Goal: Task Accomplishment & Management: Manage account settings

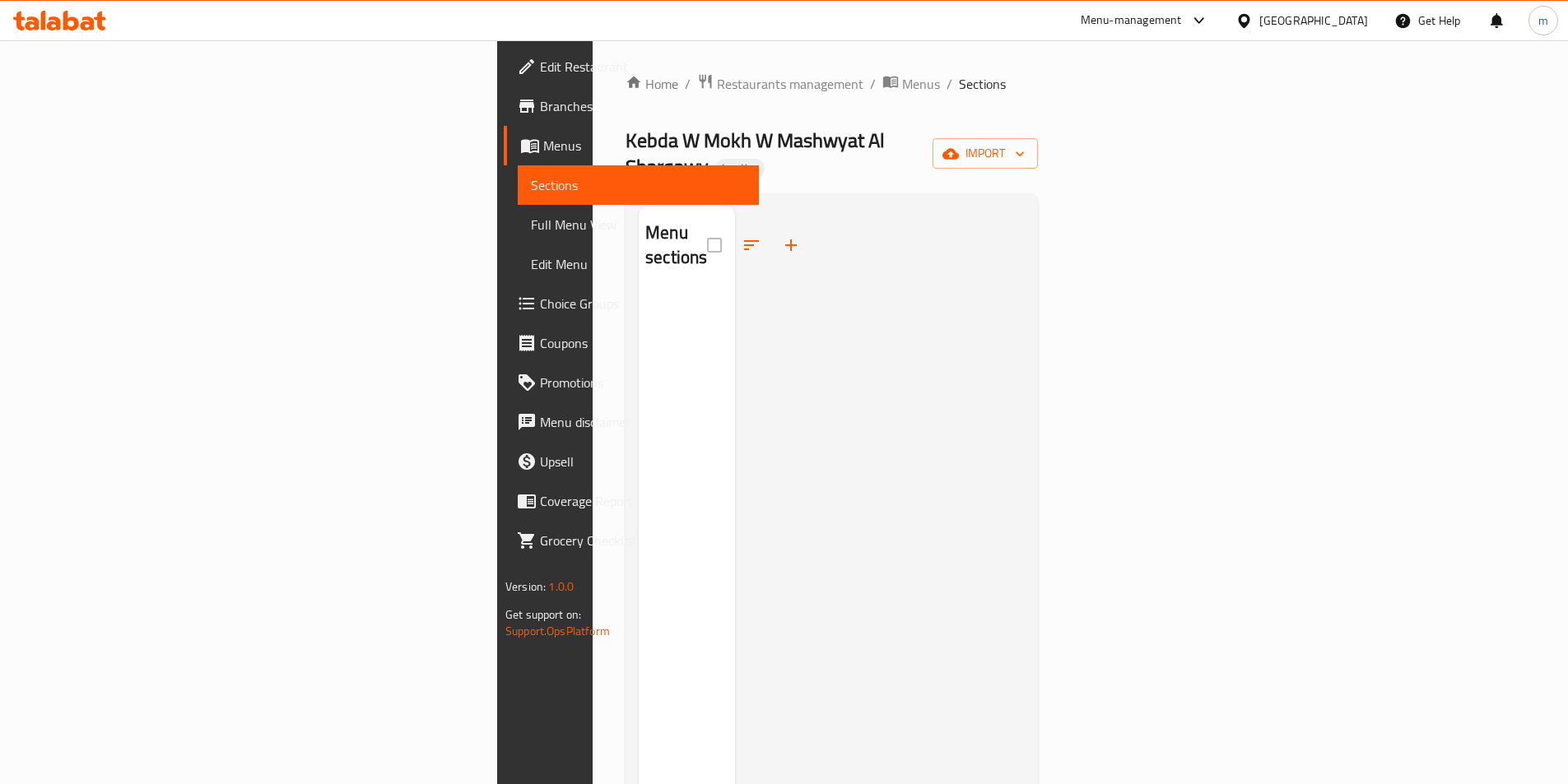
drag, startPoint x: 1075, startPoint y: 146, endPoint x: 1209, endPoint y: 129, distance: 135.1
click at [1038, 144] on div "Kebda W Mokh W Mashwyat Al Sharqawy Inactive import" at bounding box center [831, 154] width 412 height 53
click at [1038, 155] on button "import" at bounding box center [985, 154] width 105 height 31
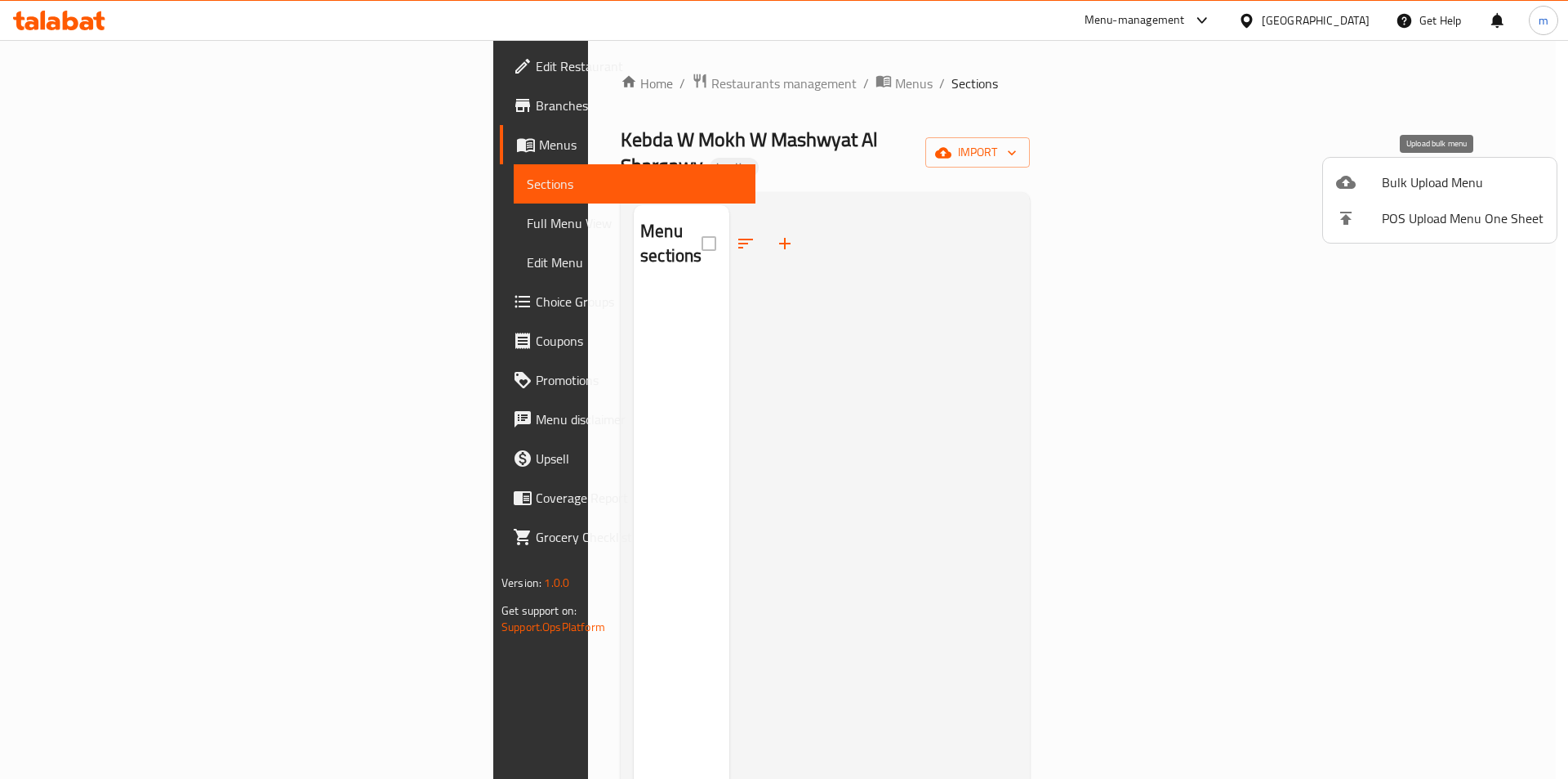
click at [1386, 189] on span "Bulk Upload Menu" at bounding box center [1463, 181] width 162 height 19
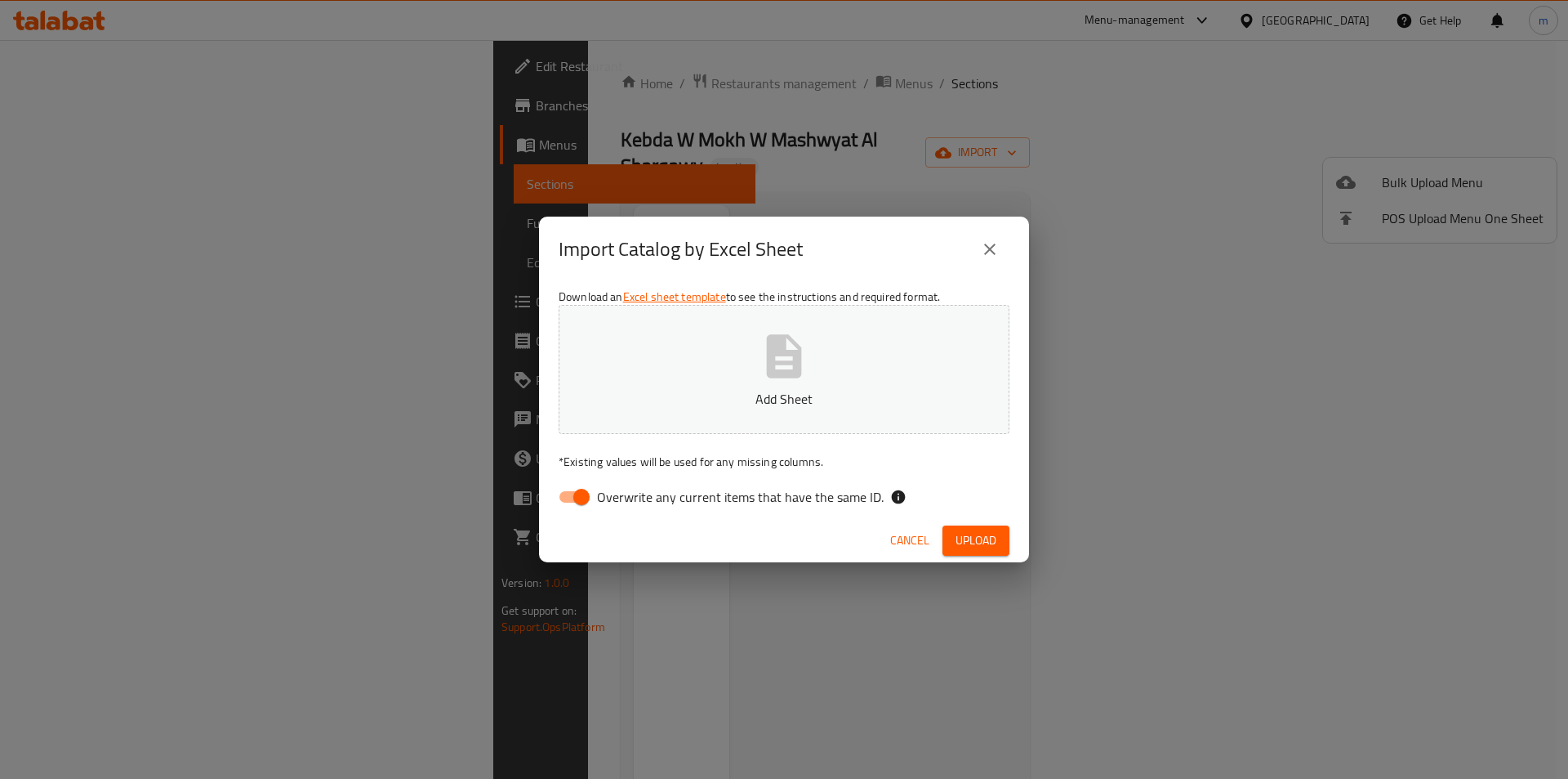
click at [572, 498] on input "Overwrite any current items that have the same ID." at bounding box center [581, 496] width 93 height 31
checkbox input "false"
click at [764, 350] on icon "button" at bounding box center [784, 356] width 52 height 52
click at [973, 535] on span "Upload" at bounding box center [976, 541] width 40 height 20
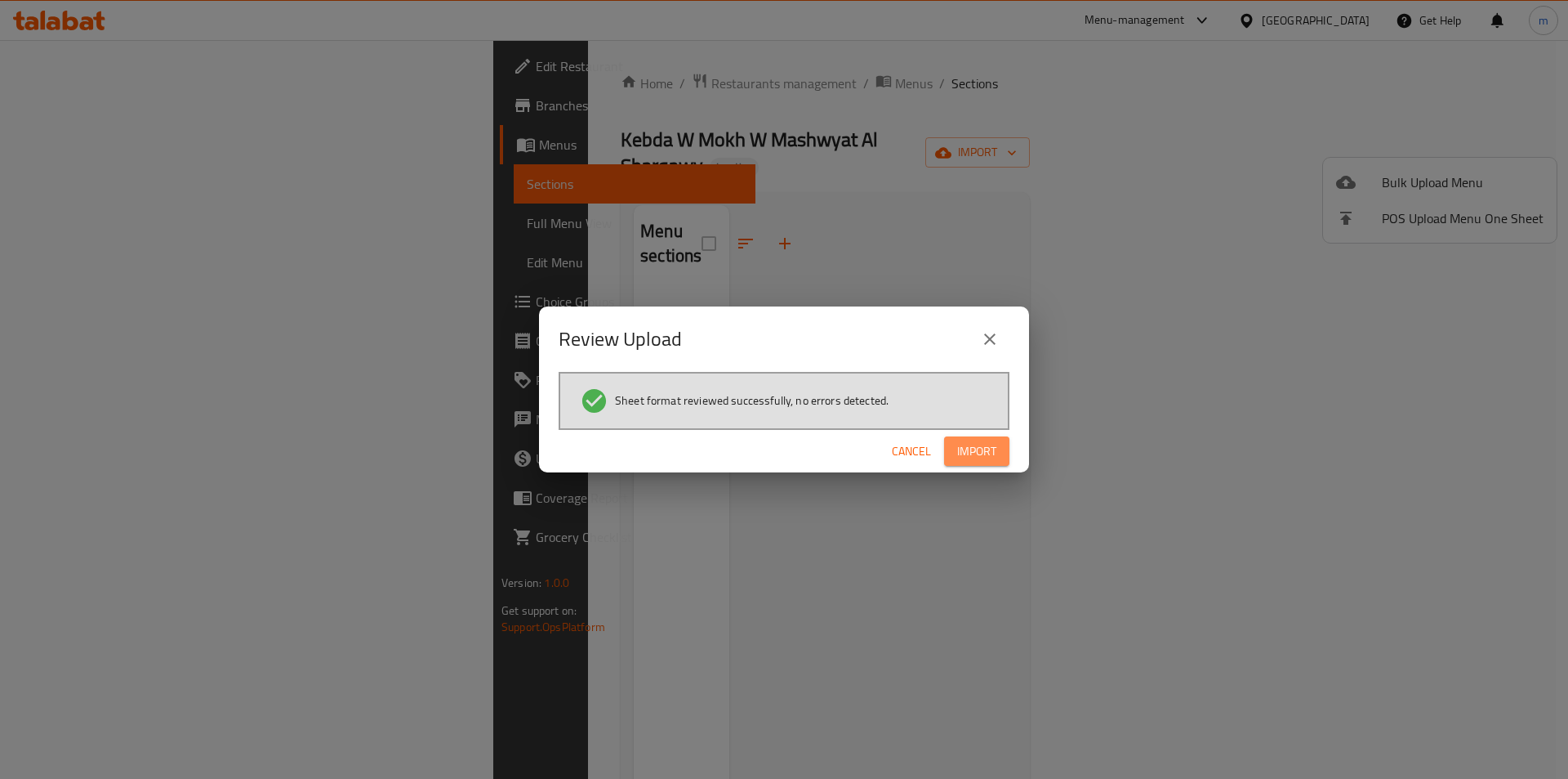
click at [989, 455] on span "Import" at bounding box center [977, 452] width 39 height 20
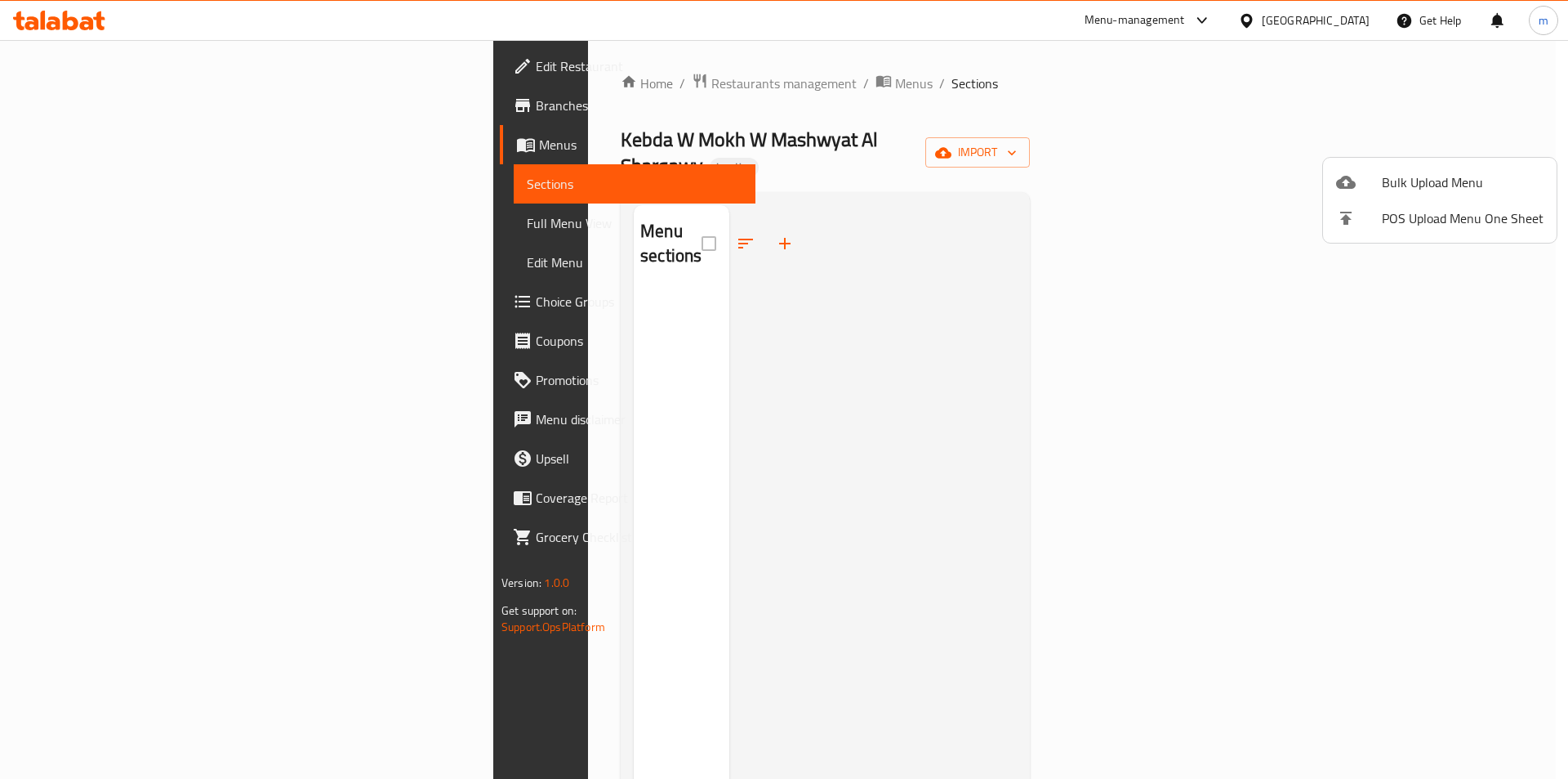
click at [1121, 307] on div at bounding box center [784, 389] width 1568 height 779
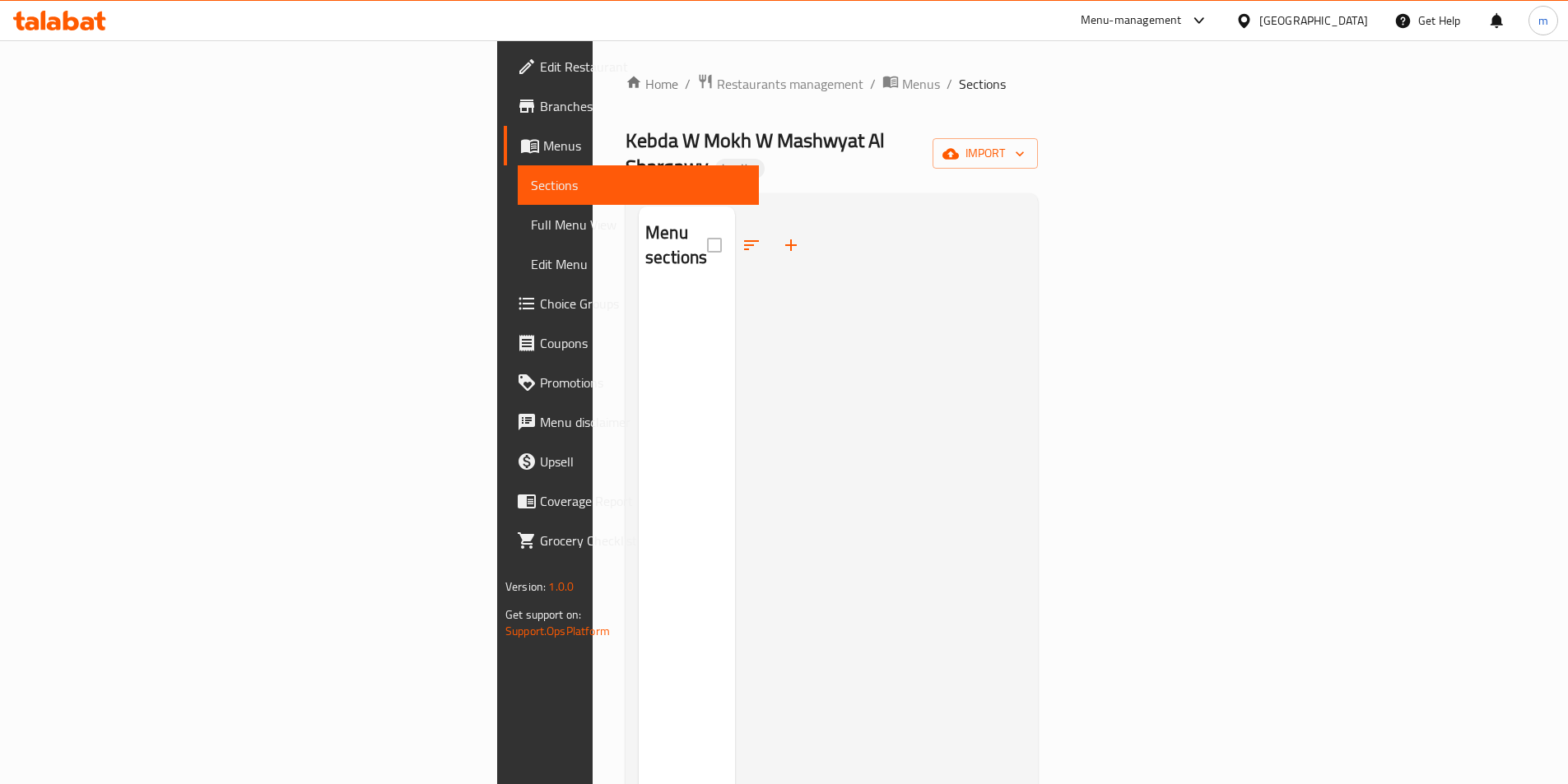
click at [785, 264] on div at bounding box center [880, 598] width 290 height 784
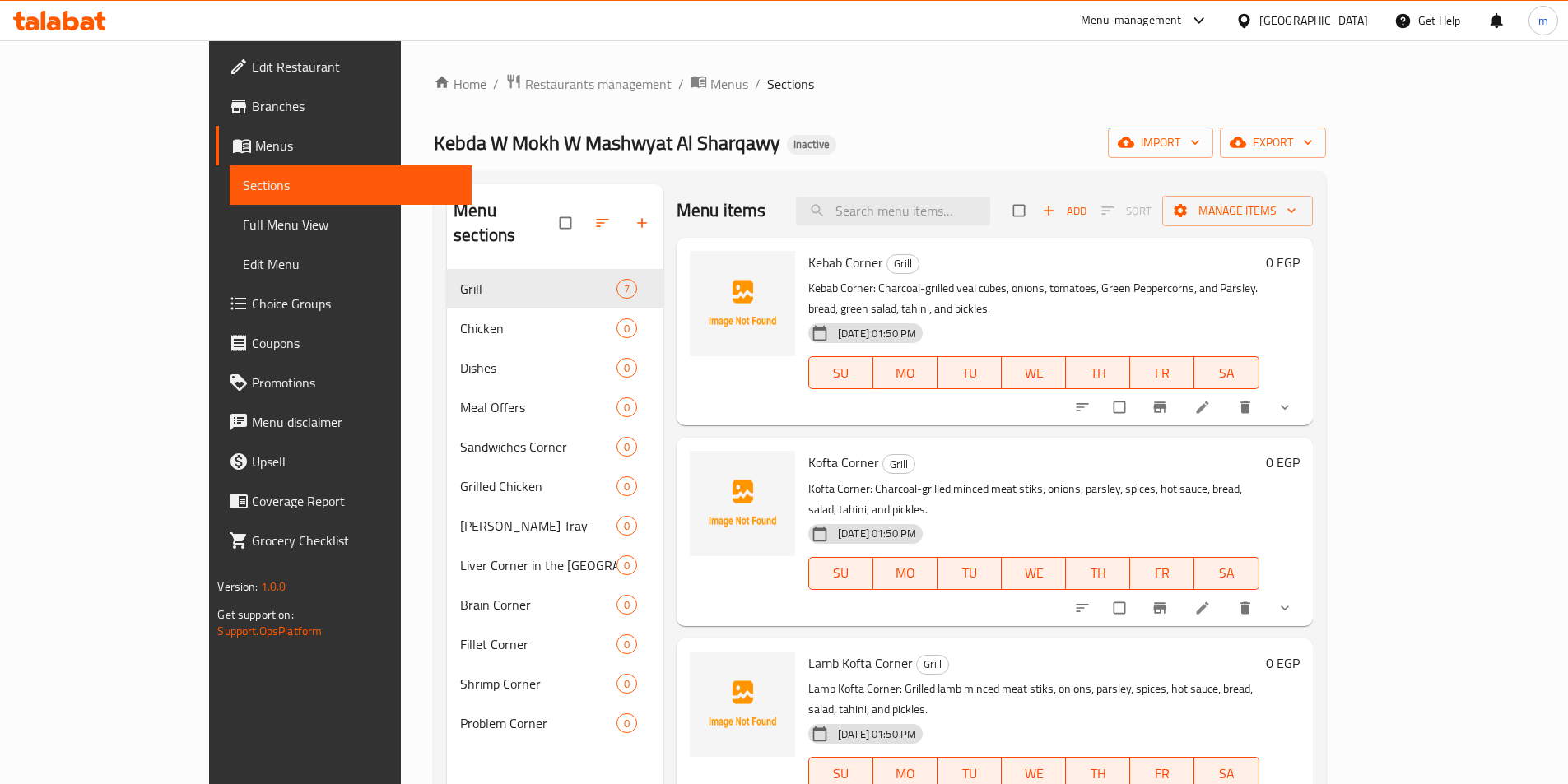
click at [825, 177] on div "Menu sections Grill 7 Chicken 0 Dishes 0 Meal Offers 0 Sandwiches Corner 0 Gril…" at bounding box center [879, 576] width 892 height 810
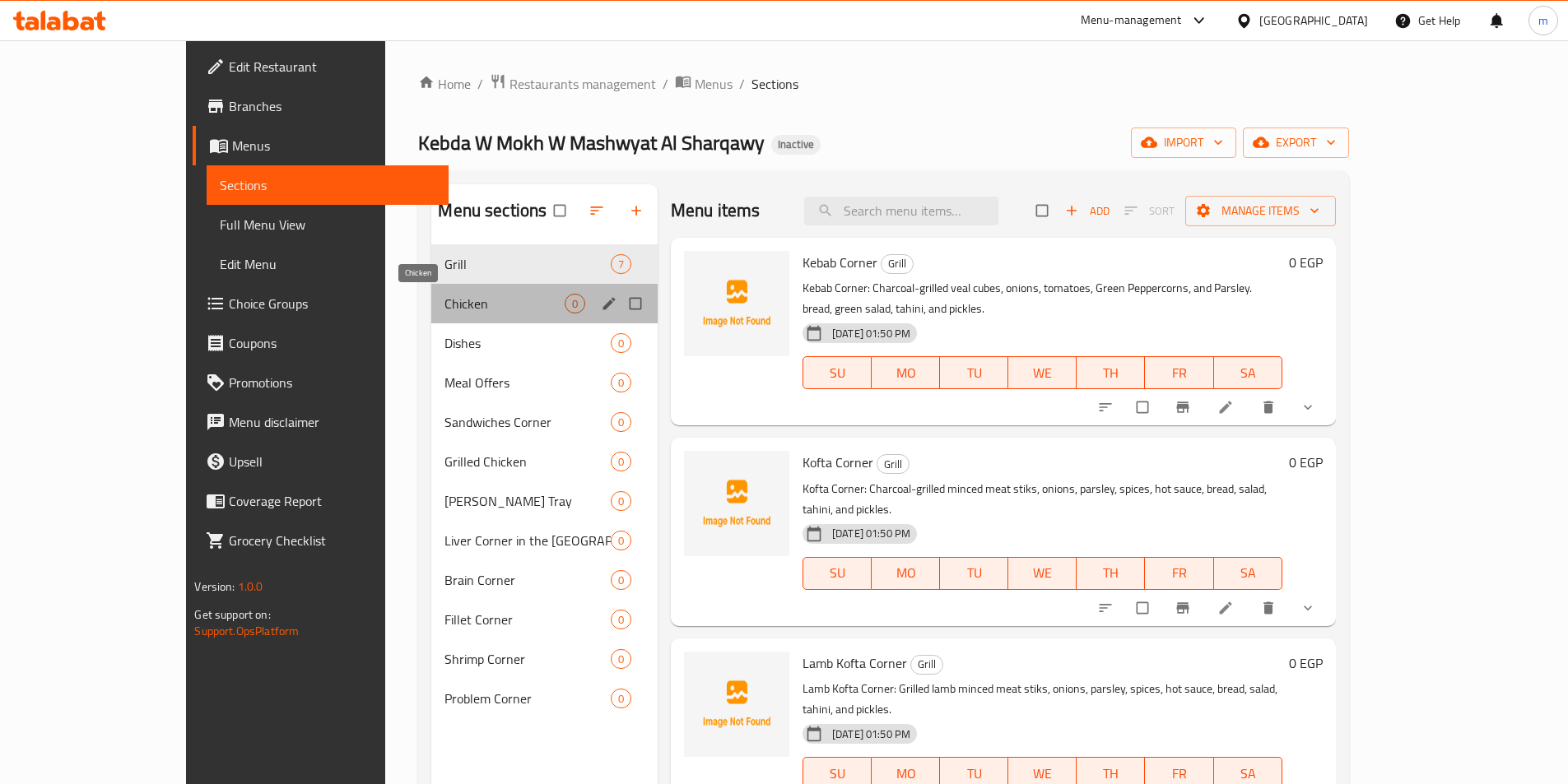
click at [492, 303] on span "Chicken" at bounding box center [504, 303] width 119 height 20
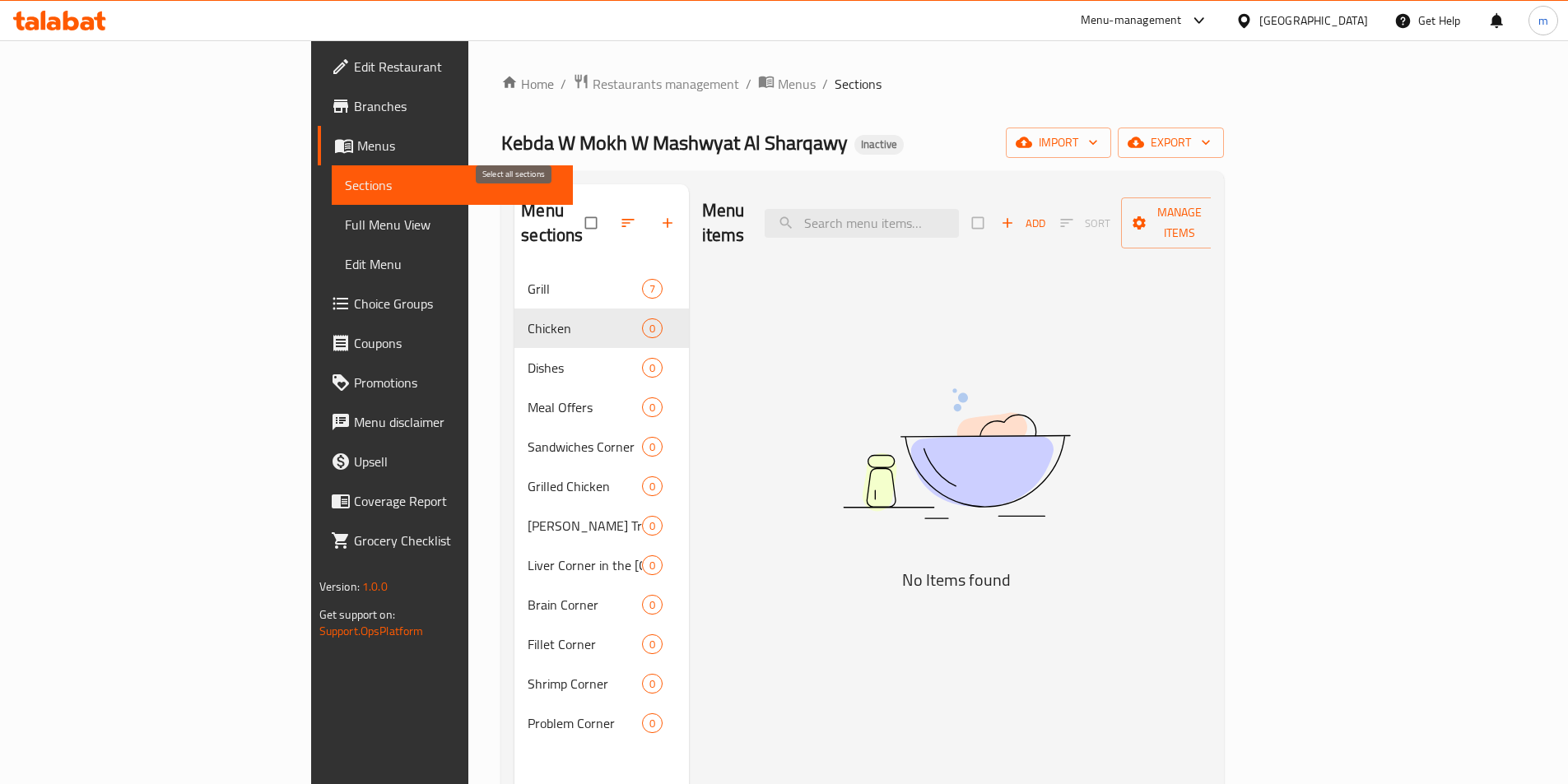
click at [575, 220] on input "checkbox" at bounding box center [592, 223] width 35 height 31
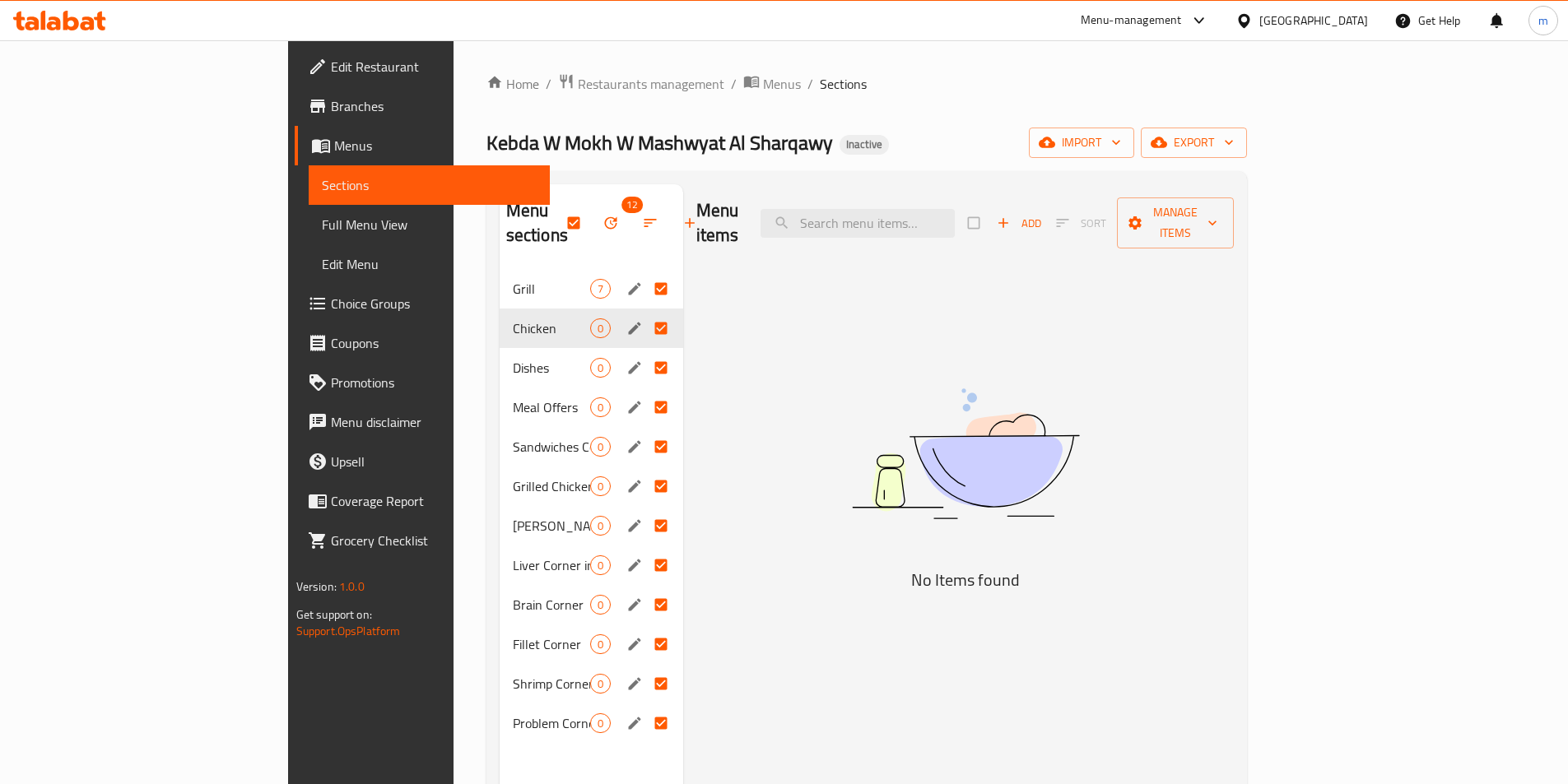
click at [645, 274] on input "Menu sections" at bounding box center [662, 289] width 35 height 31
checkbox input "false"
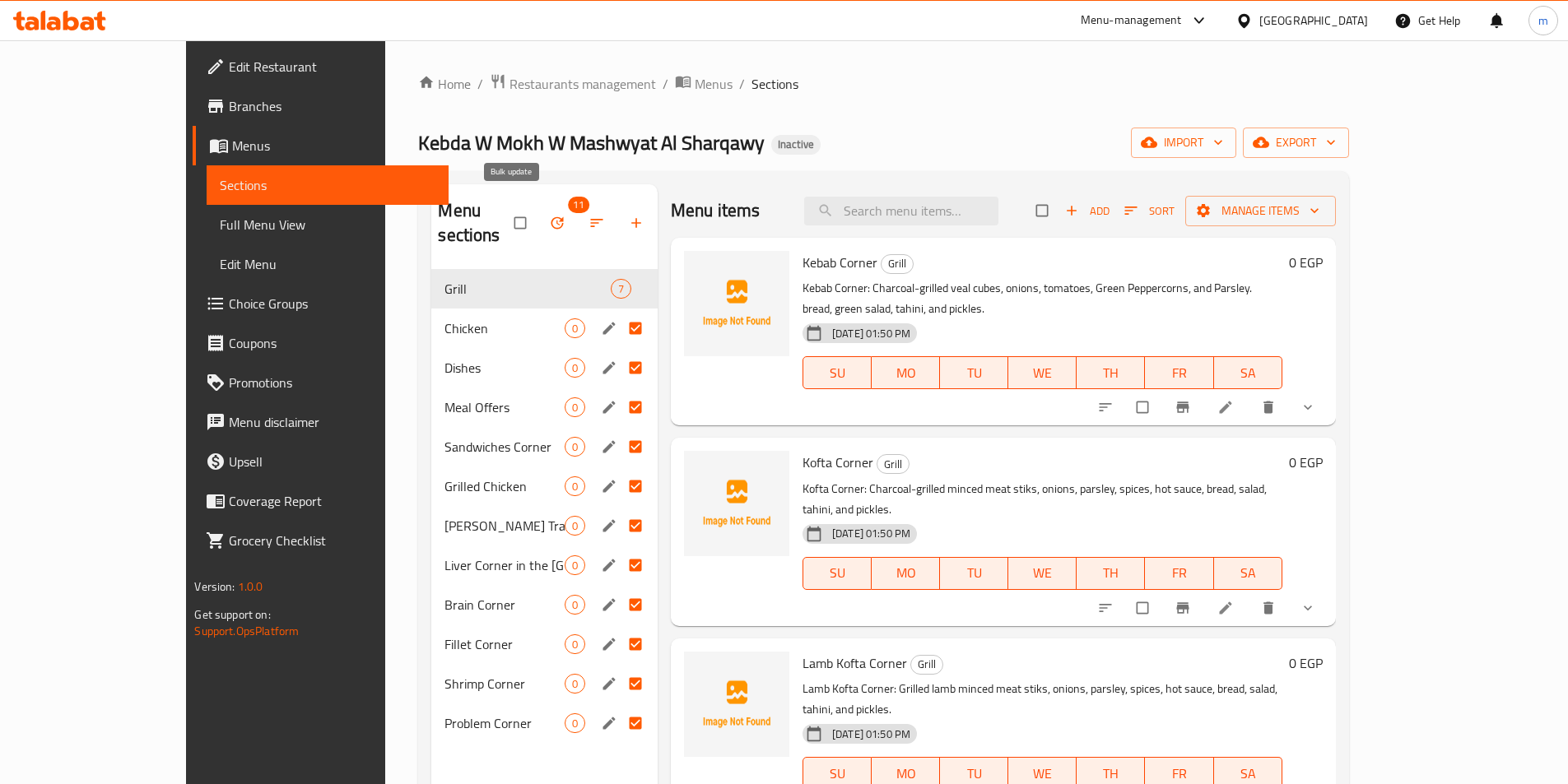
click at [549, 215] on icon "button" at bounding box center [557, 223] width 16 height 16
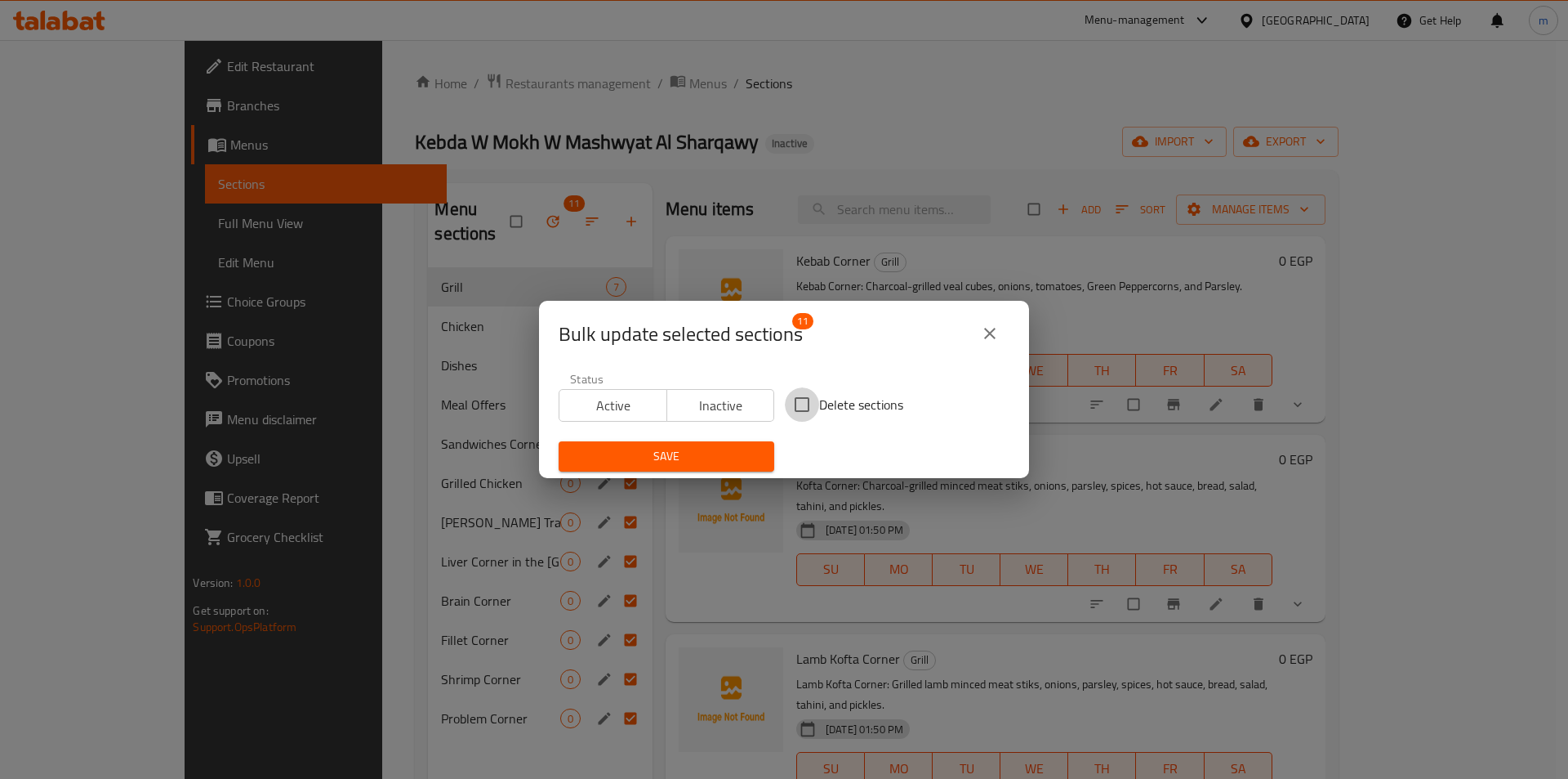
click at [793, 405] on input "Delete sections" at bounding box center [802, 404] width 35 height 35
checkbox input "true"
click at [682, 449] on span "Save" at bounding box center [666, 457] width 190 height 20
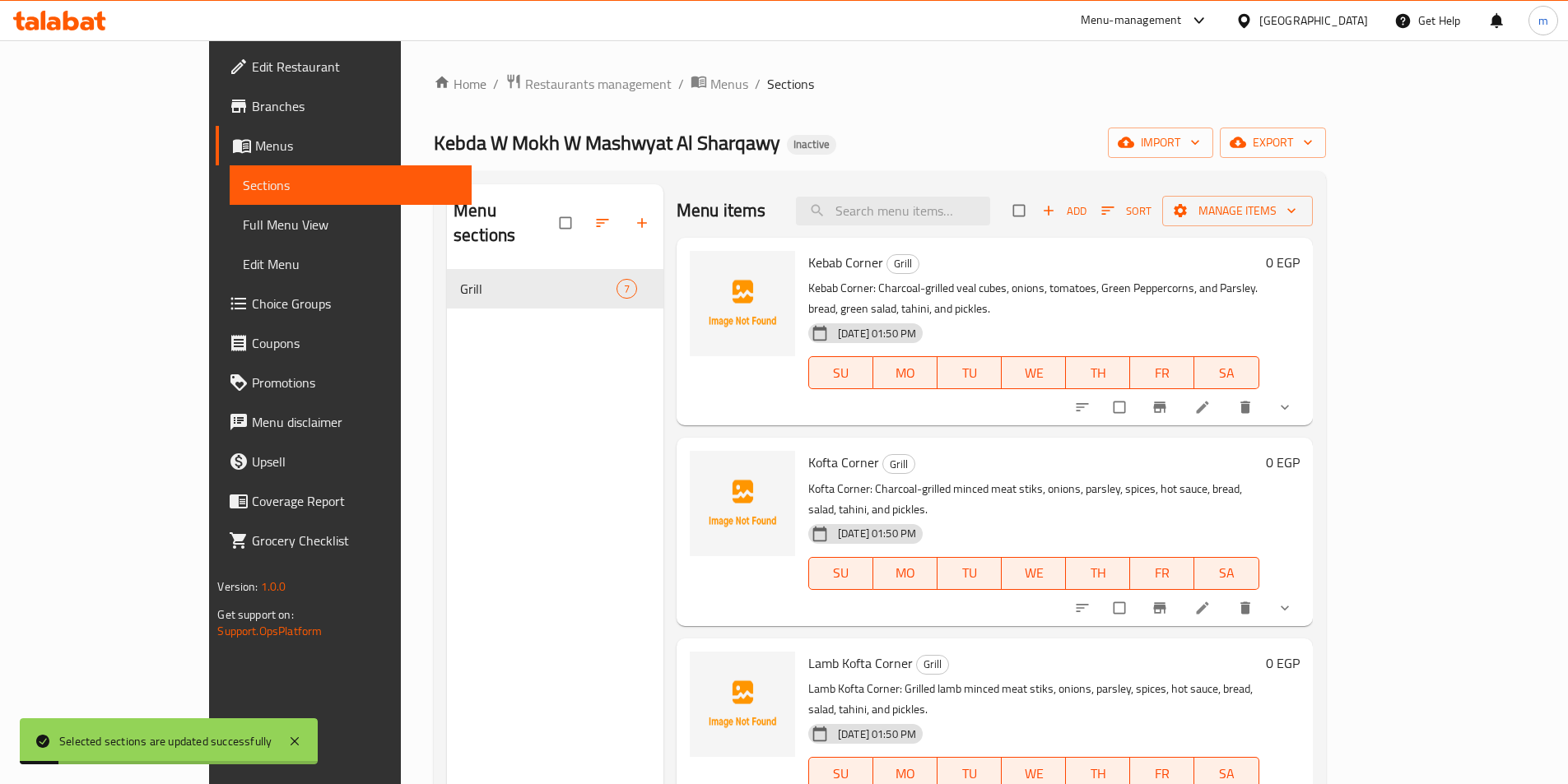
click at [507, 322] on div "Menu sections Grill 7" at bounding box center [555, 576] width 217 height 784
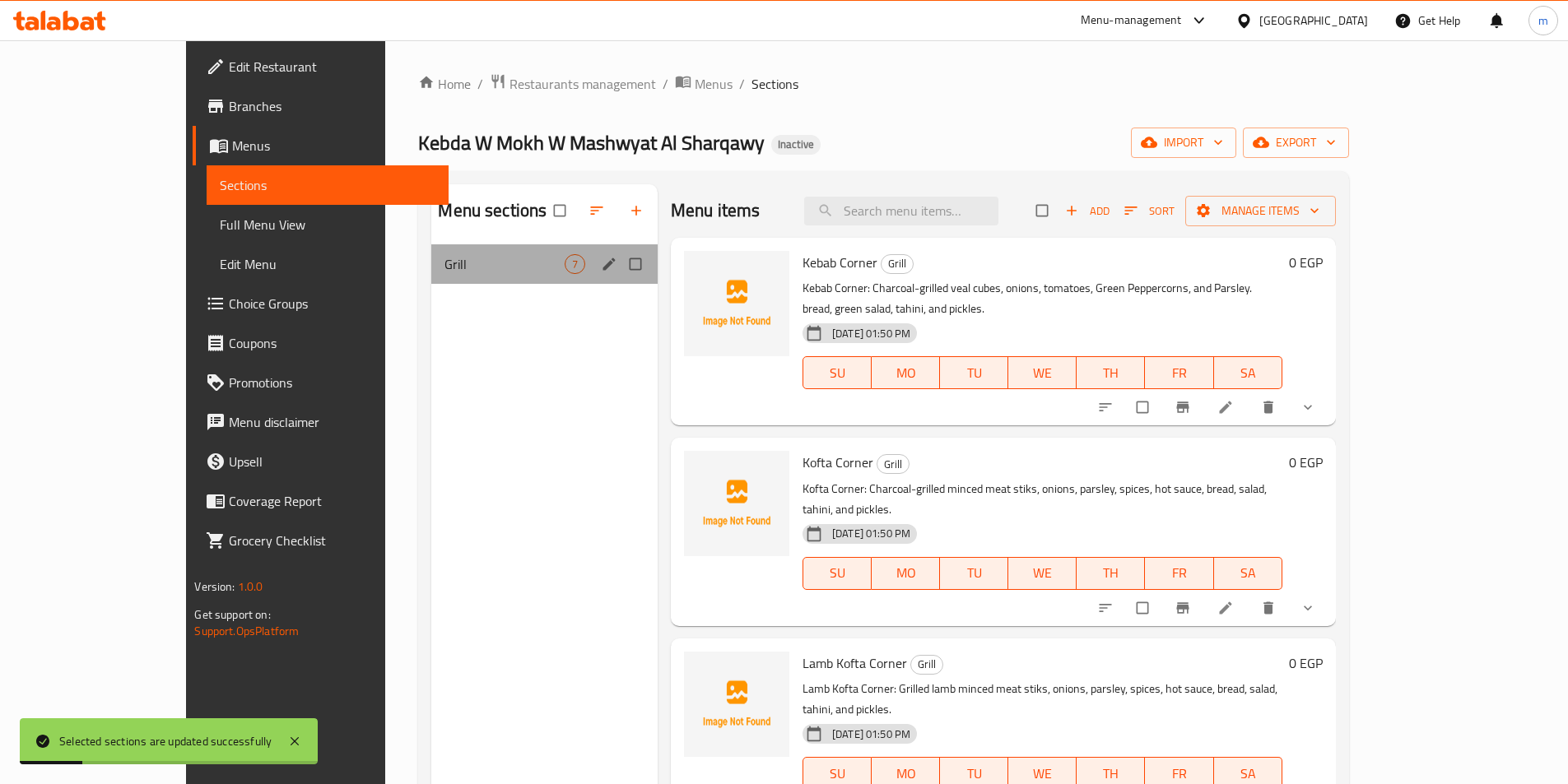
click at [465, 276] on div "Grill 7" at bounding box center [544, 264] width 226 height 39
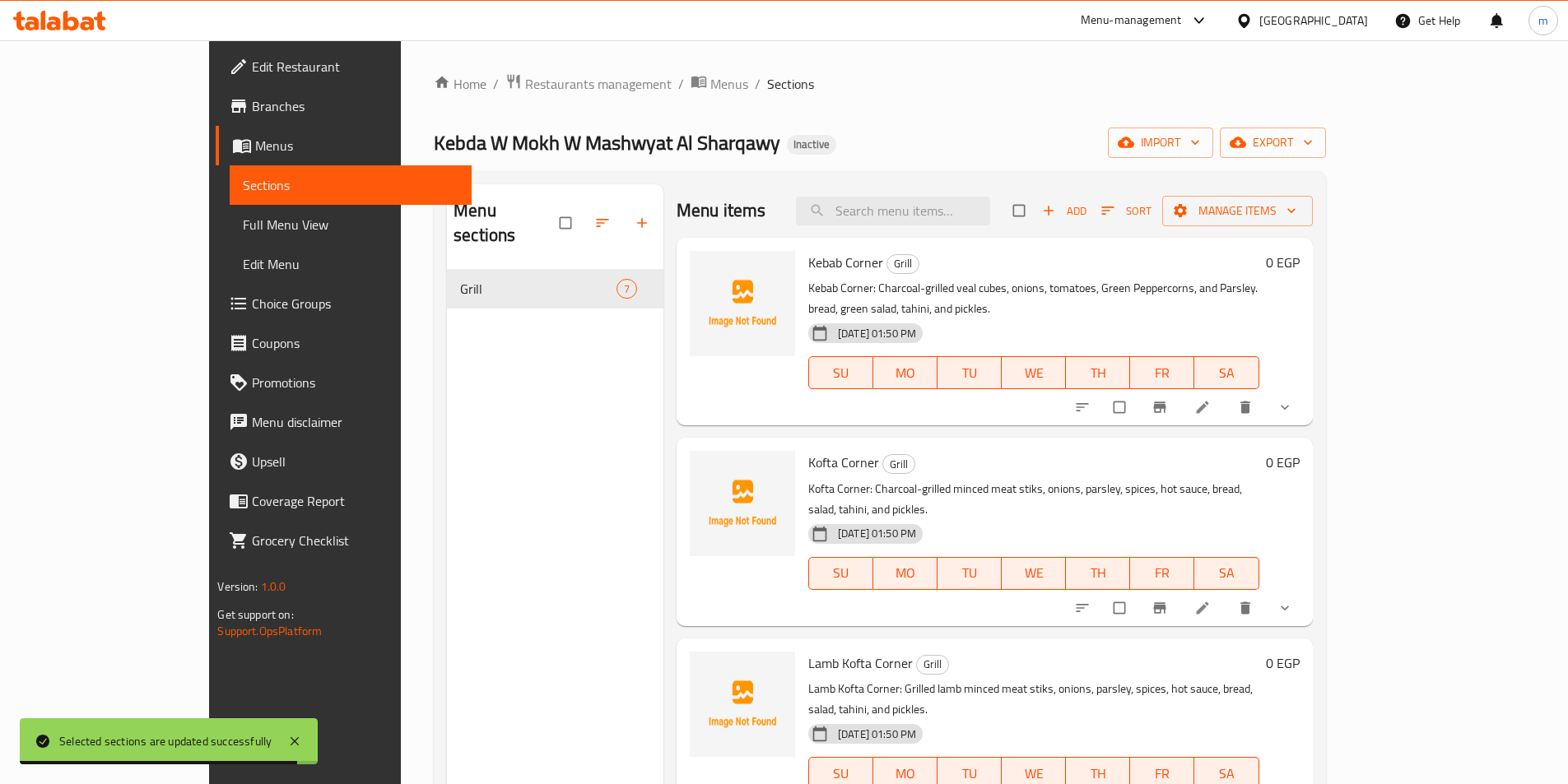
click at [447, 288] on nav "Grill 7" at bounding box center [555, 289] width 217 height 53
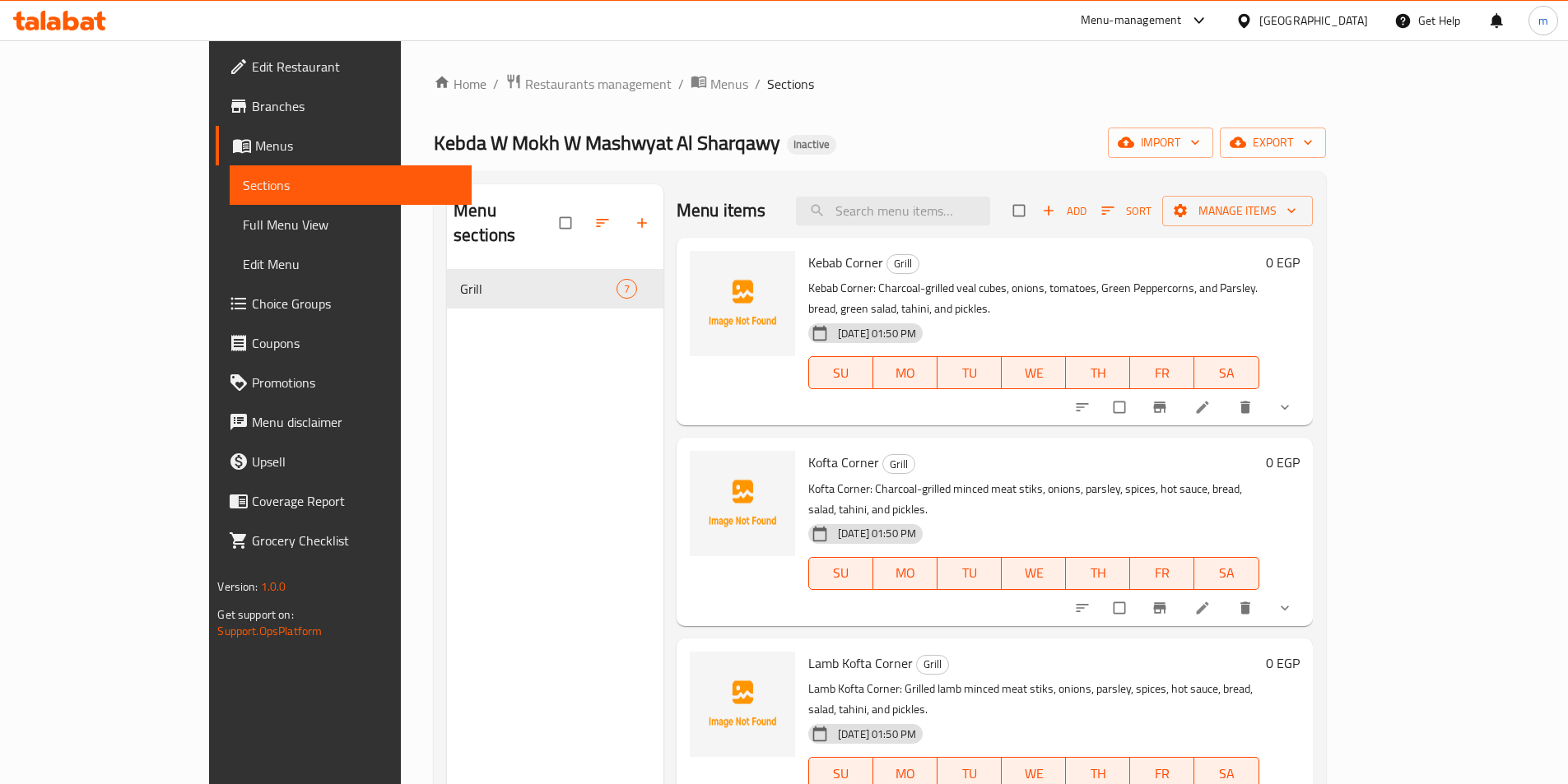
click at [1091, 142] on div "Kebda W Mokh W Mashwyat Al Sharqawy Inactive import export" at bounding box center [879, 143] width 892 height 31
click at [243, 223] on span "Full Menu View" at bounding box center [350, 224] width 215 height 20
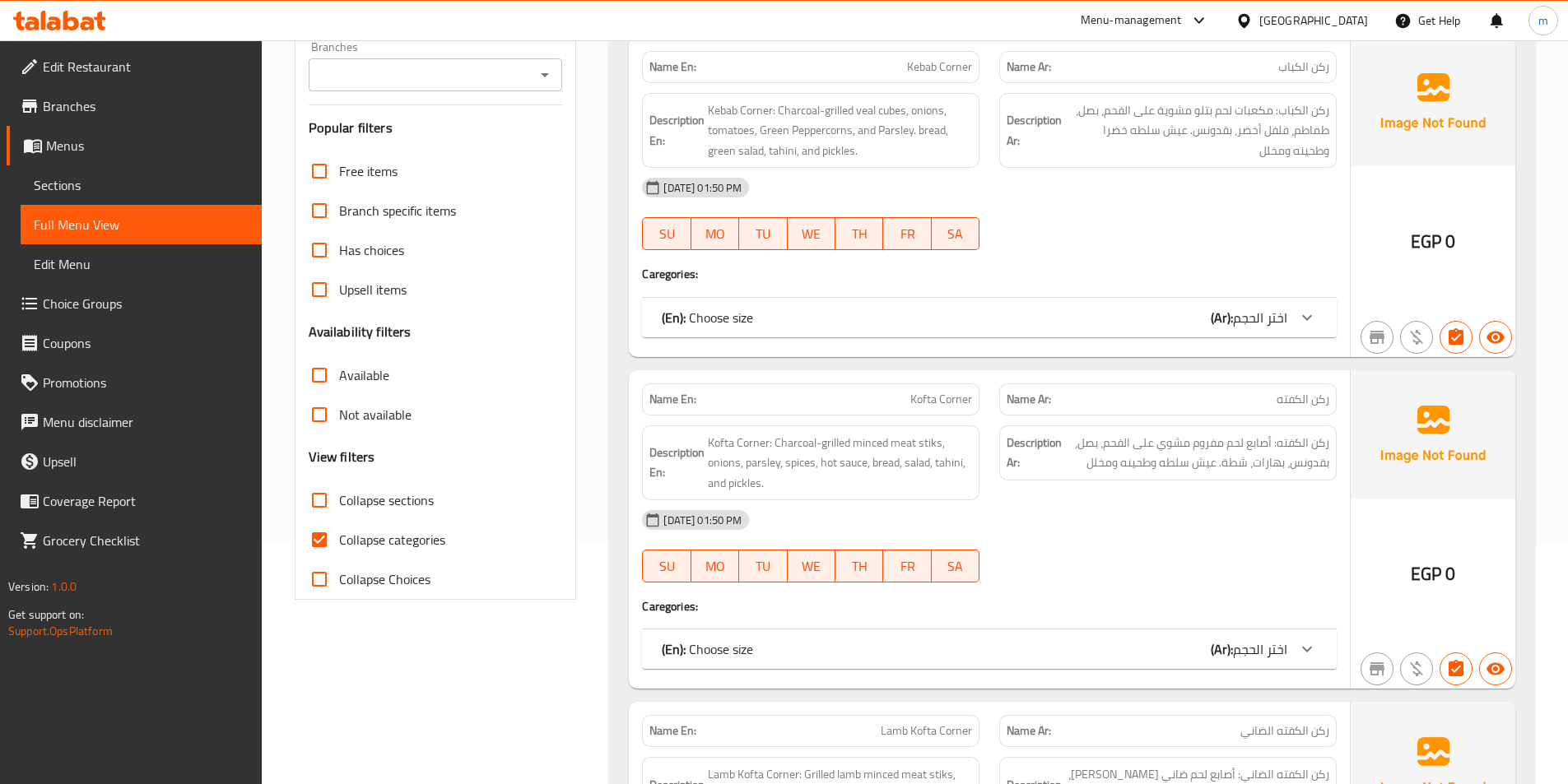
scroll to position [247, 0]
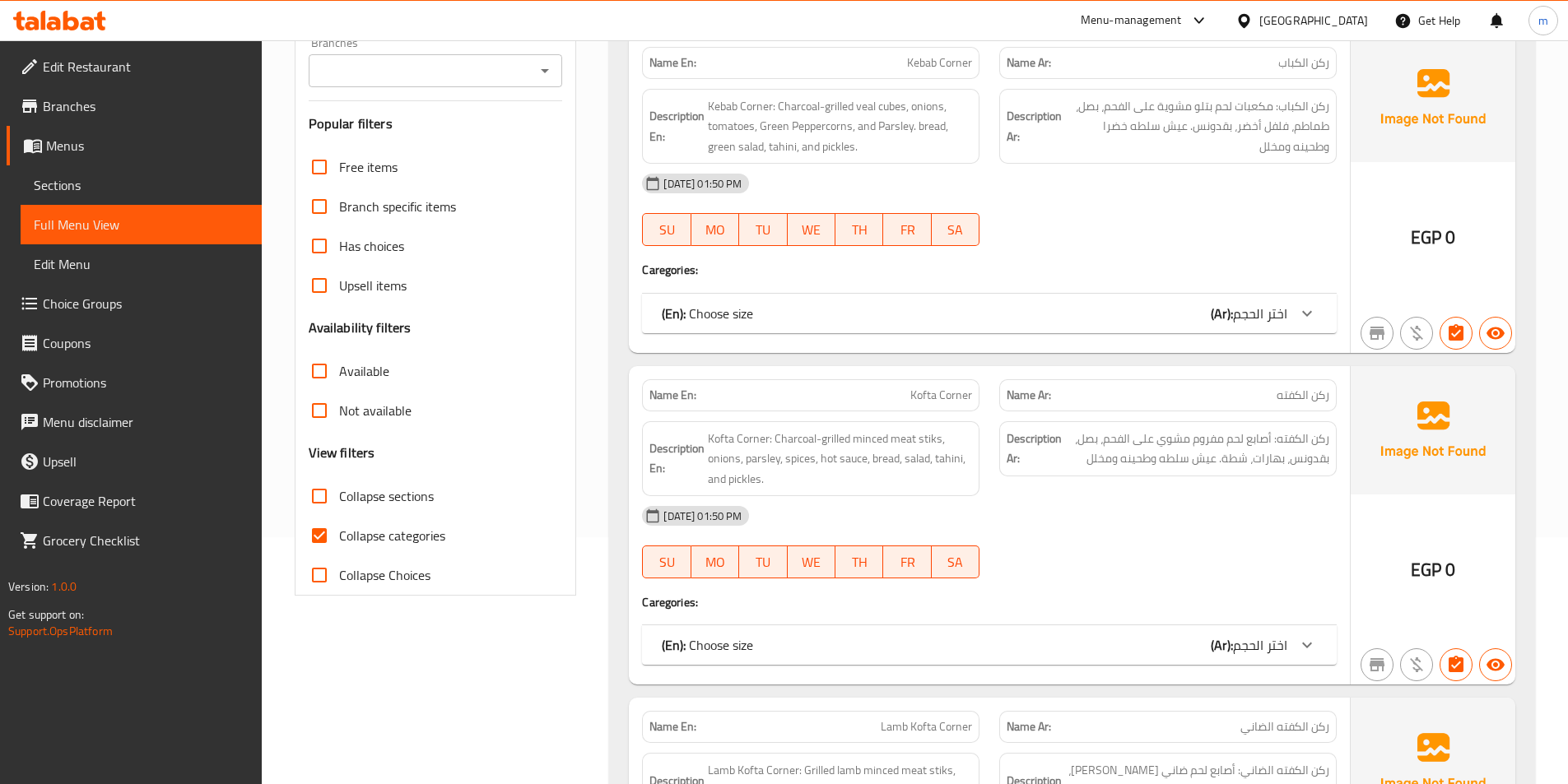
click at [326, 534] on input "Collapse categories" at bounding box center [320, 535] width 39 height 39
checkbox input "false"
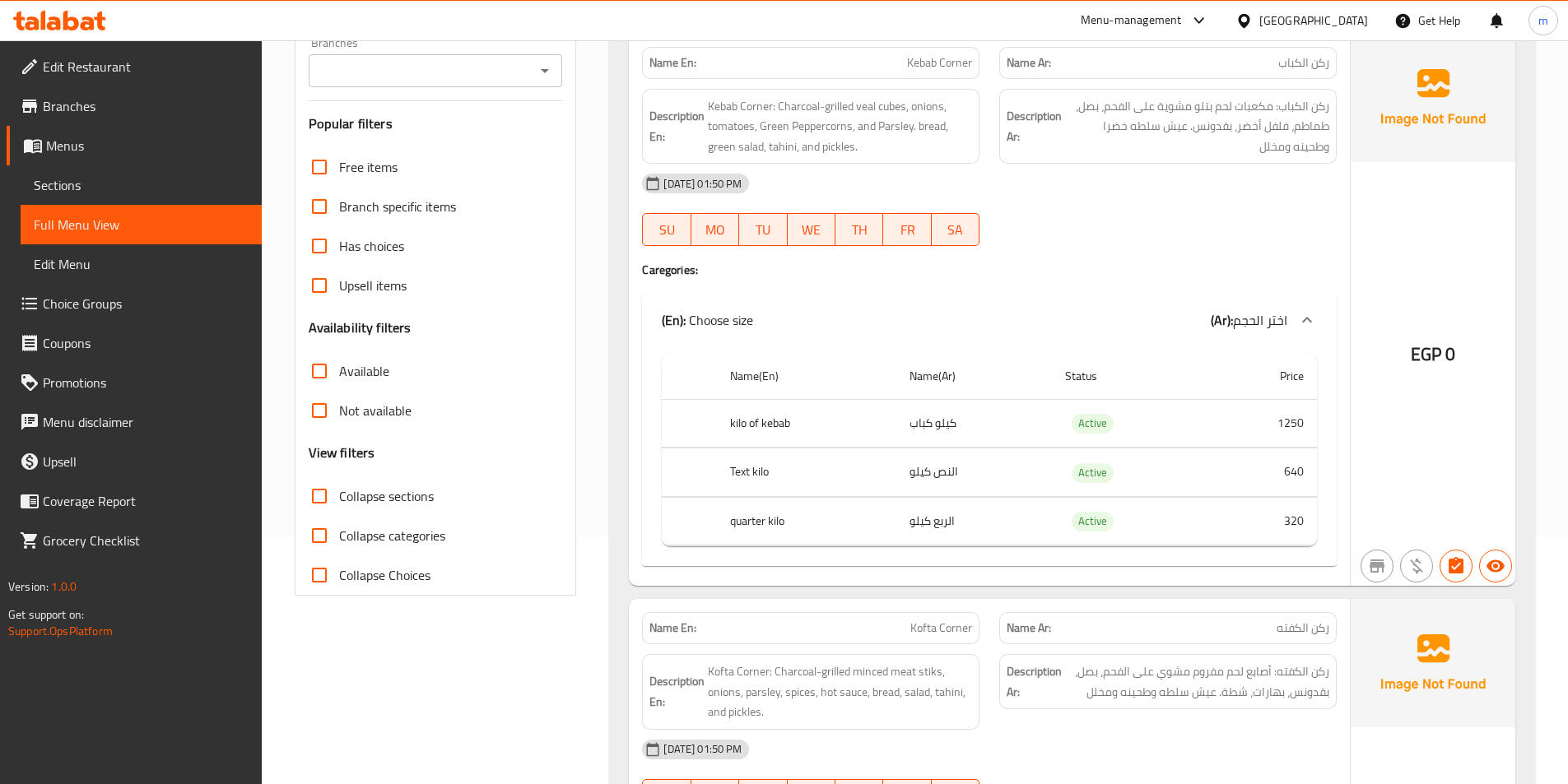
click at [1429, 245] on div "EGP 0" at bounding box center [1433, 310] width 165 height 552
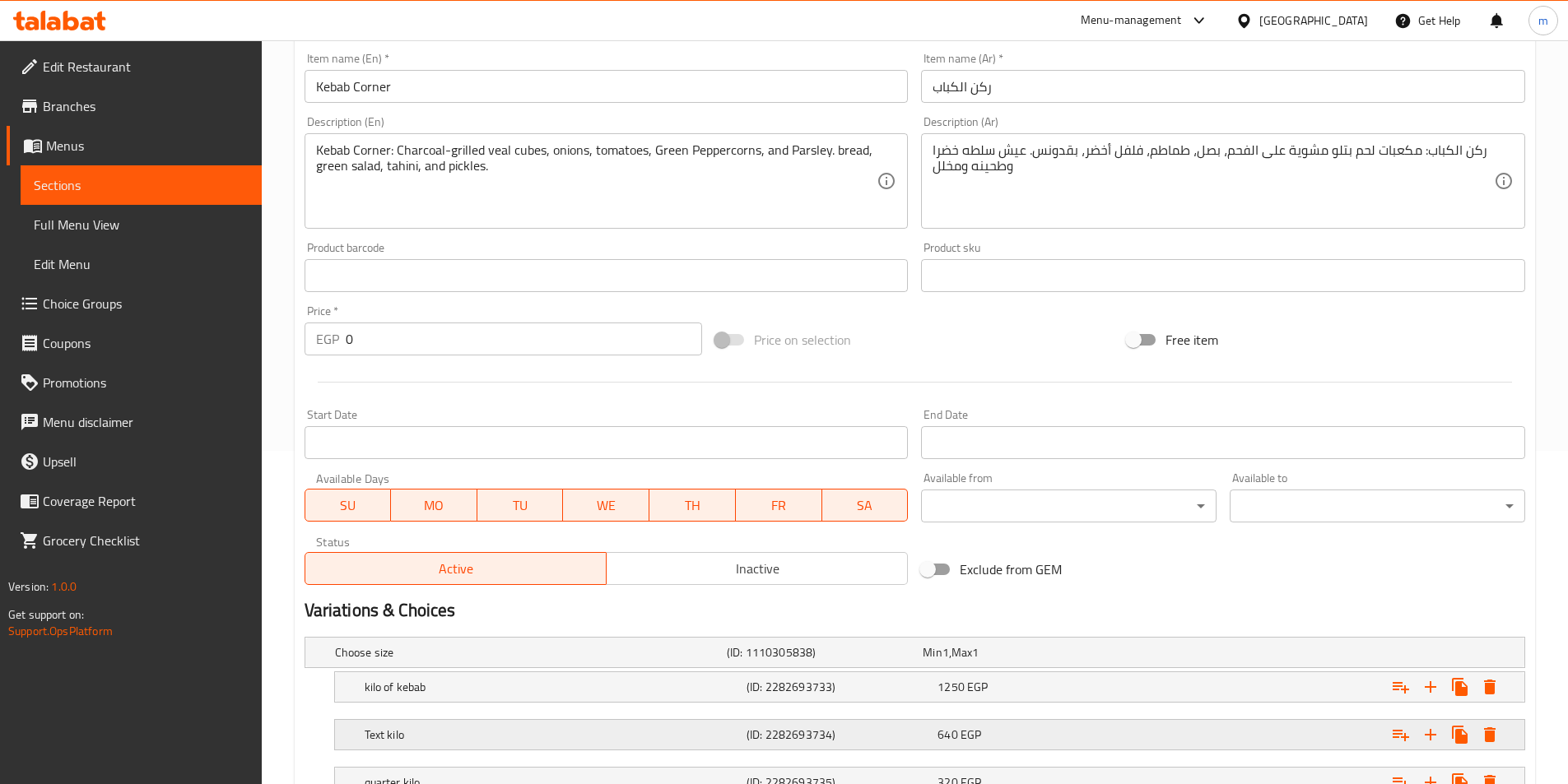
scroll to position [463, 0]
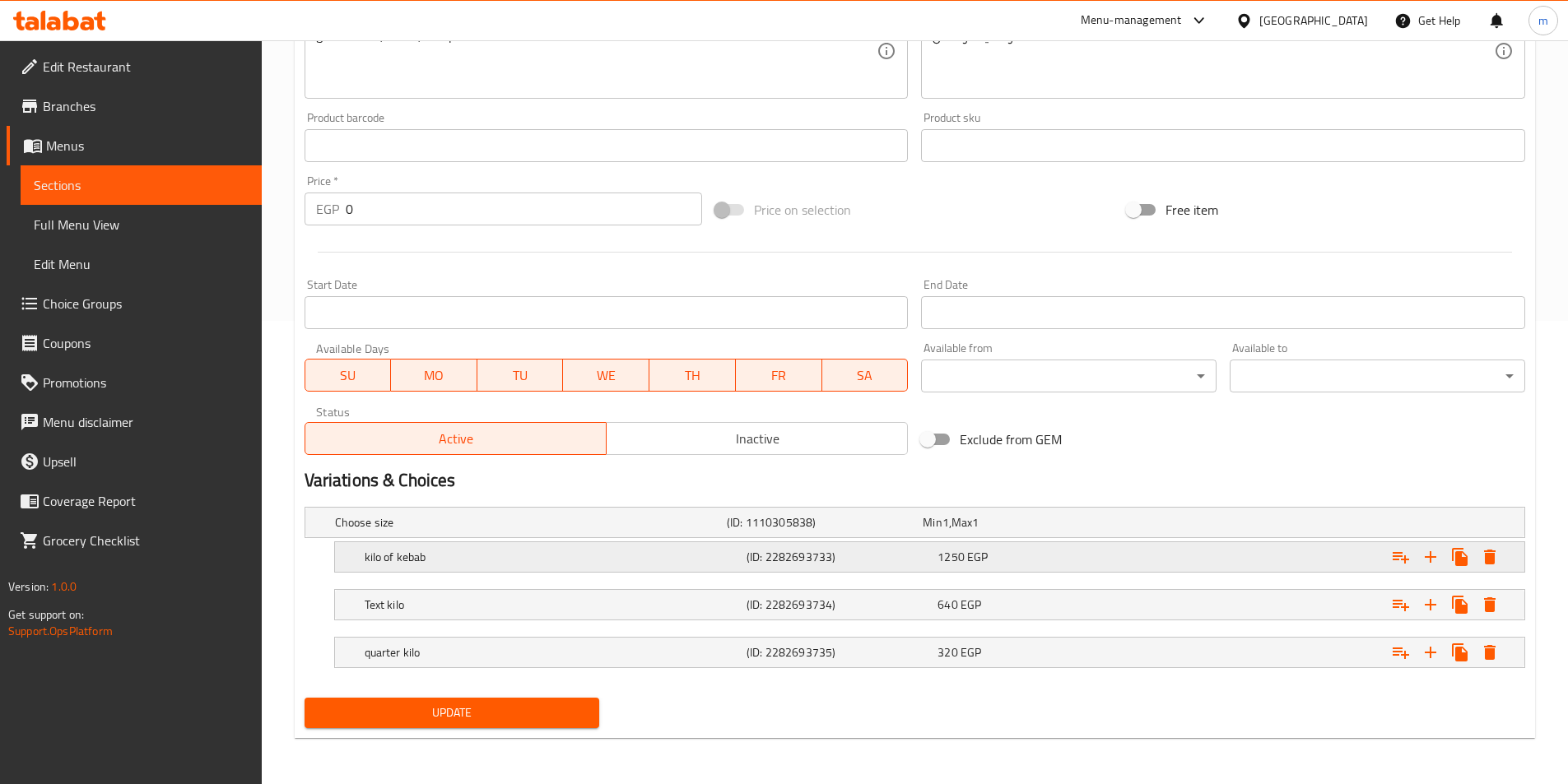
click at [830, 565] on h5 "(ID: 2282693733)" at bounding box center [838, 556] width 184 height 16
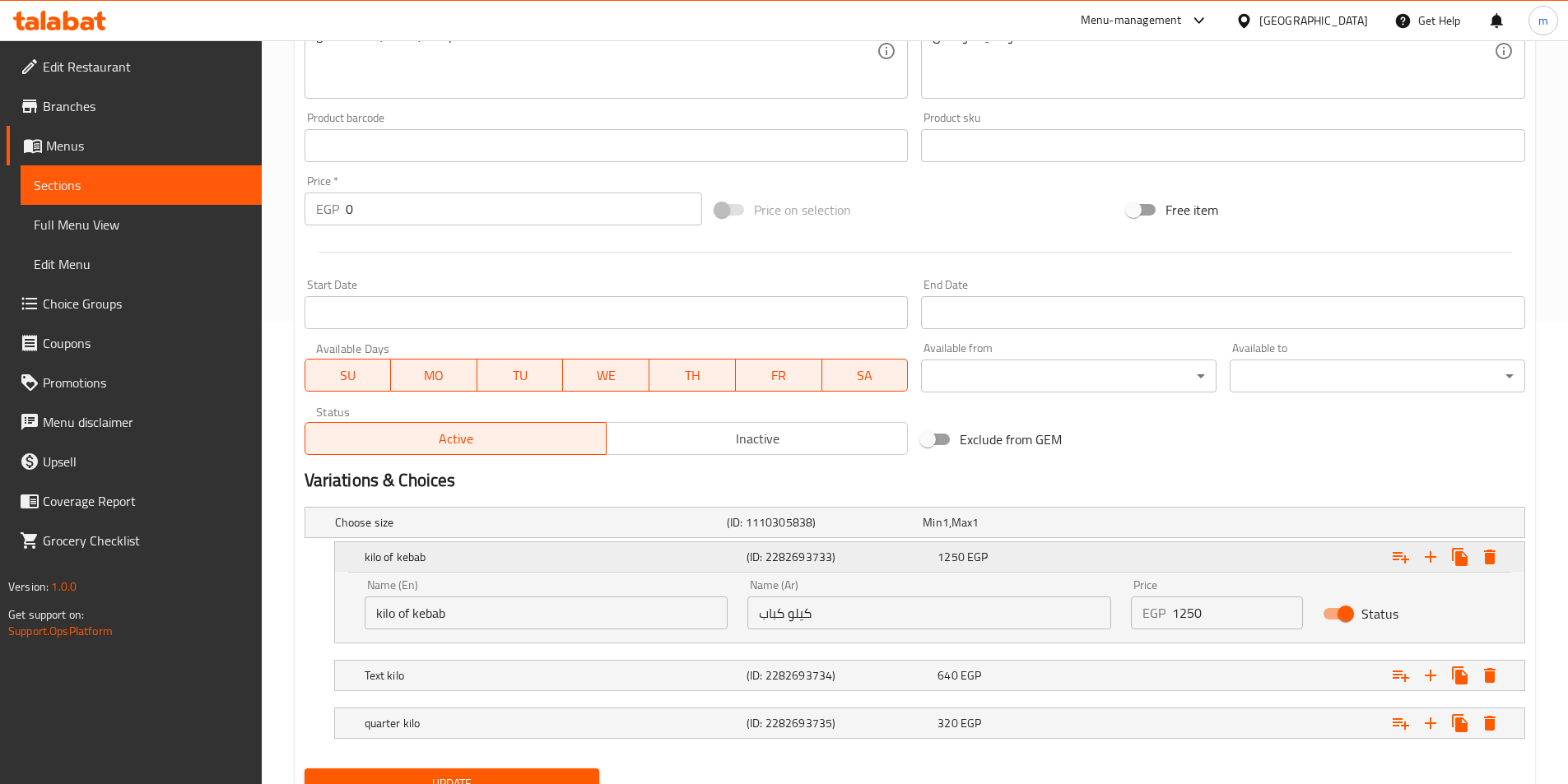
click at [842, 552] on h5 "(ID: 2282693733)" at bounding box center [838, 556] width 184 height 16
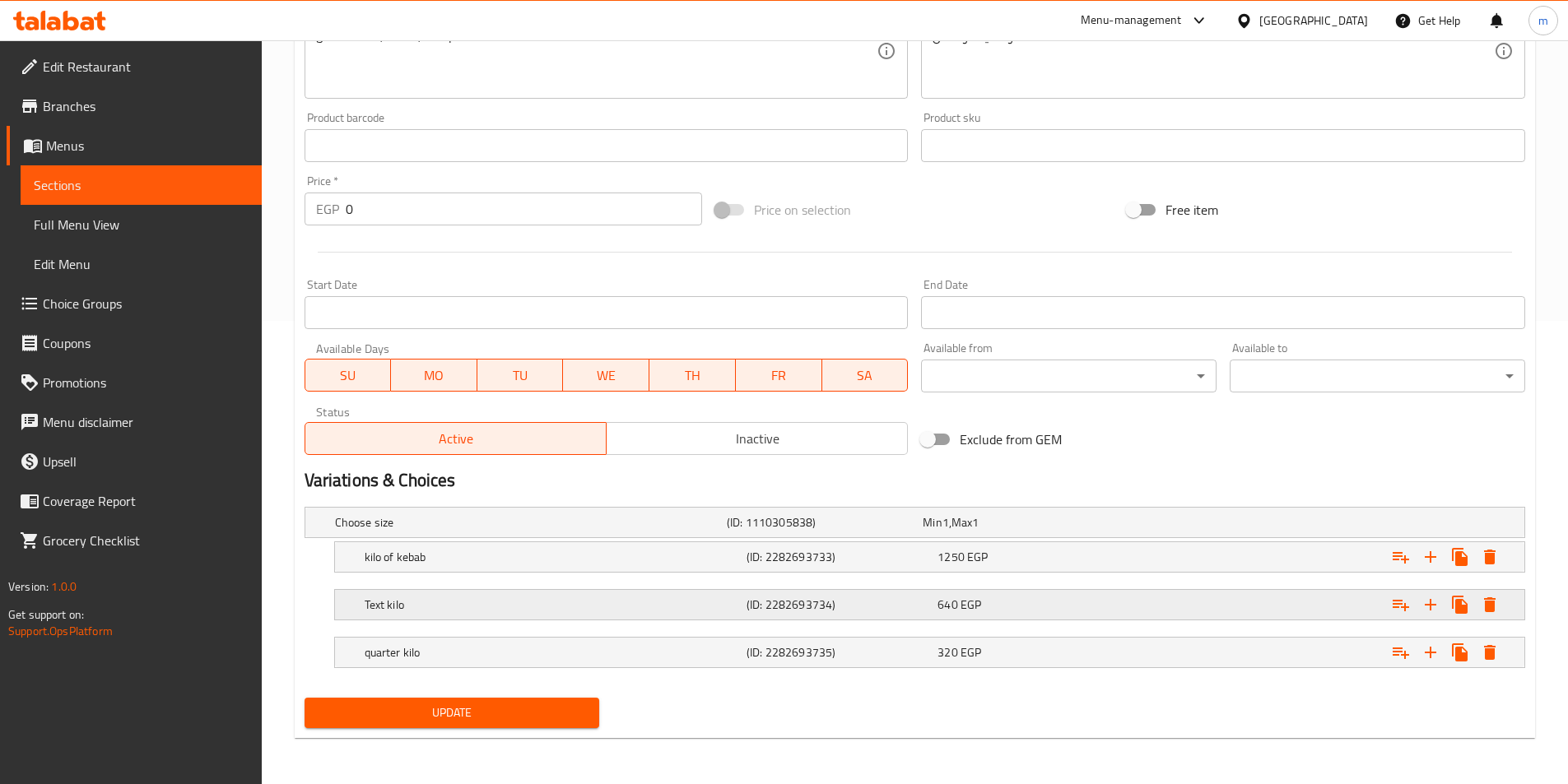
click at [835, 603] on h5 "(ID: 2282693734)" at bounding box center [838, 604] width 184 height 16
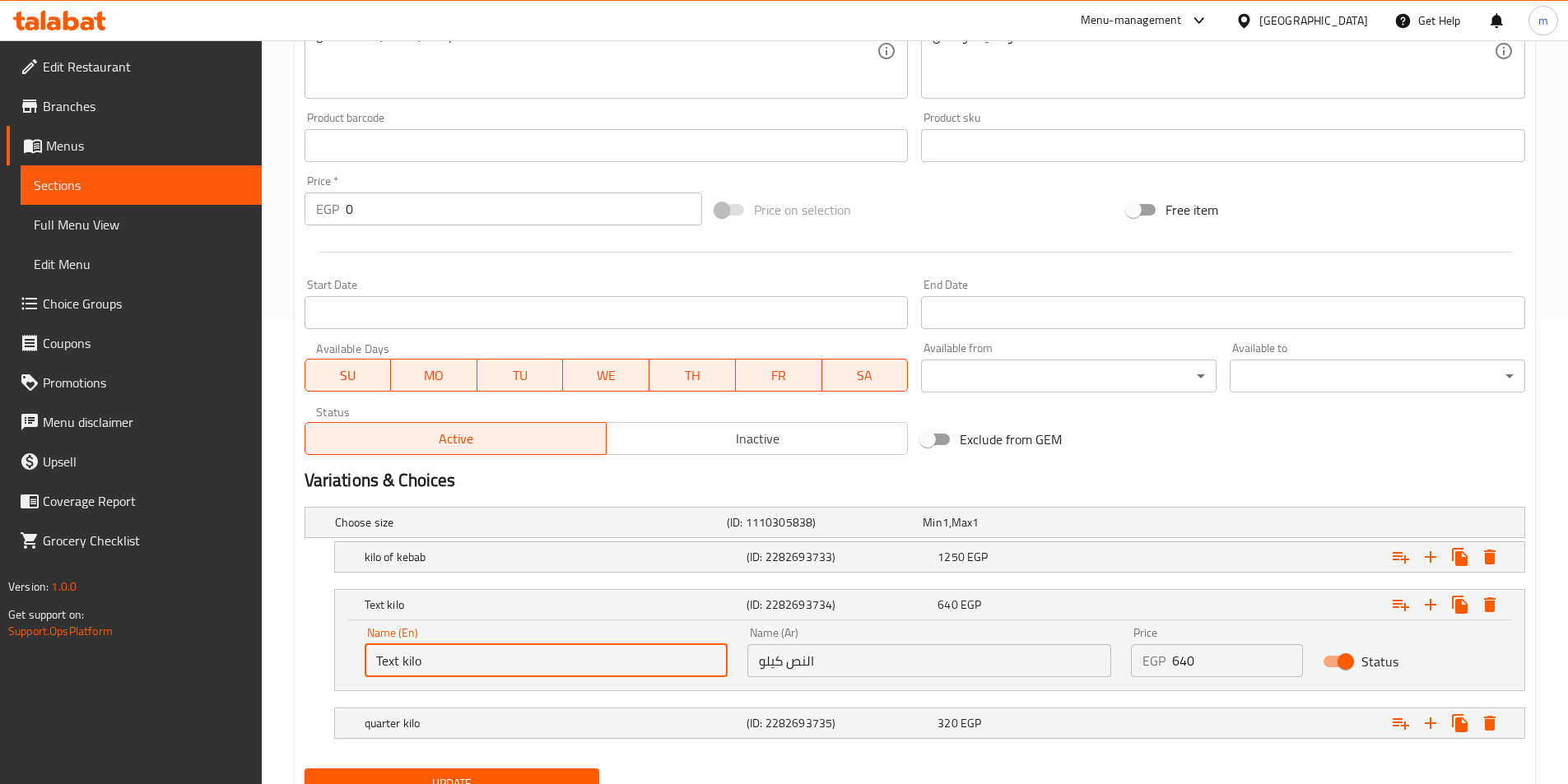
drag, startPoint x: 399, startPoint y: 658, endPoint x: 368, endPoint y: 663, distance: 31.4
click at [368, 663] on input "Text kilo" at bounding box center [546, 660] width 364 height 33
type input "half kilo"
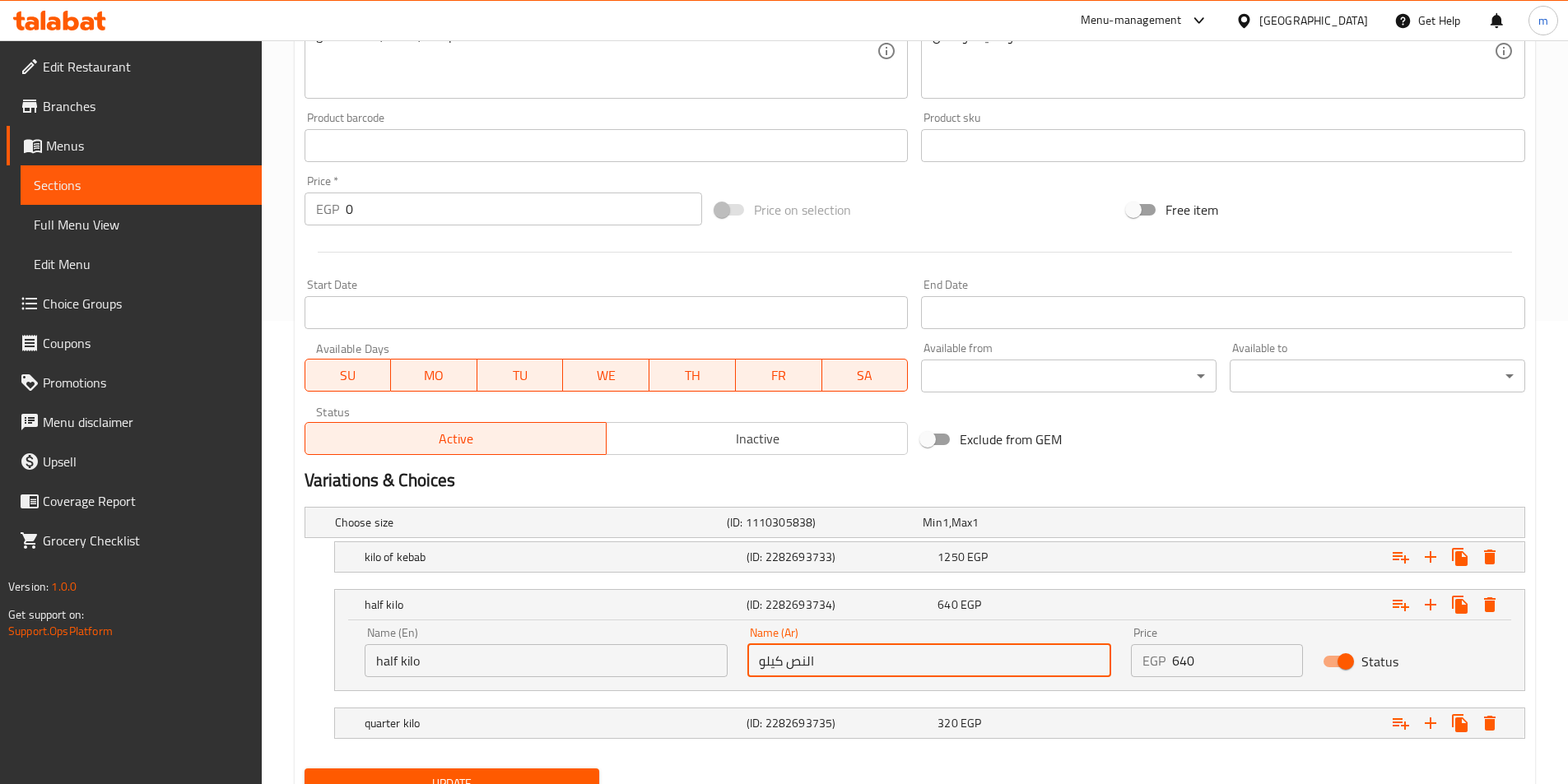
drag, startPoint x: 807, startPoint y: 666, endPoint x: 820, endPoint y: 668, distance: 13.2
click at [820, 668] on input "النص كيلو" at bounding box center [929, 660] width 364 height 33
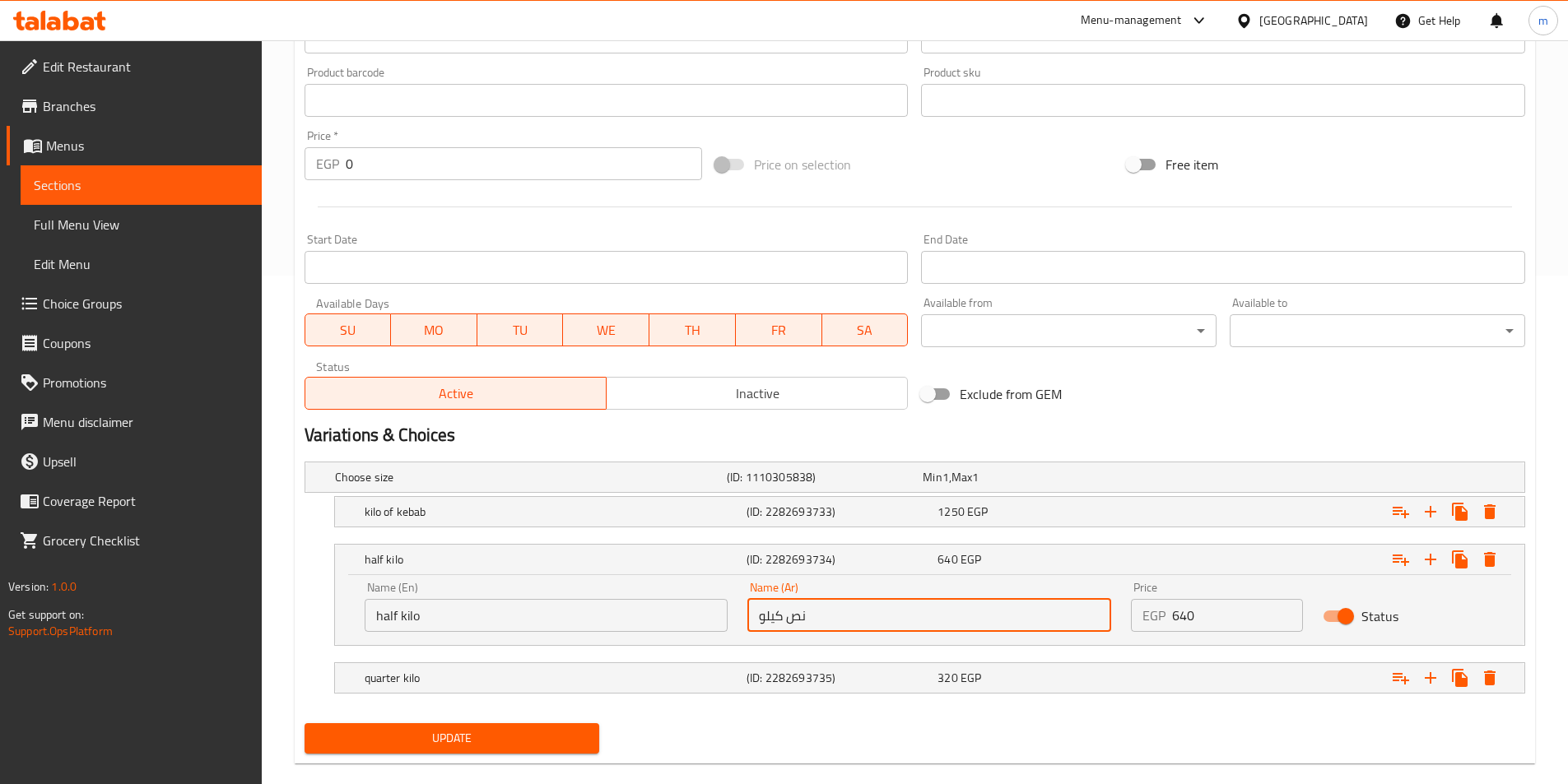
scroll to position [534, 0]
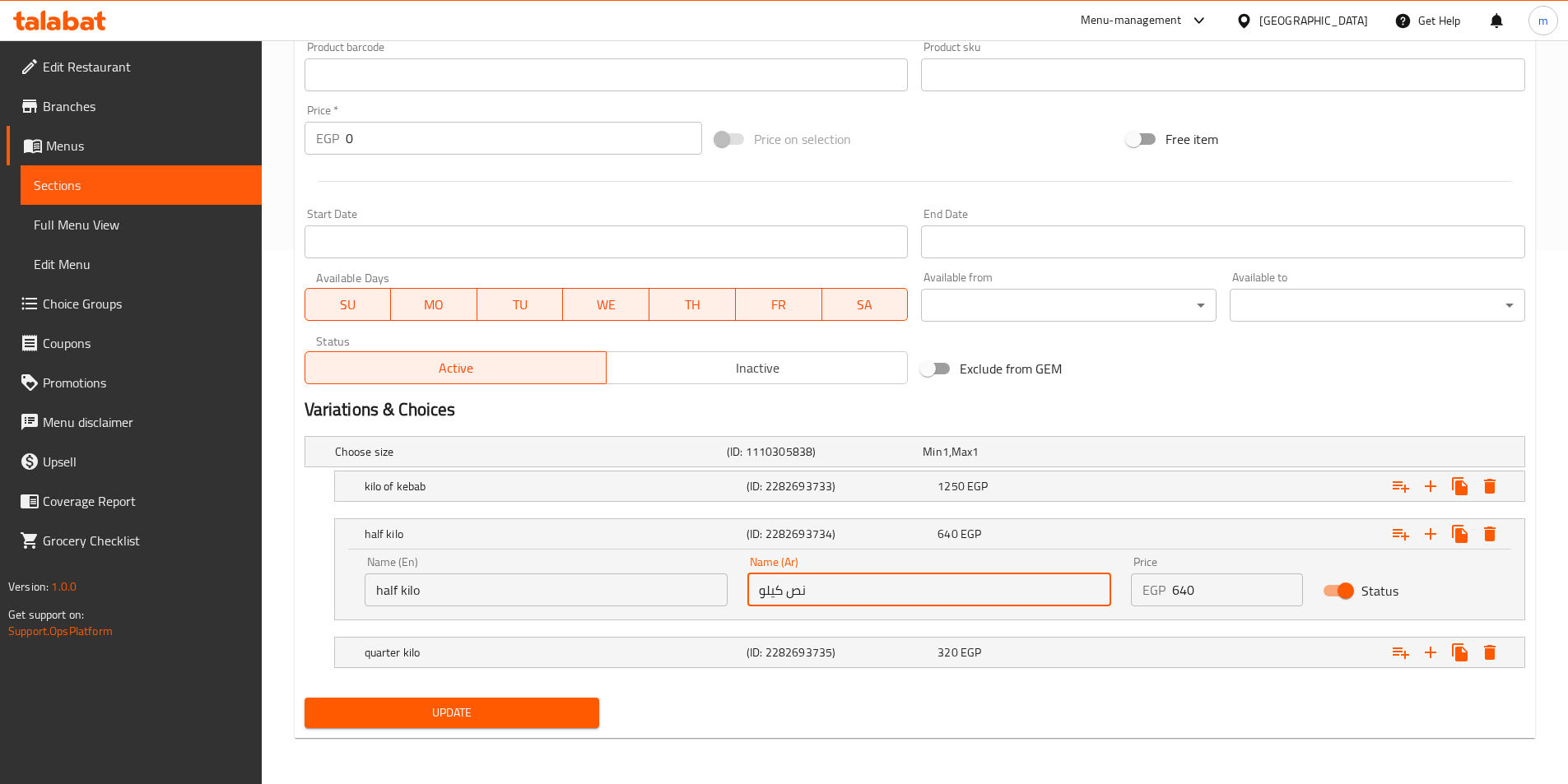
type input "نص كيلو"
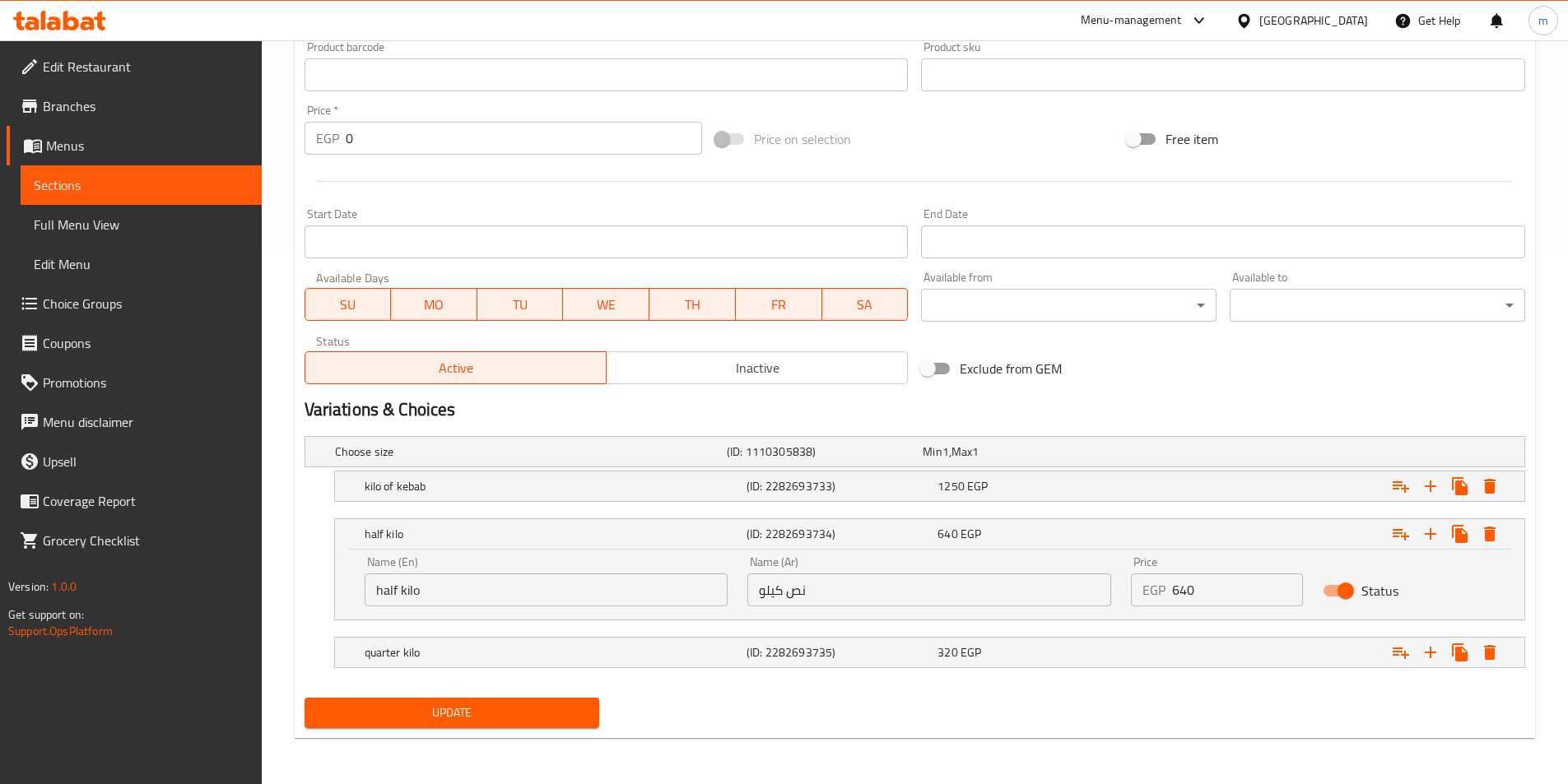
click at [908, 729] on div "Update" at bounding box center [915, 713] width 1234 height 43
click at [706, 641] on div "quarter kilo" at bounding box center [552, 651] width 382 height 23
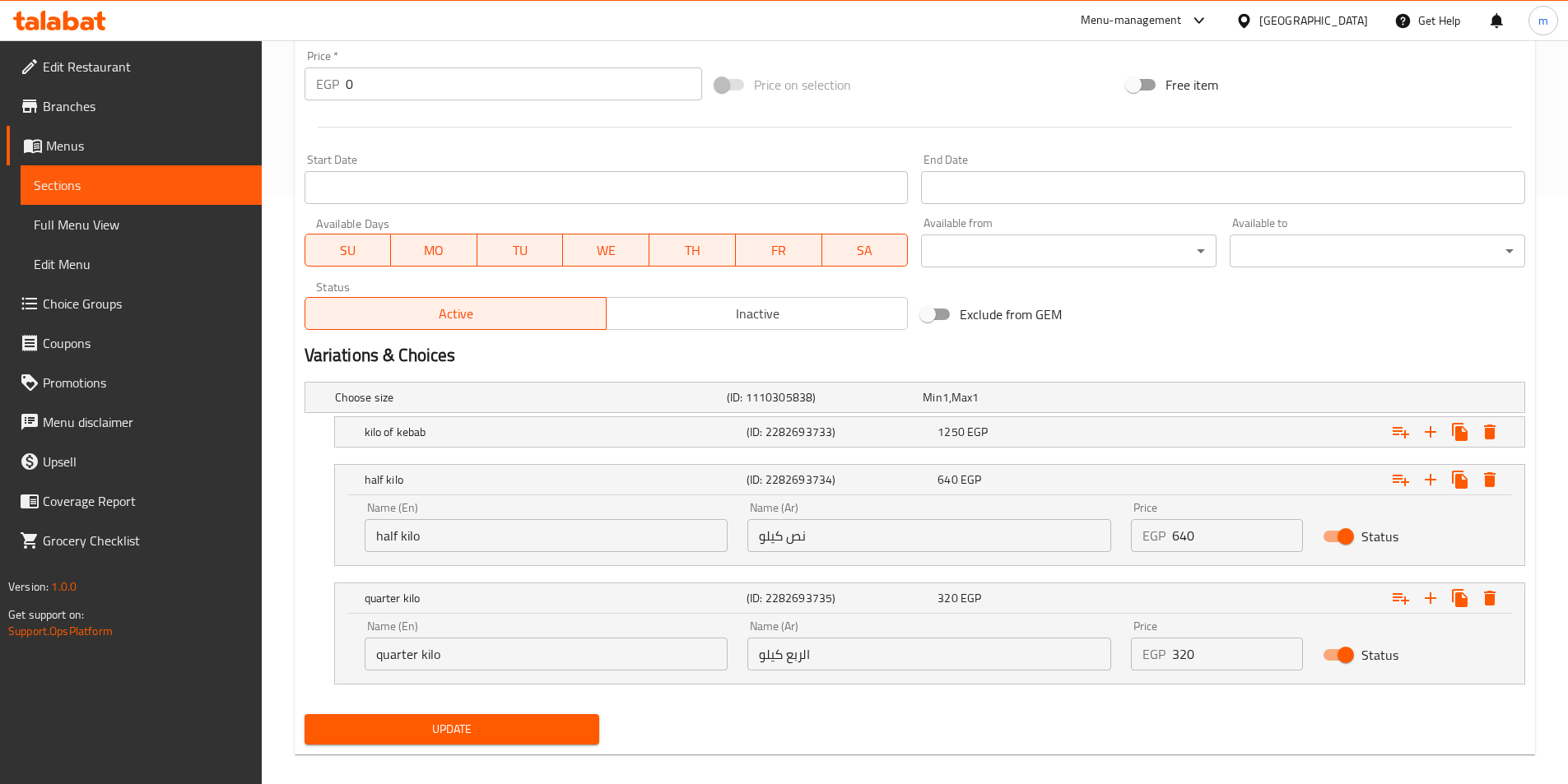
scroll to position [605, 0]
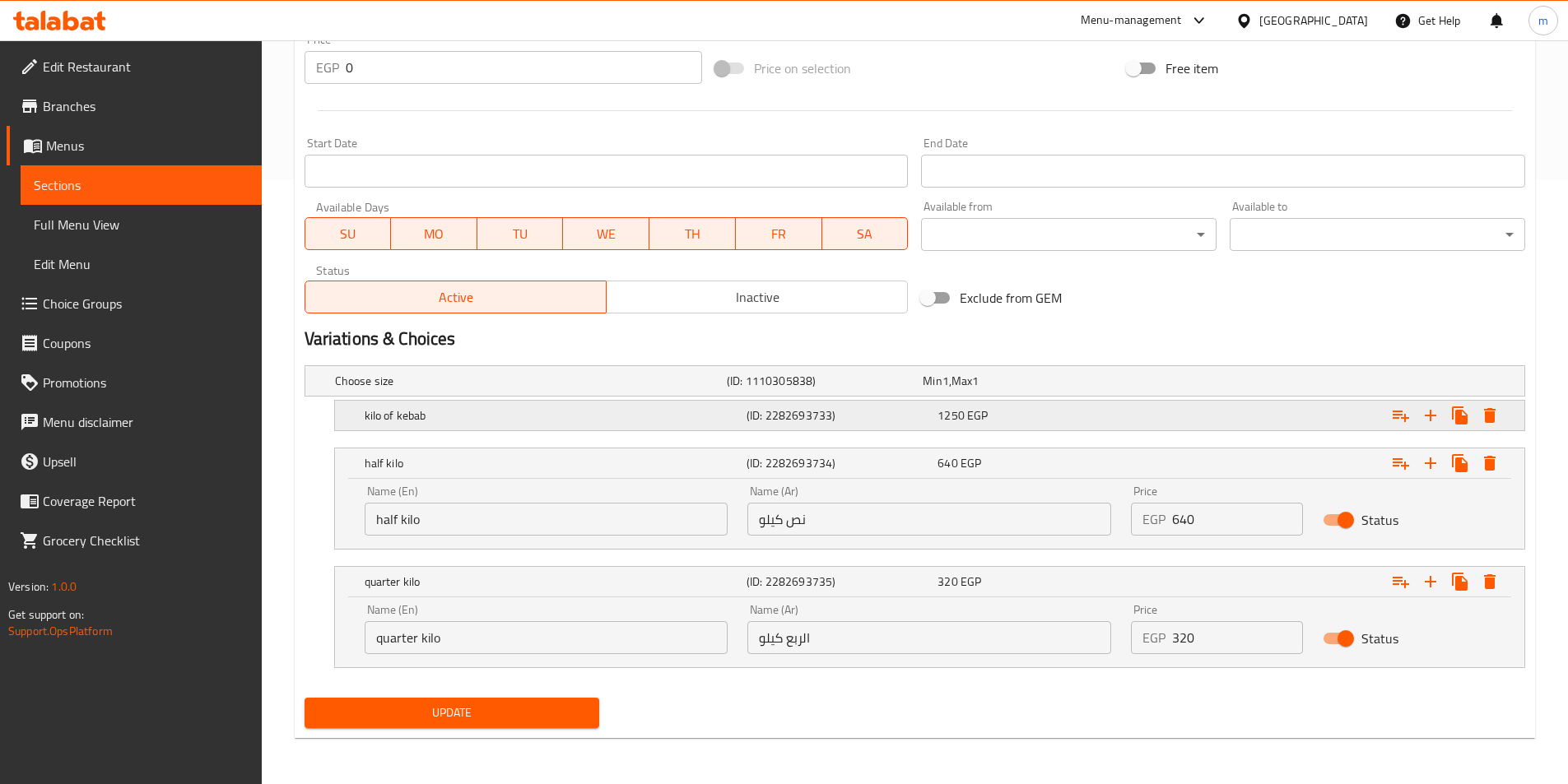
click at [822, 414] on h5 "(ID: 2282693733)" at bounding box center [838, 415] width 184 height 16
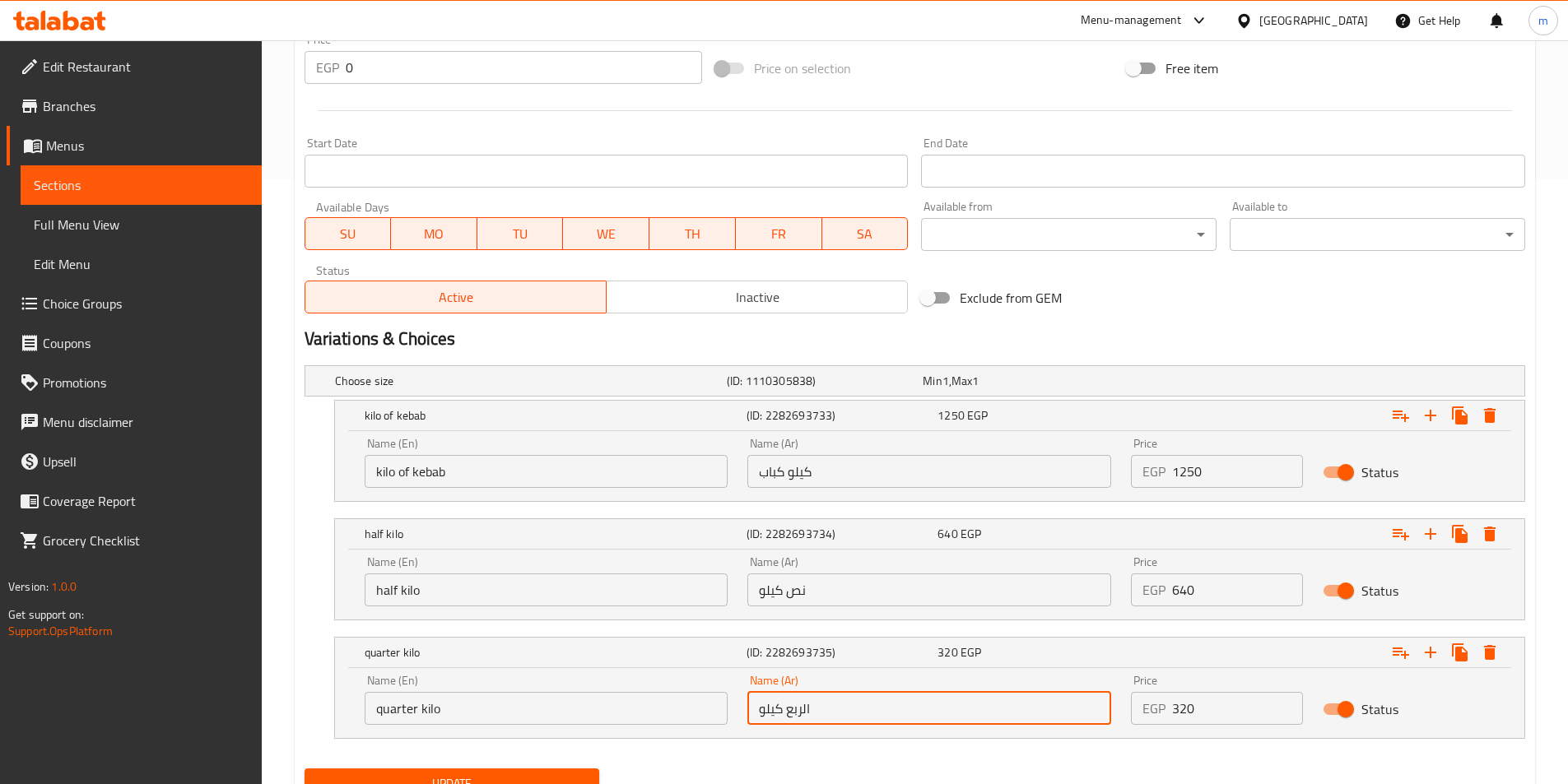
drag, startPoint x: 804, startPoint y: 708, endPoint x: 816, endPoint y: 709, distance: 12.0
click at [816, 709] on input "الربع كيلو" at bounding box center [929, 708] width 364 height 33
type input "ربع كيلو"
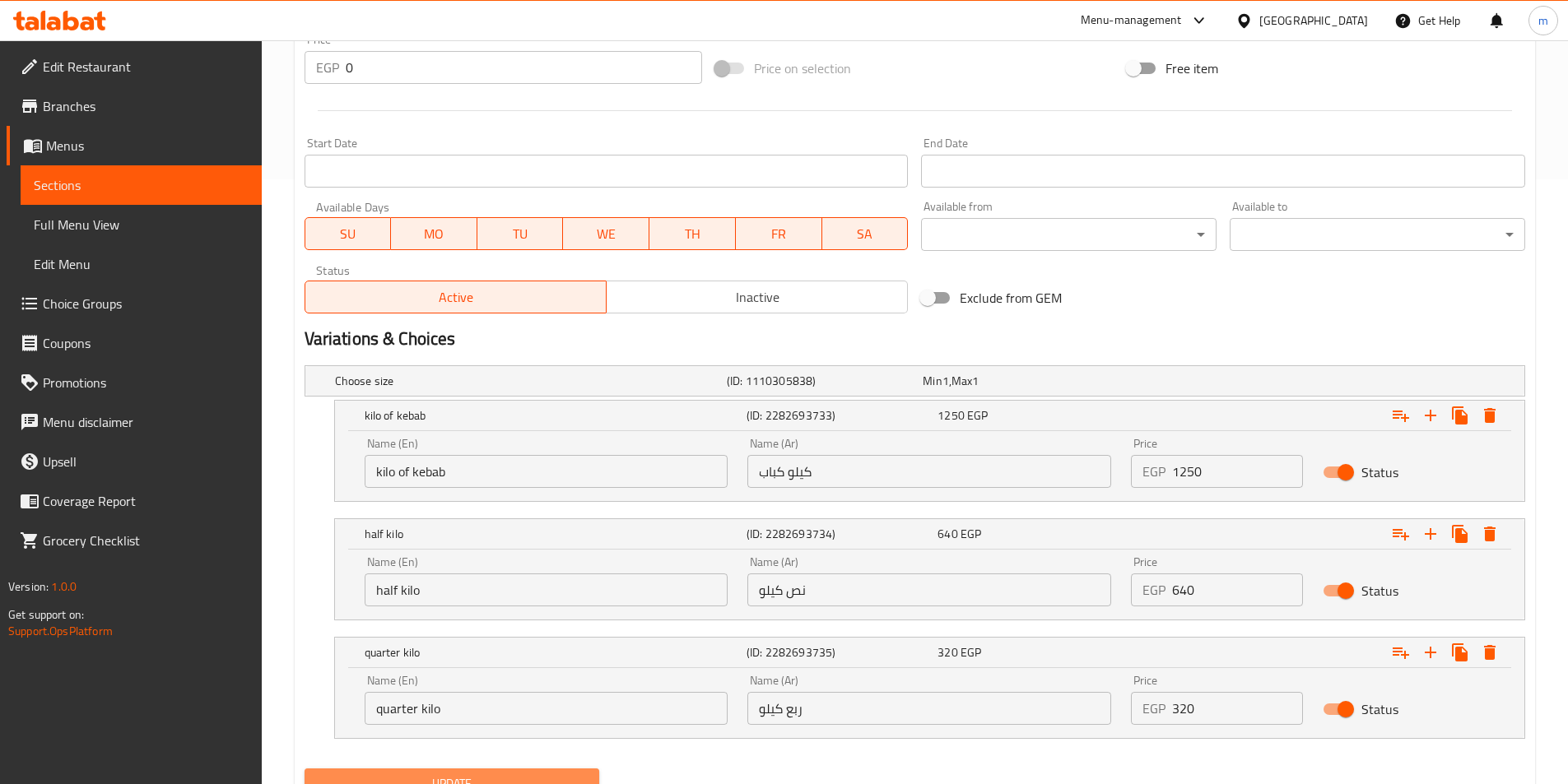
click at [561, 773] on span "Update" at bounding box center [452, 783] width 269 height 20
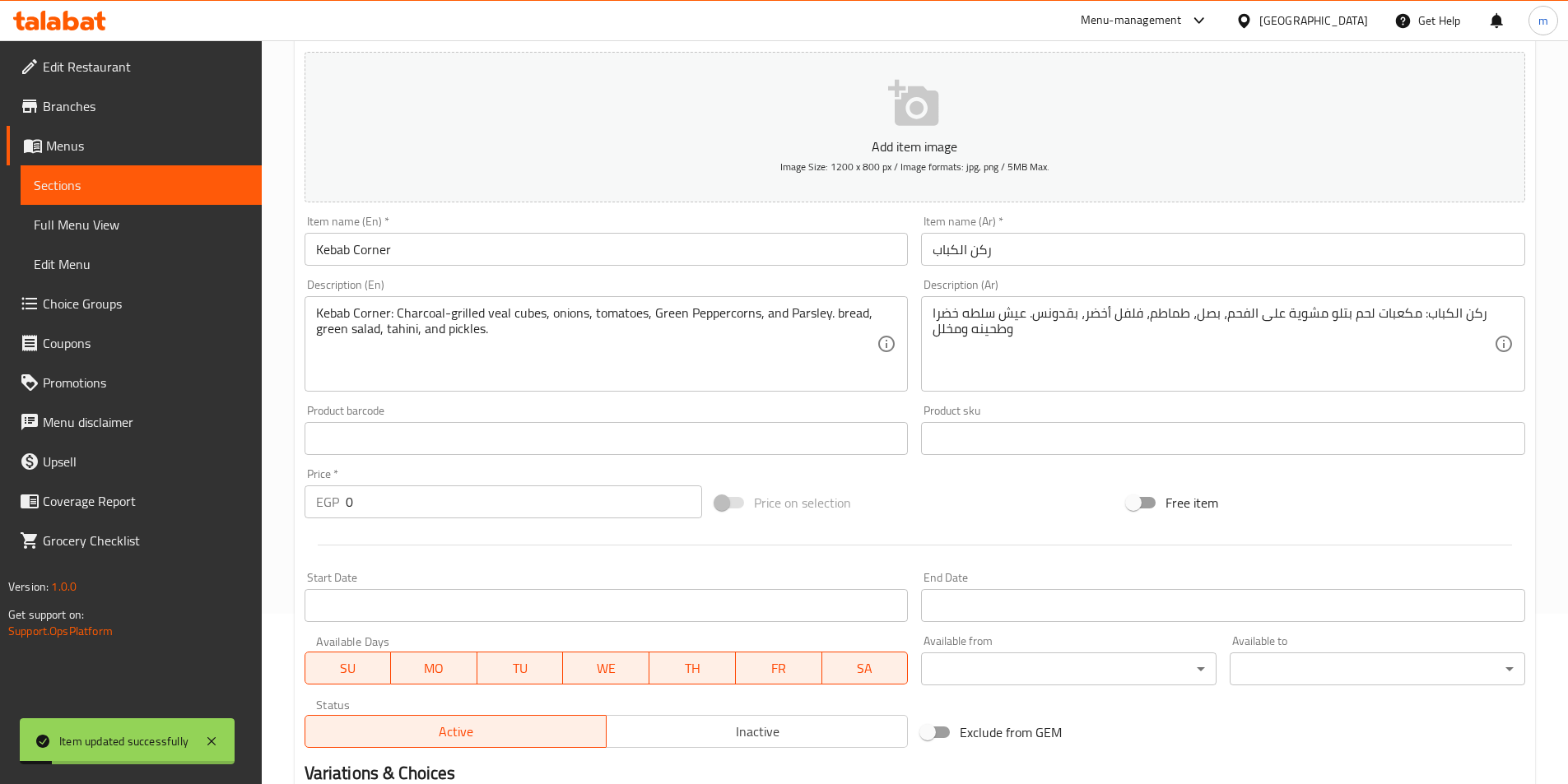
scroll to position [0, 0]
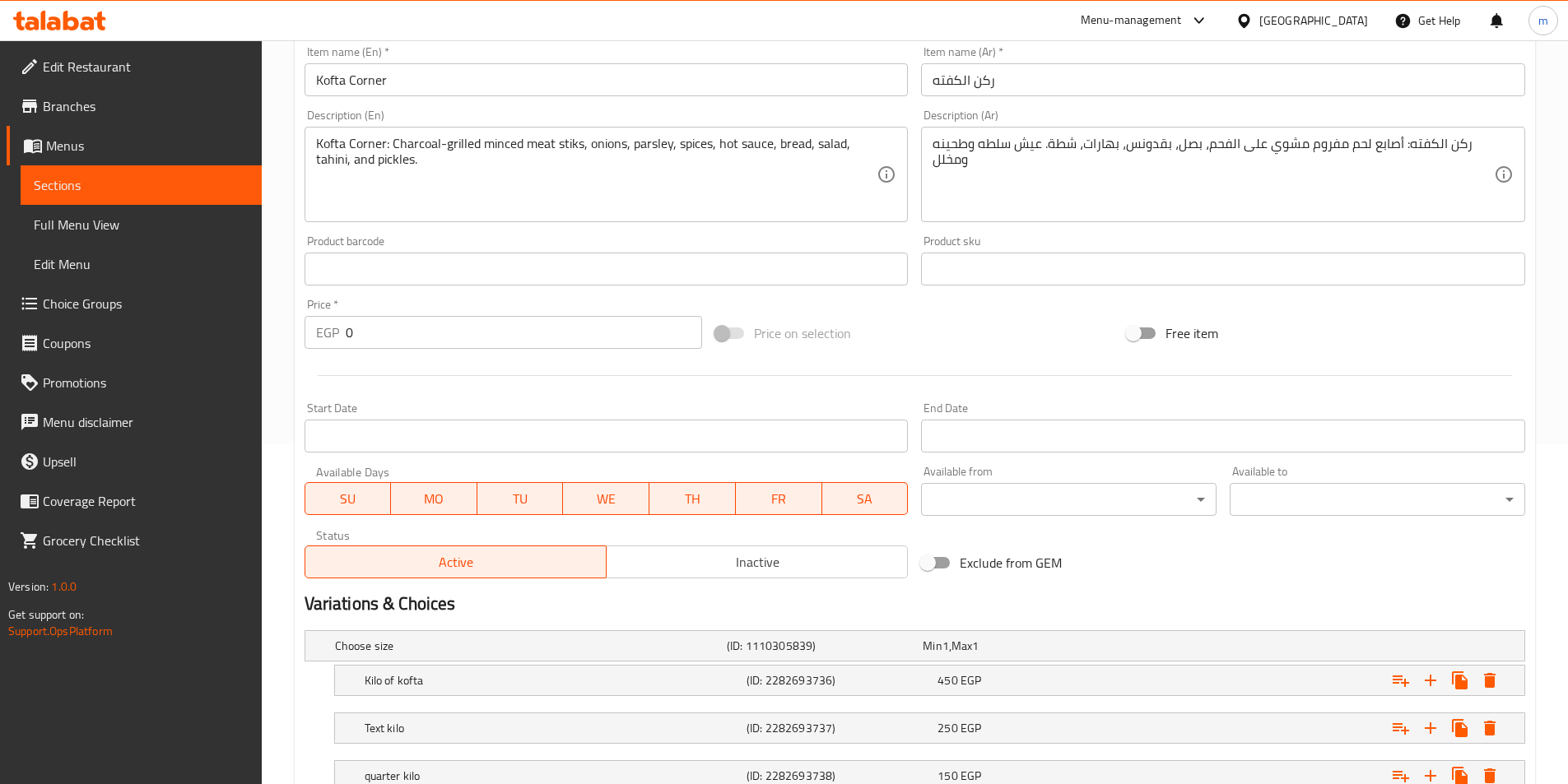
scroll to position [463, 0]
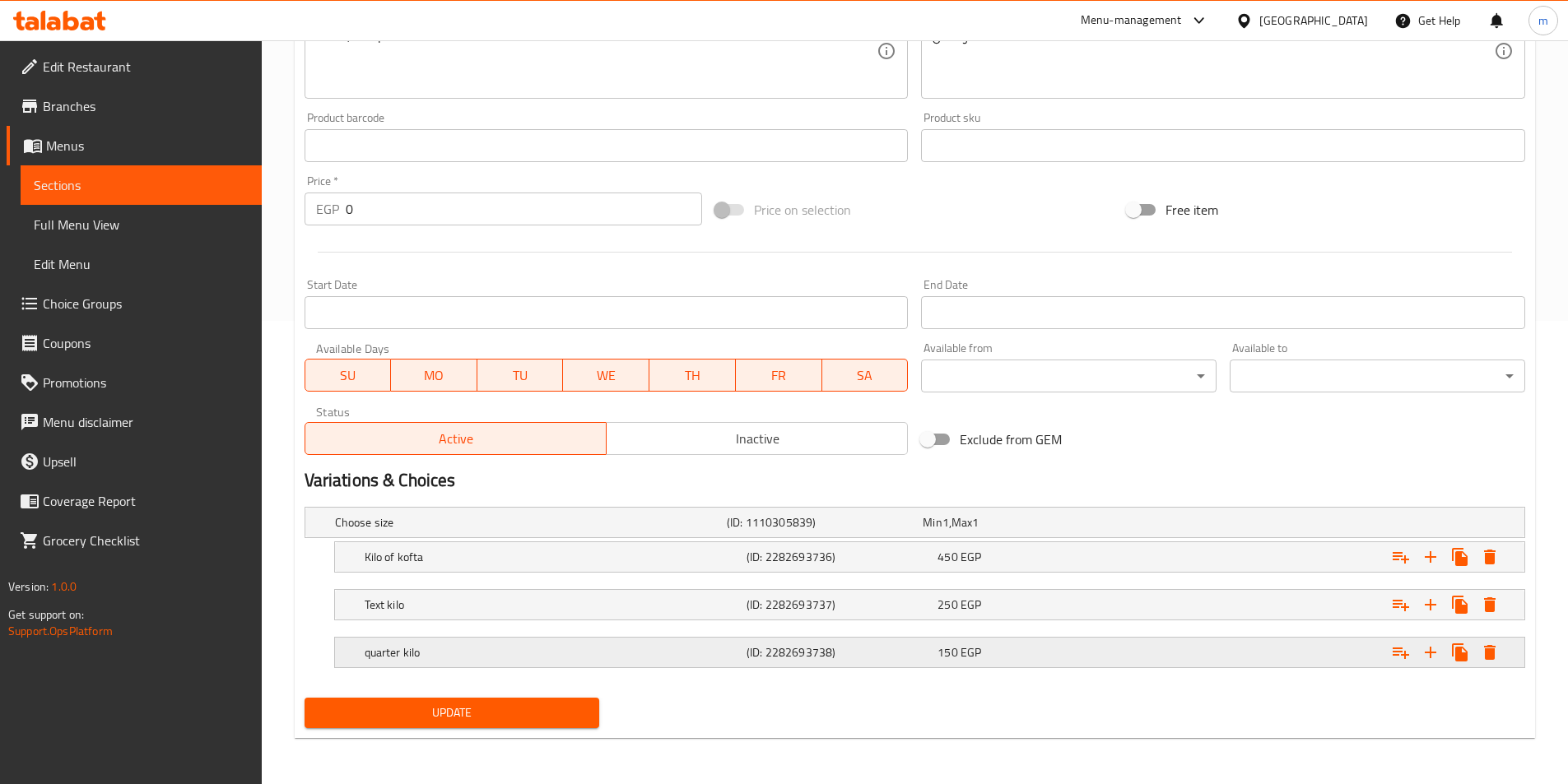
click at [902, 642] on div "(ID: 2282693738)" at bounding box center [839, 651] width 191 height 23
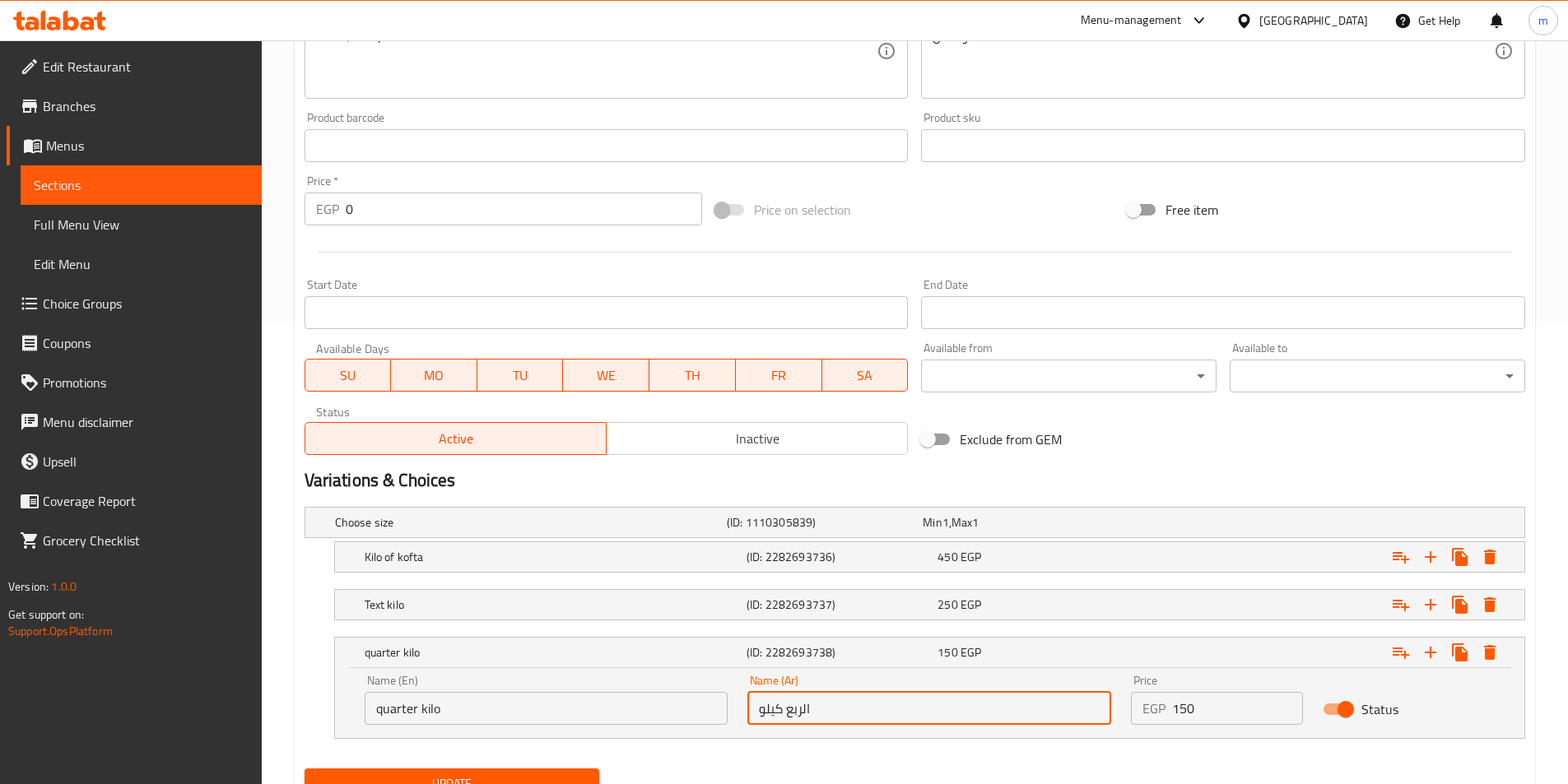
drag, startPoint x: 802, startPoint y: 713, endPoint x: 844, endPoint y: 715, distance: 42.0
click at [844, 715] on input "الربع كيلو" at bounding box center [929, 708] width 364 height 33
type input "ربع كيلو"
click at [862, 603] on h5 "(ID: 2282693737)" at bounding box center [838, 604] width 184 height 16
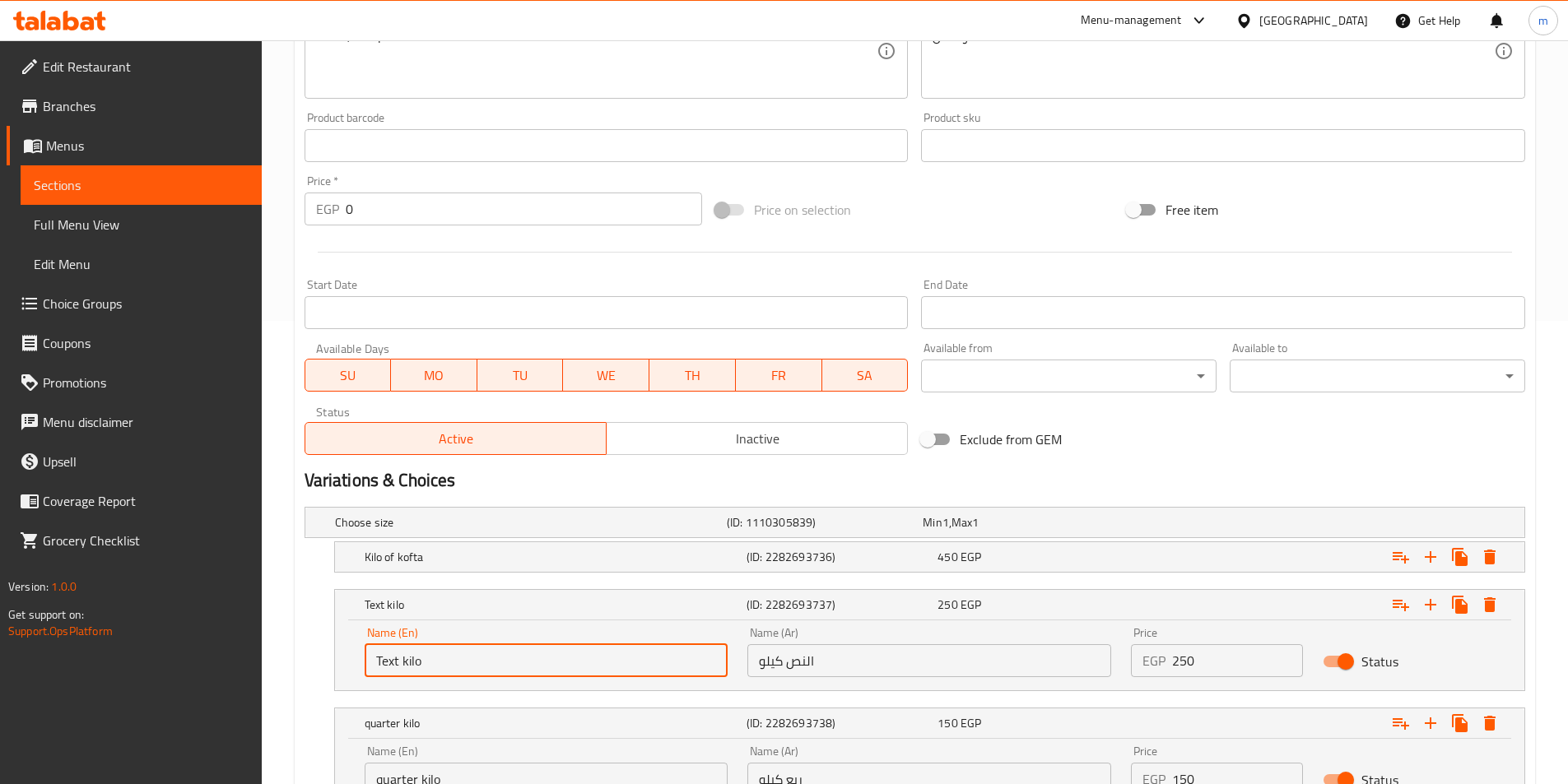
drag, startPoint x: 399, startPoint y: 657, endPoint x: 367, endPoint y: 663, distance: 32.6
click at [367, 663] on input "Text kilo" at bounding box center [546, 660] width 364 height 33
type input "half kilo"
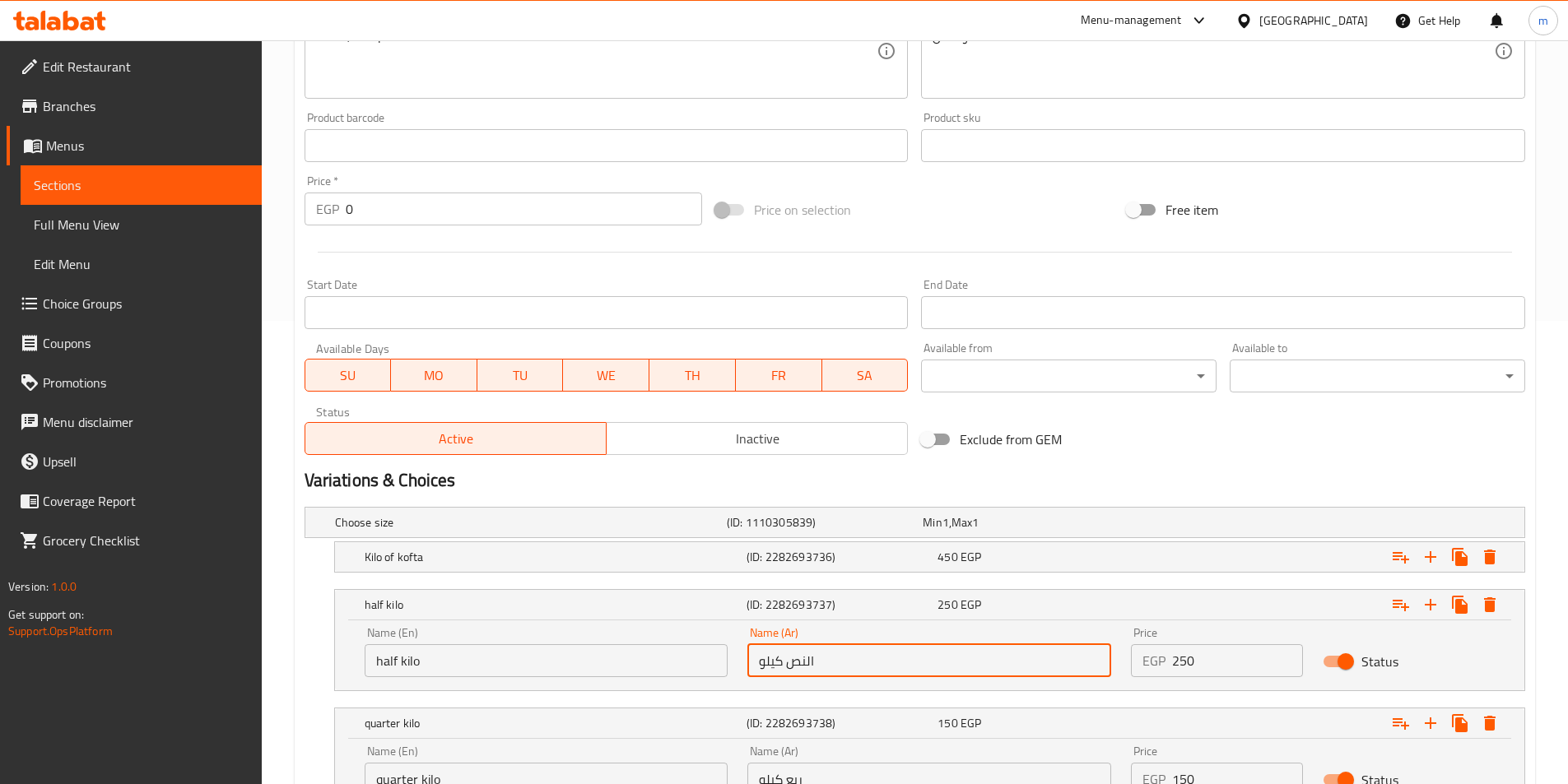
drag, startPoint x: 807, startPoint y: 660, endPoint x: 847, endPoint y: 665, distance: 40.3
click at [847, 665] on input "النص كيلو" at bounding box center [929, 660] width 364 height 33
type input "نص كيلو"
click at [885, 561] on h5 "(ID: 2282693736)" at bounding box center [838, 556] width 184 height 16
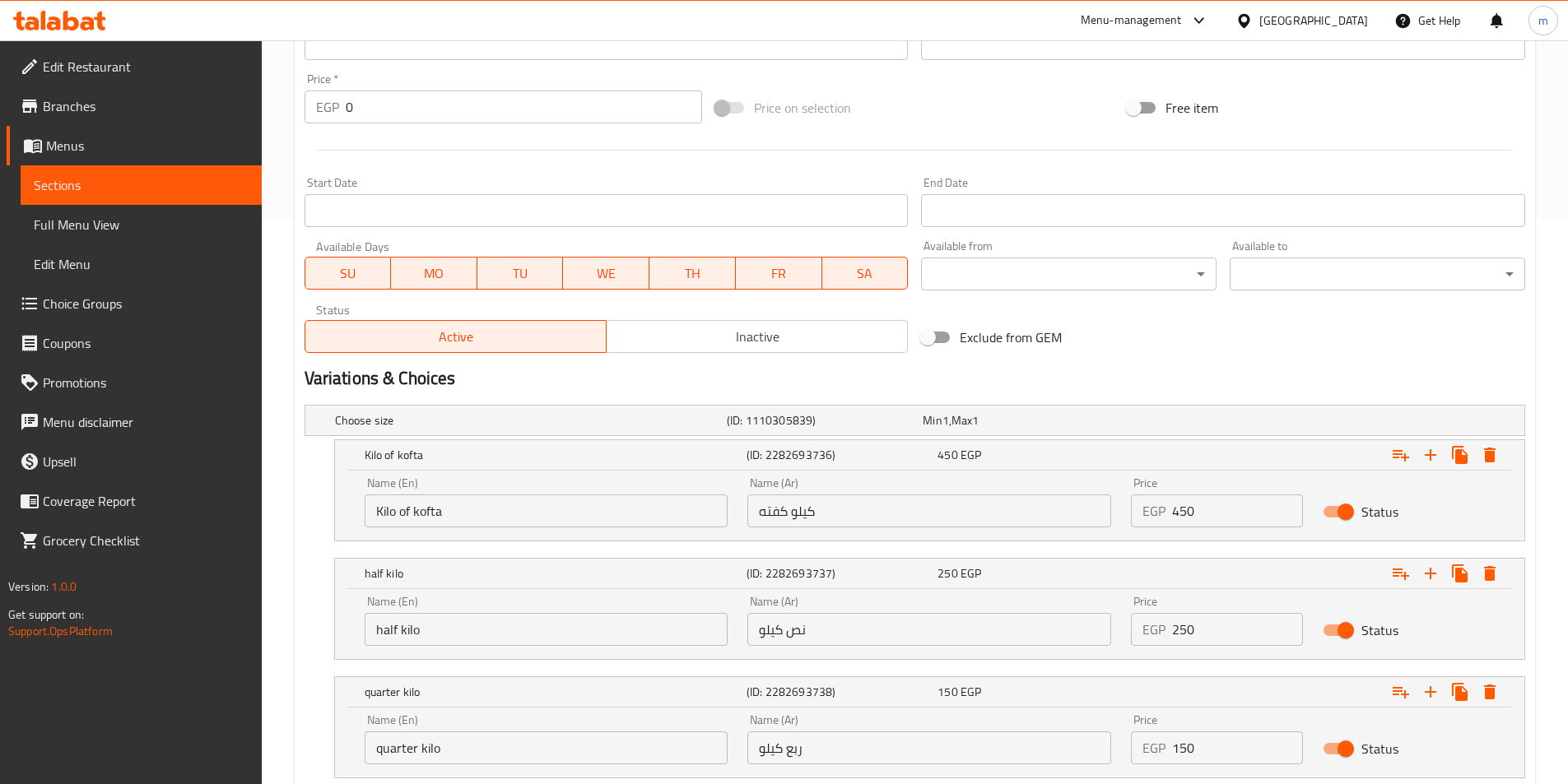
scroll to position [675, 0]
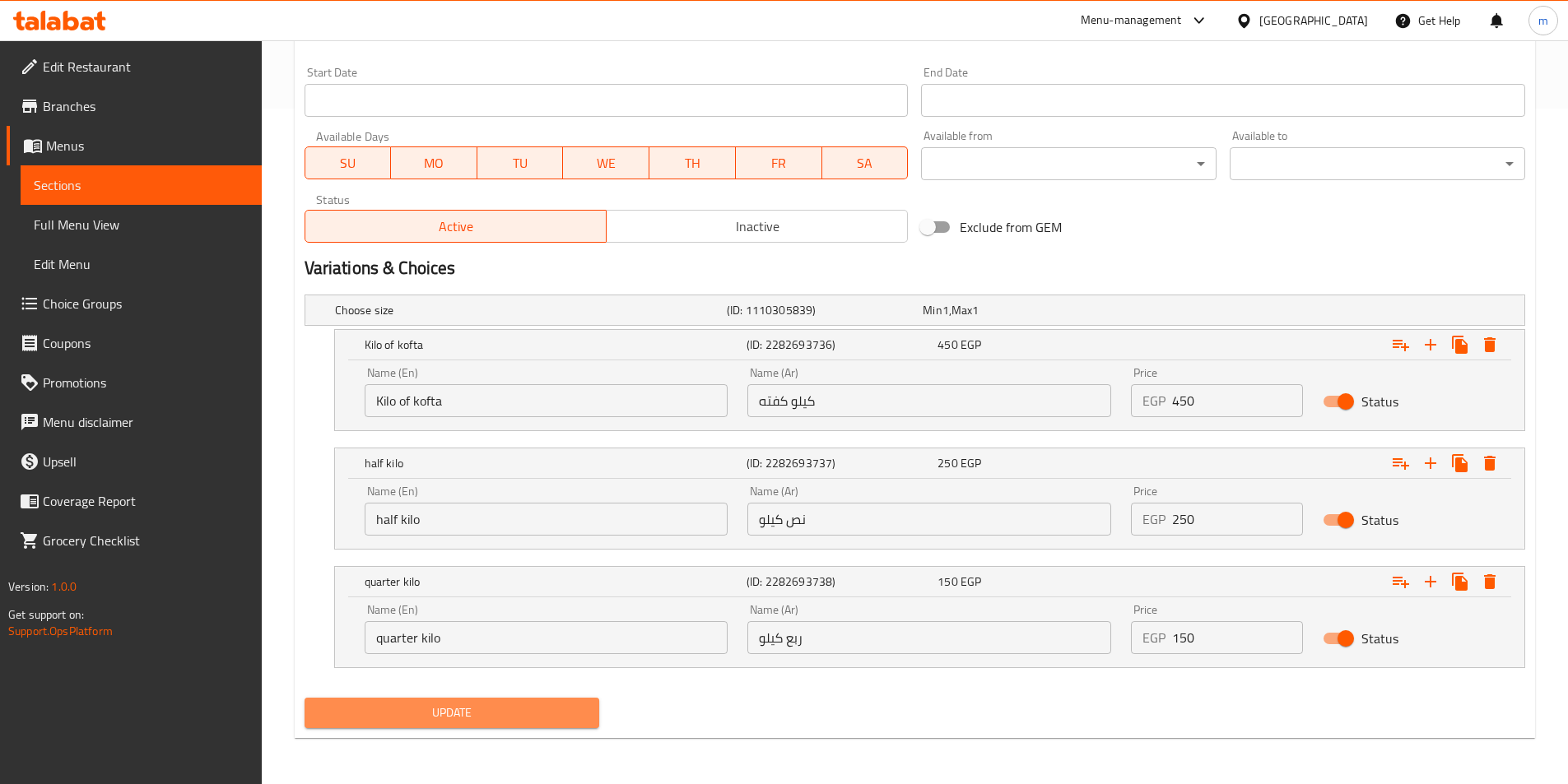
click at [541, 724] on button "Update" at bounding box center [452, 713] width 296 height 31
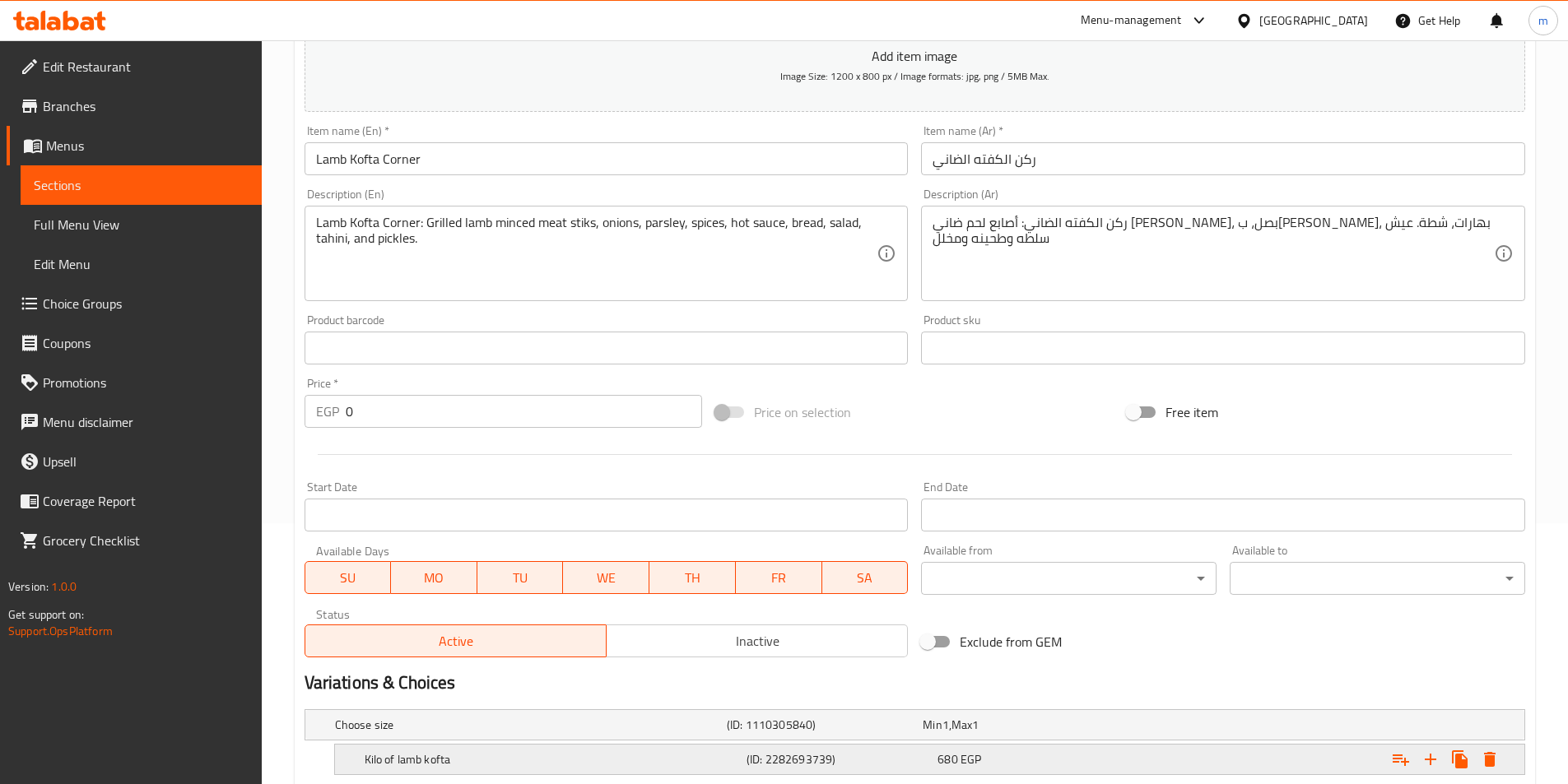
scroll to position [463, 0]
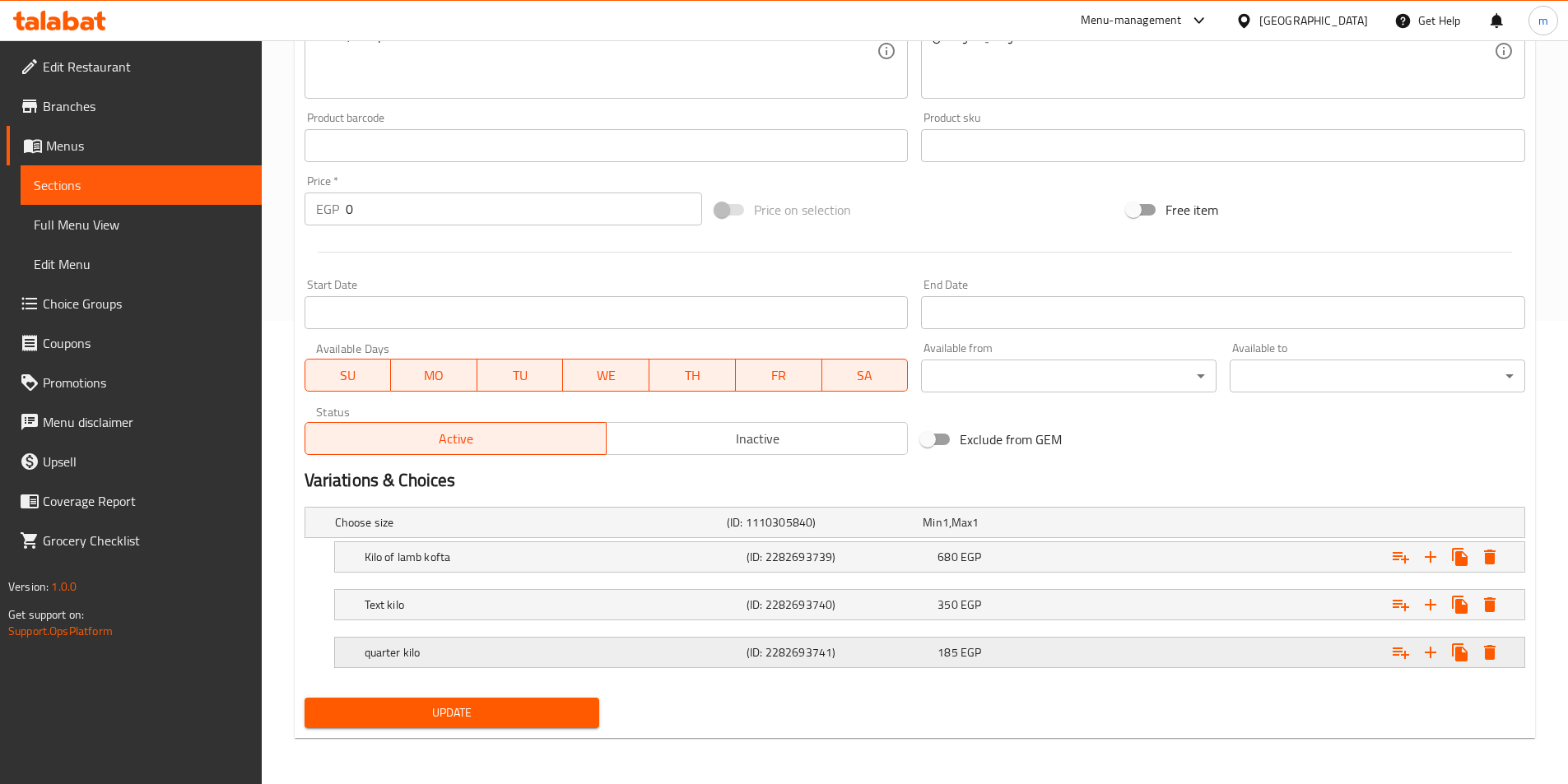
click at [883, 639] on div "quarter kilo (ID: 2282693741) 185 EGP" at bounding box center [934, 652] width 1146 height 37
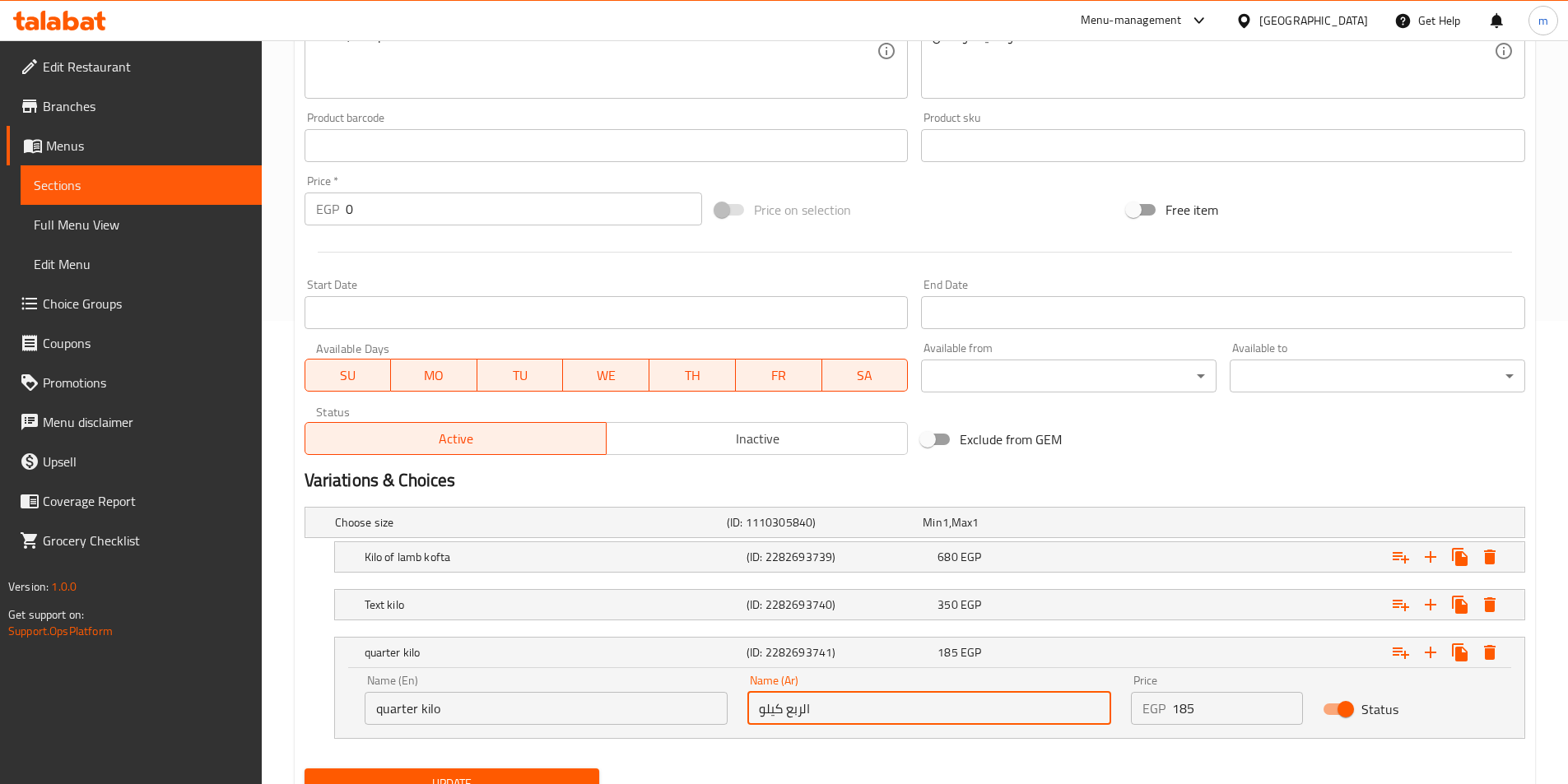
drag, startPoint x: 802, startPoint y: 716, endPoint x: 870, endPoint y: 718, distance: 68.0
click at [870, 718] on input "الربع كيلو" at bounding box center [929, 708] width 364 height 33
type input "ربع كيلو"
click at [889, 611] on h5 "(ID: 2282693740)" at bounding box center [838, 604] width 184 height 16
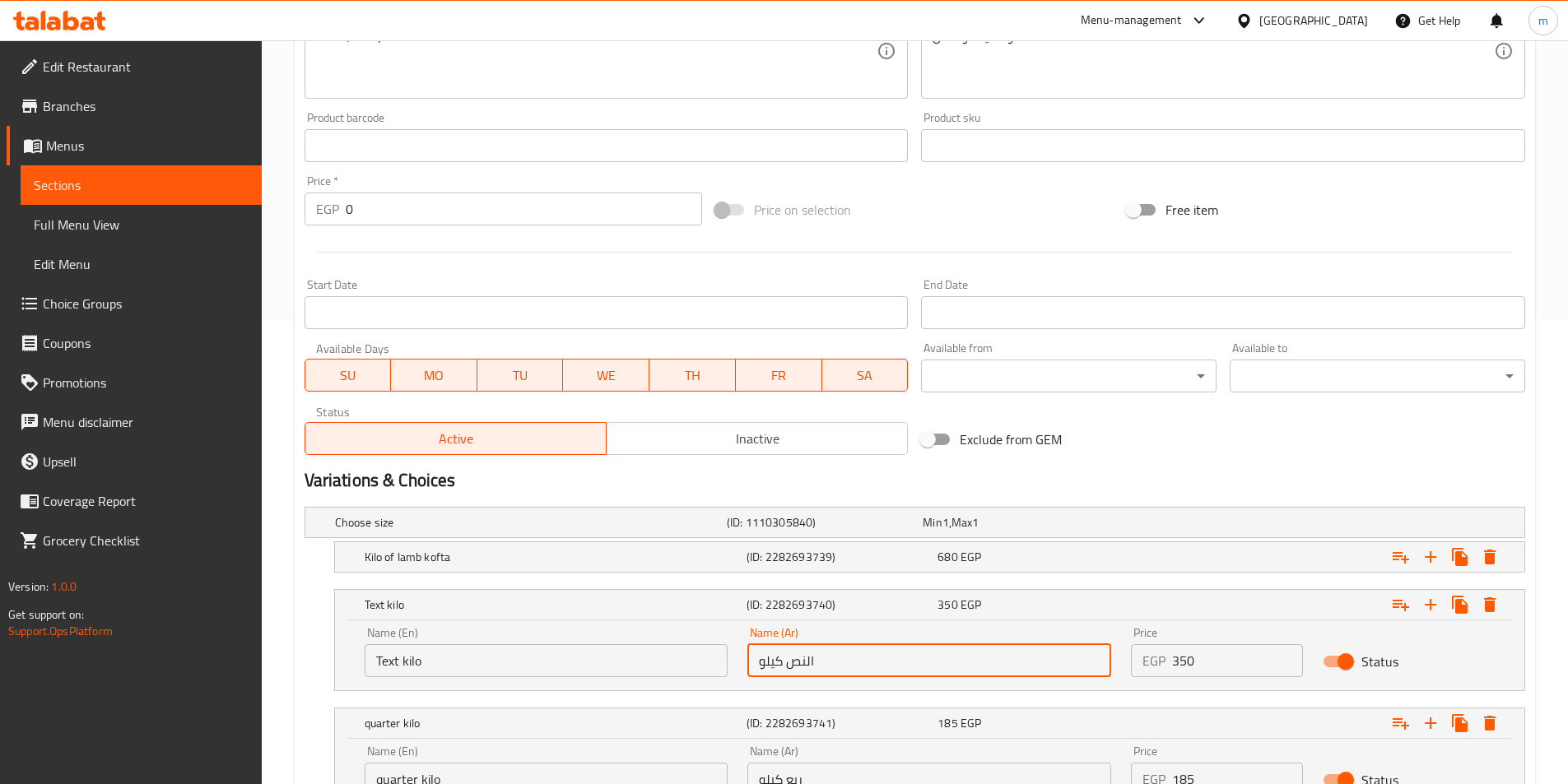
drag, startPoint x: 806, startPoint y: 666, endPoint x: 896, endPoint y: 672, distance: 90.2
click at [896, 672] on input "النص كيلو" at bounding box center [929, 660] width 364 height 33
type input "نص كيلو"
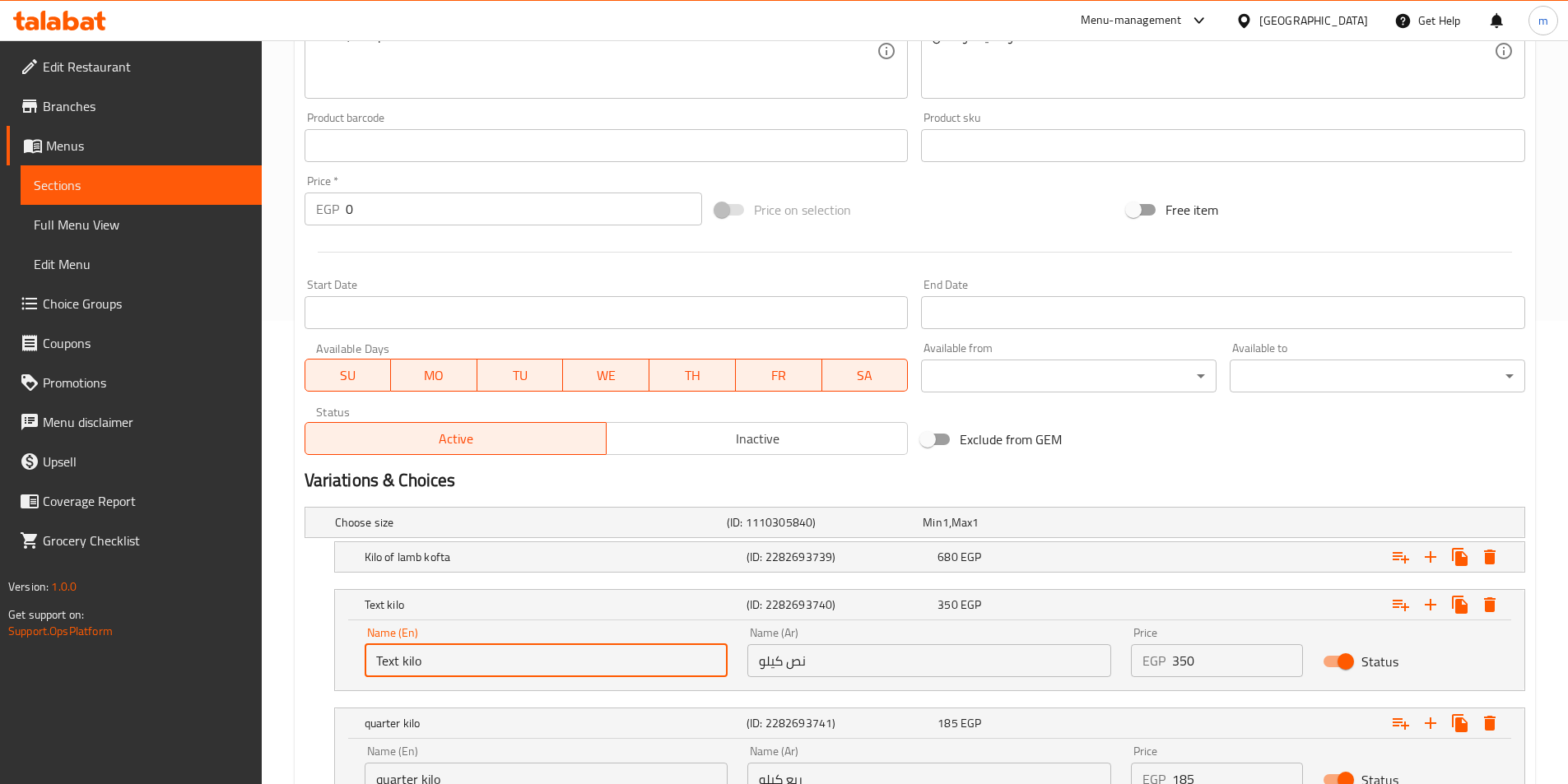
drag, startPoint x: 399, startPoint y: 655, endPoint x: 331, endPoint y: 668, distance: 69.2
click at [334, 668] on div "Text kilo (ID: 2282693740) 350 EGP Name (En) Text kilo Name (En) Name (Ar) نص ك…" at bounding box center [929, 640] width 1191 height 102
type input "half kilo"
click at [863, 570] on div "Kilo of lamb kofta (ID: 2282693739) 680 EGP" at bounding box center [934, 556] width 1146 height 37
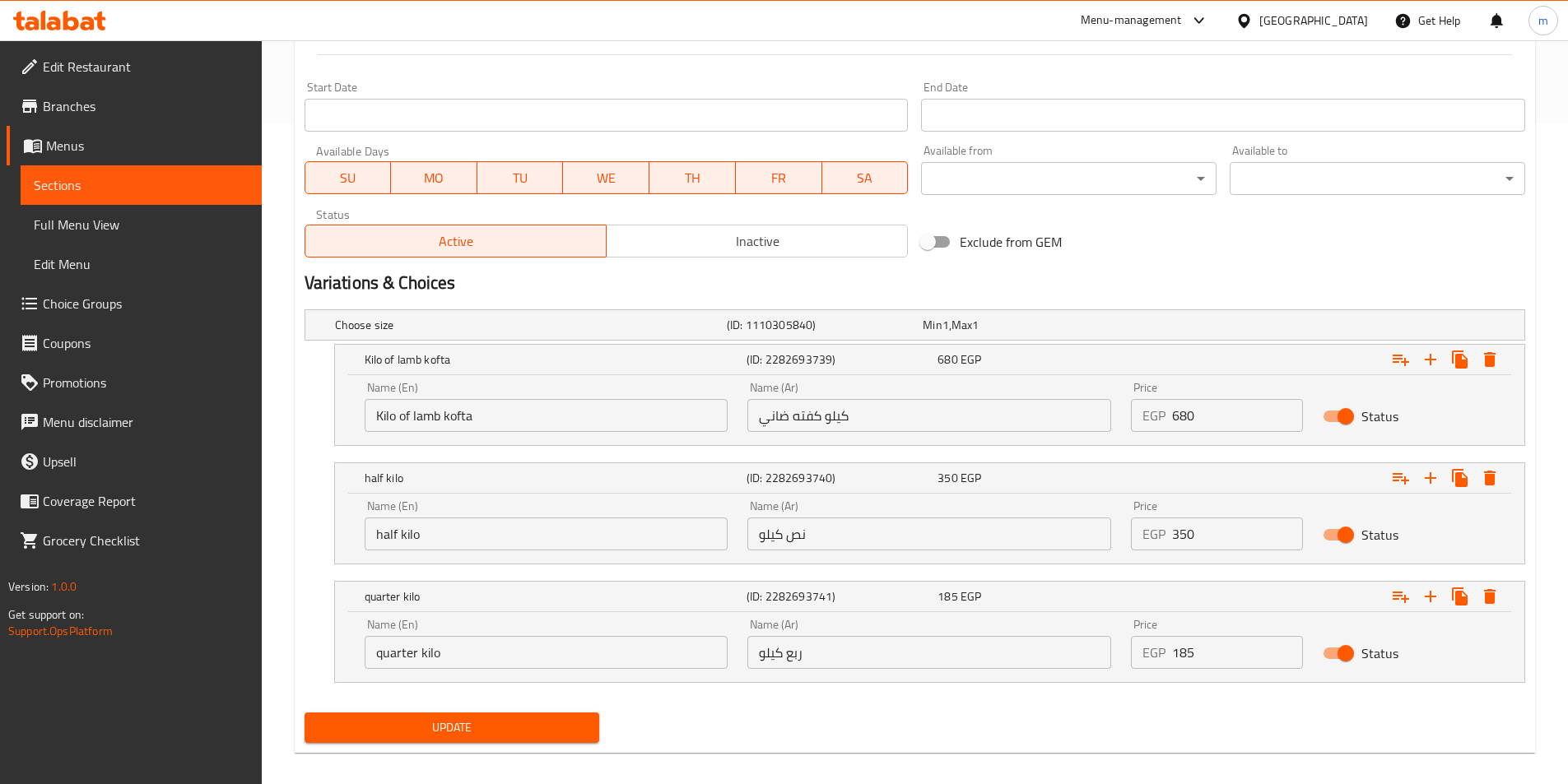
scroll to position [675, 0]
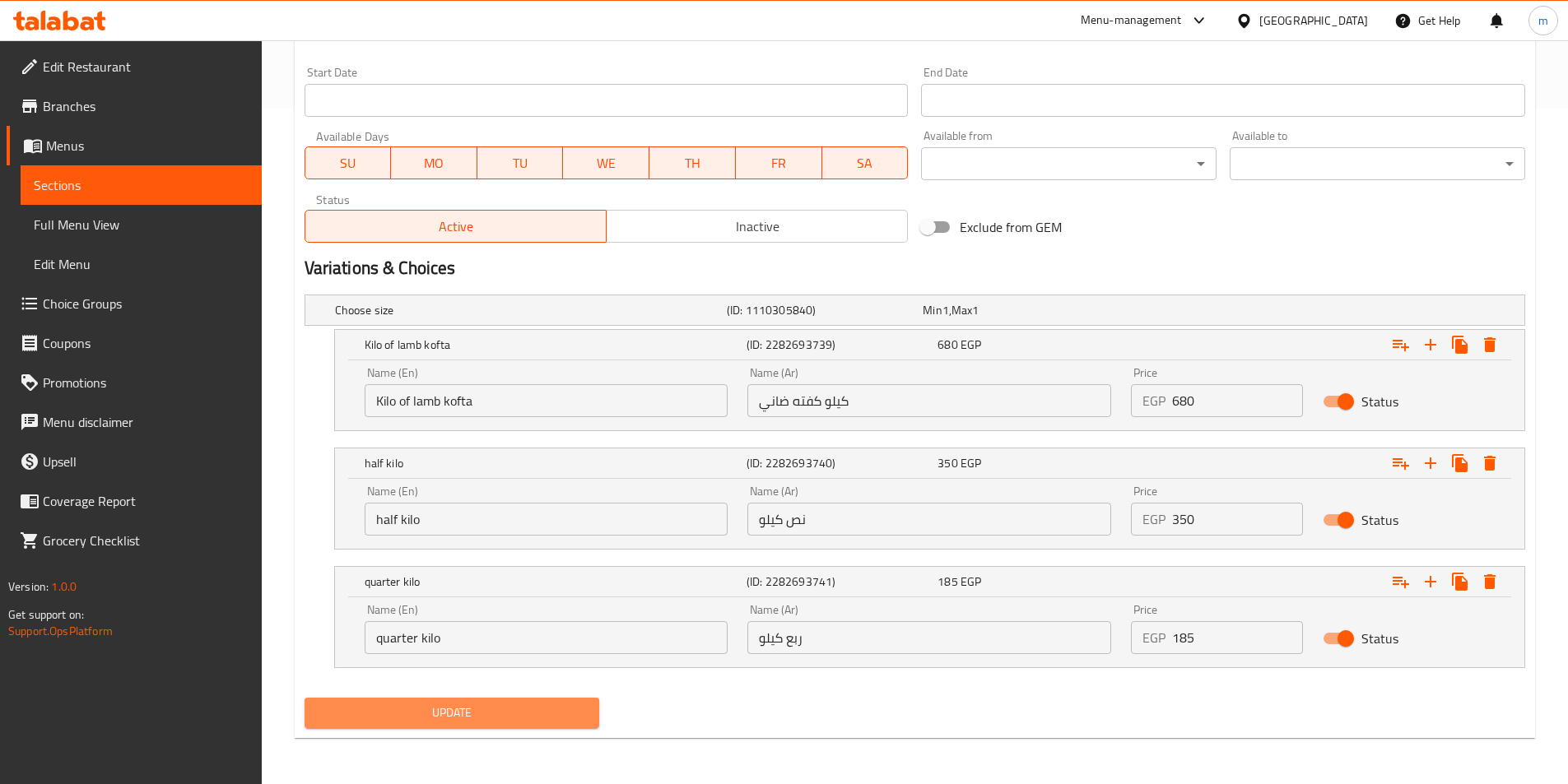
click at [546, 699] on button "Update" at bounding box center [452, 713] width 296 height 31
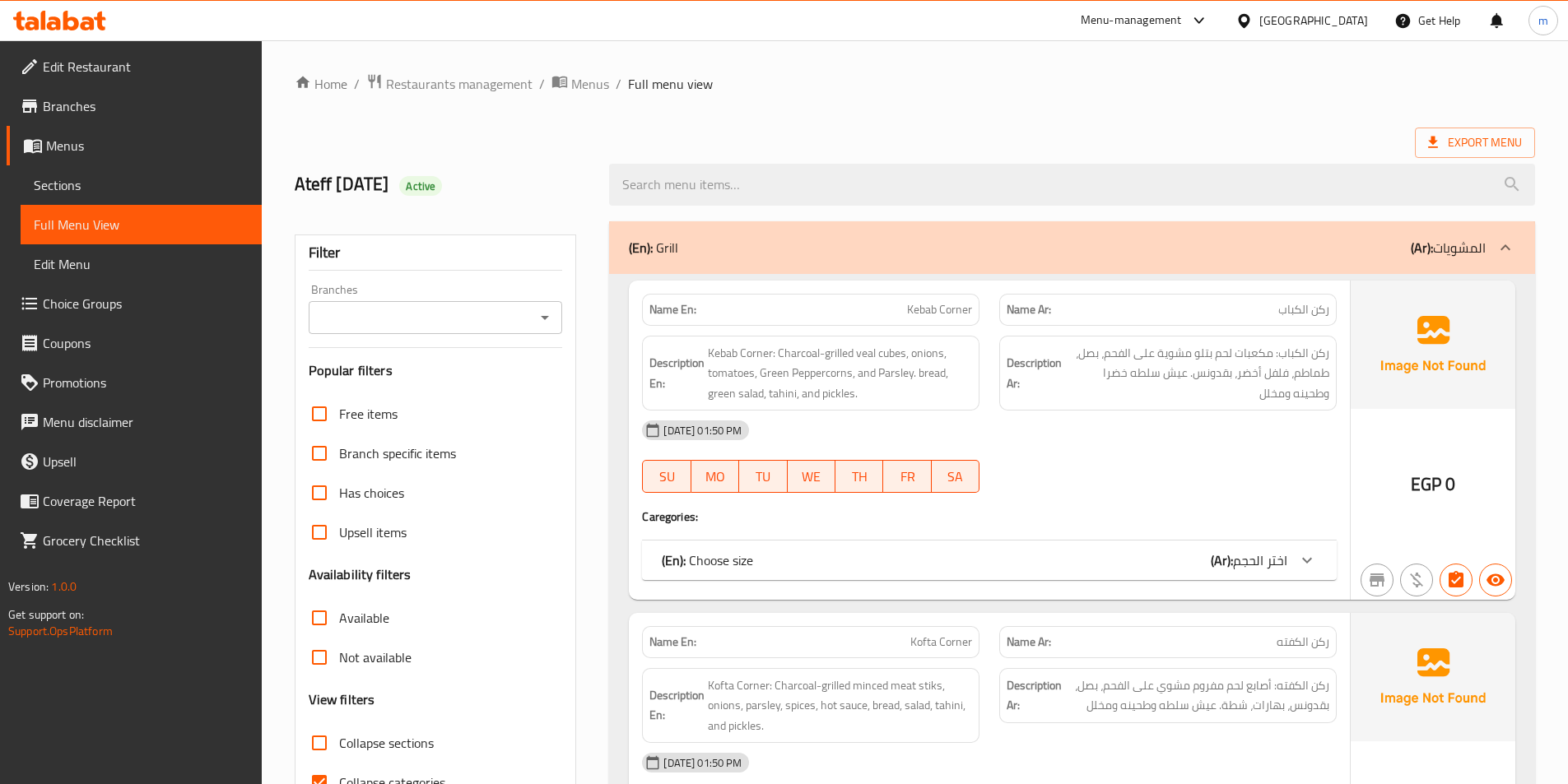
click at [1209, 561] on div "(En): Choose size (Ar): اختر الحجم" at bounding box center [975, 560] width 626 height 20
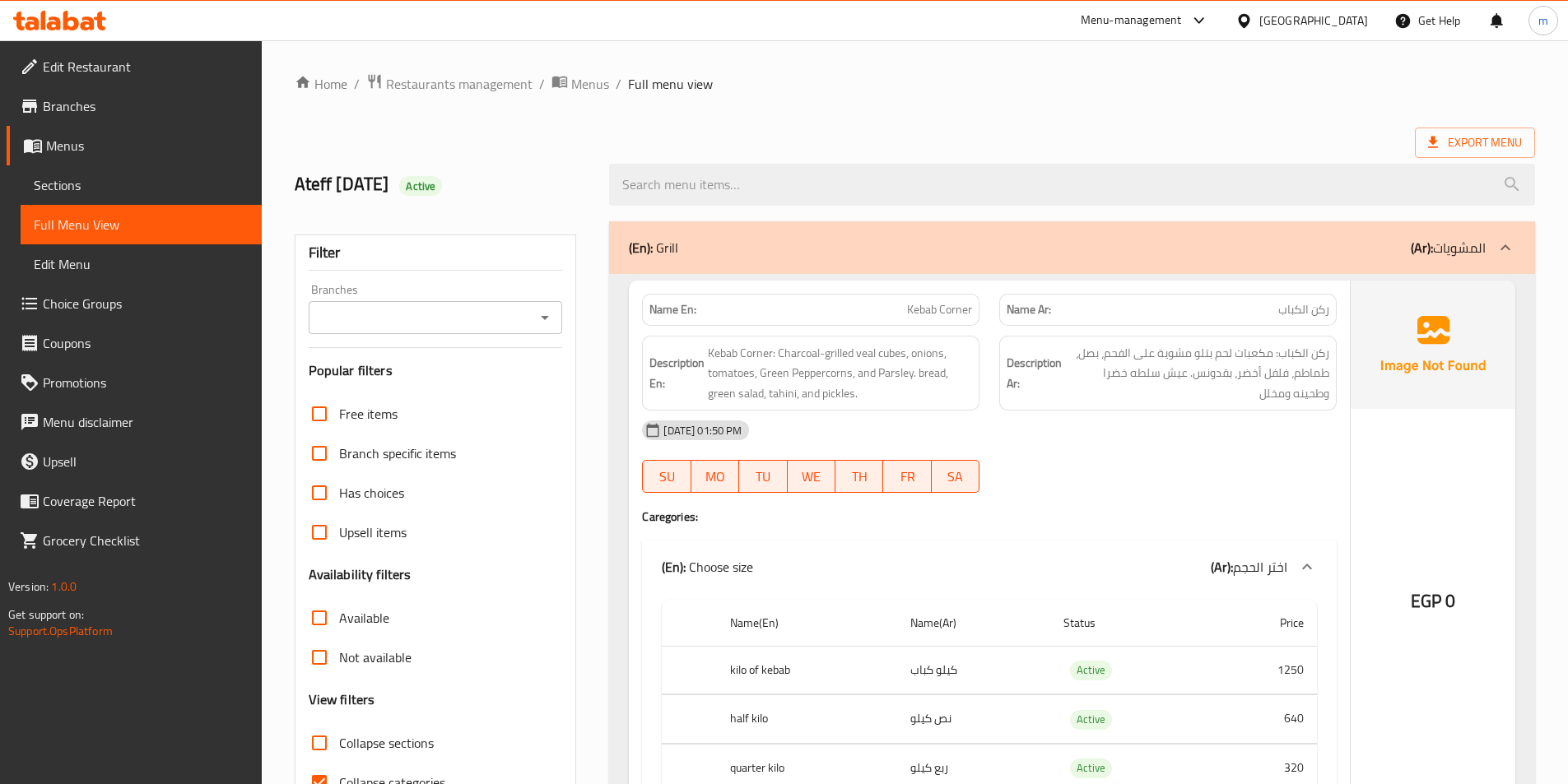
click at [392, 772] on span "Collapse categories" at bounding box center [392, 781] width 106 height 20
click at [339, 770] on input "Collapse categories" at bounding box center [320, 782] width 39 height 39
checkbox input "false"
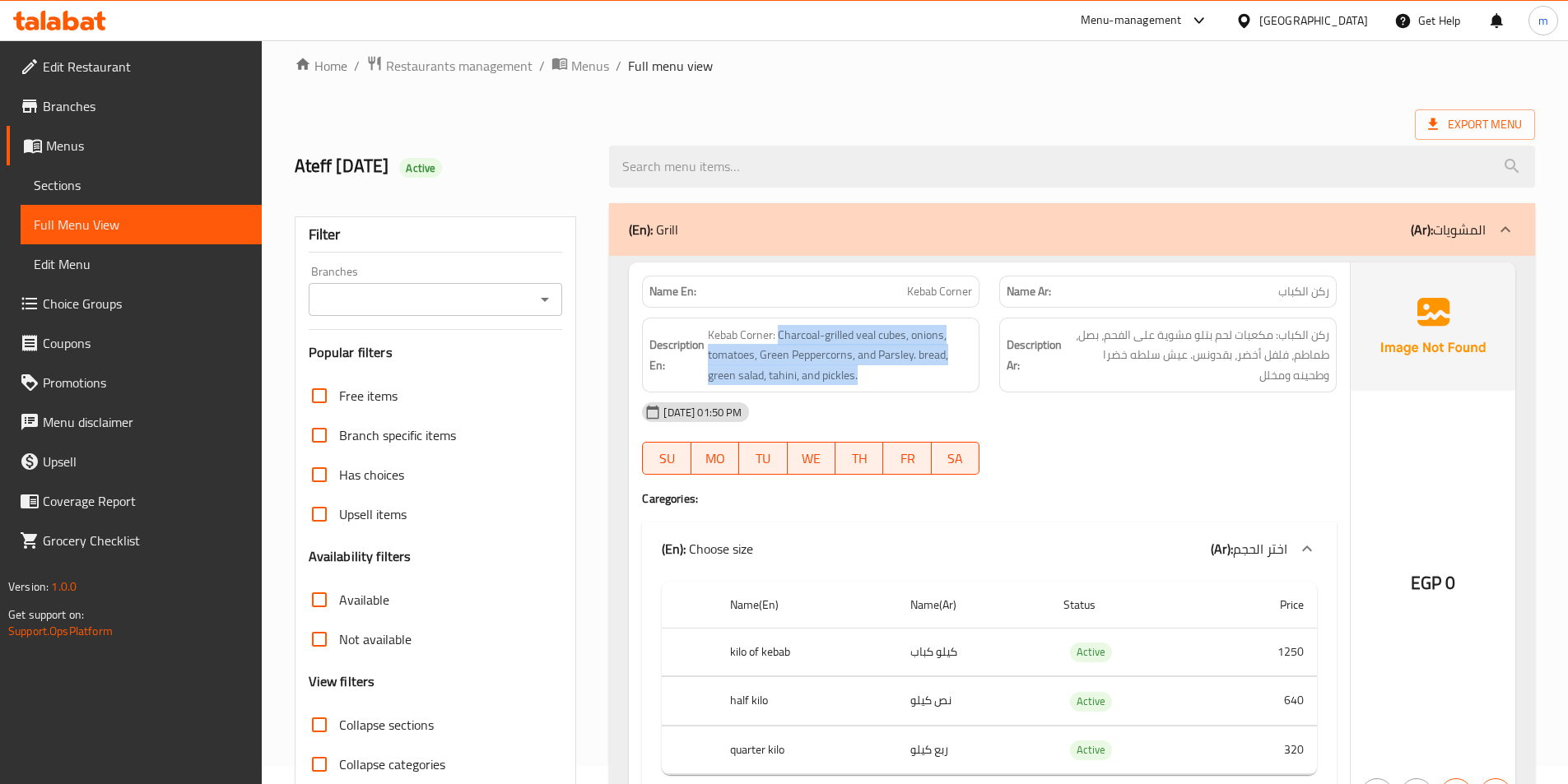
drag, startPoint x: 778, startPoint y: 334, endPoint x: 863, endPoint y: 389, distance: 101.2
click at [863, 389] on div "Description En: Kebab Corner: Charcoal-grilled veal cubes, onions, tomatoes, Gr…" at bounding box center [810, 355] width 337 height 76
click at [1047, 412] on div "[DATE] 01:50 PM" at bounding box center [989, 412] width 715 height 39
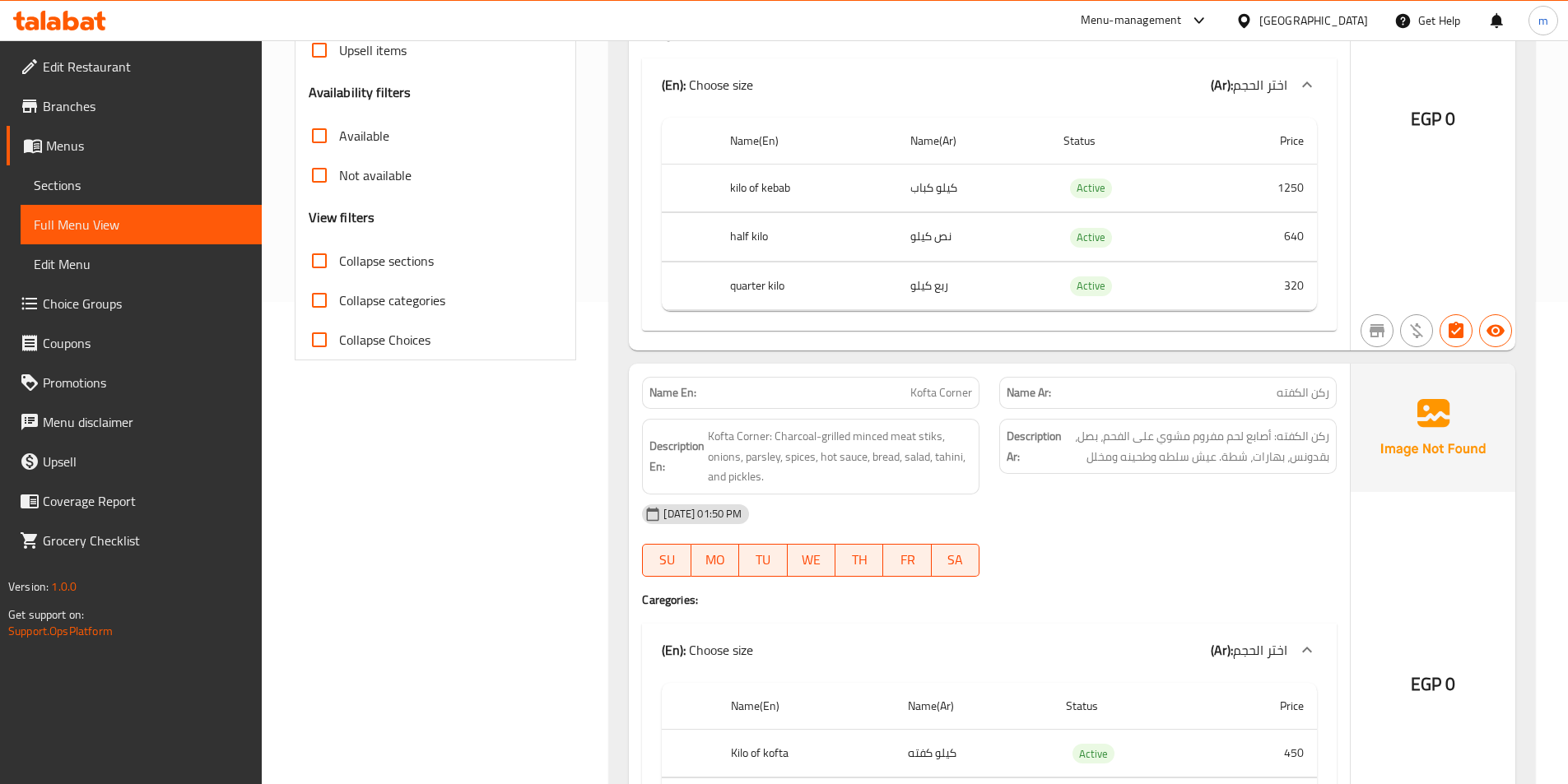
scroll to position [511, 0]
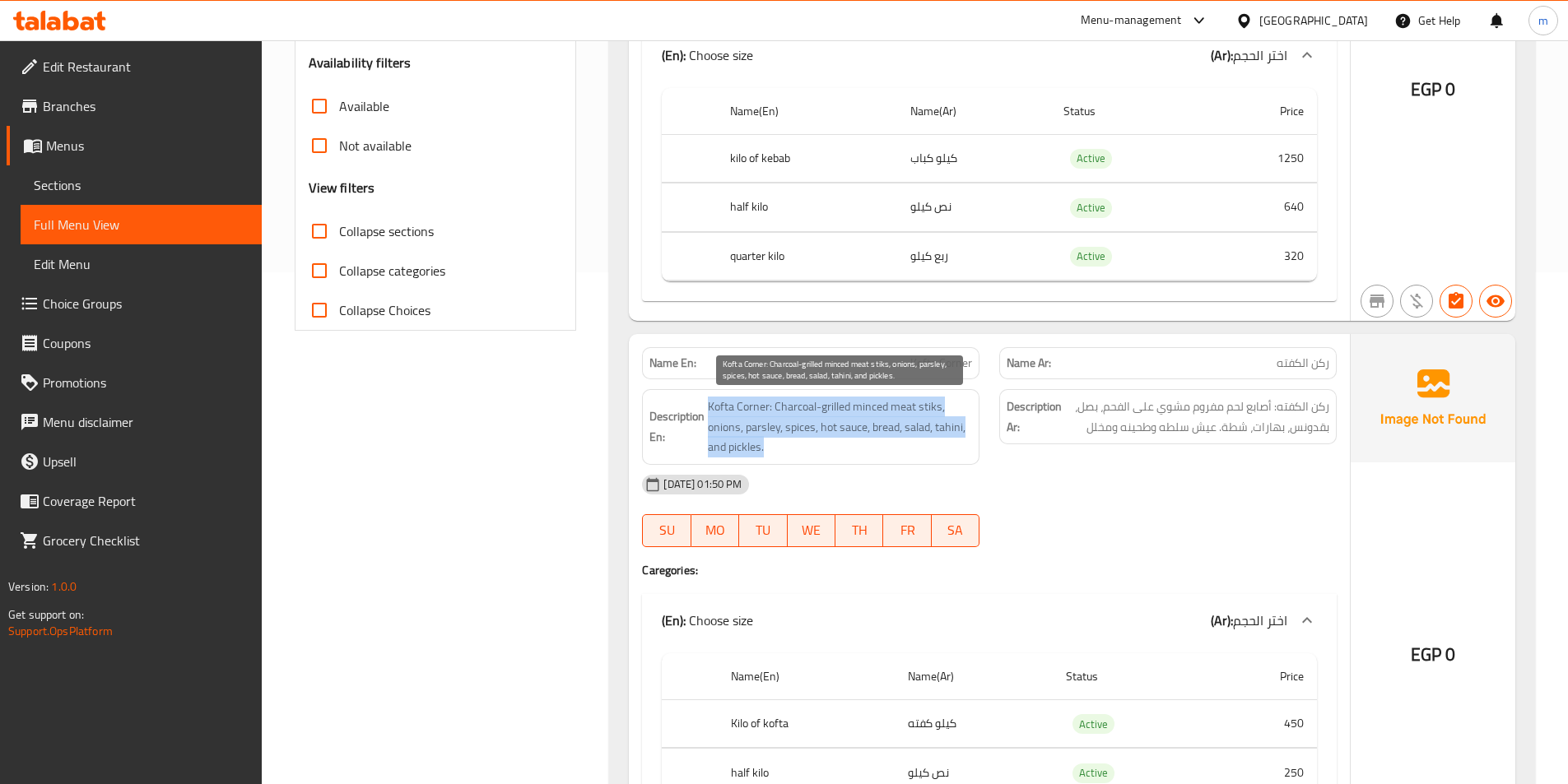
drag, startPoint x: 703, startPoint y: 402, endPoint x: 951, endPoint y: 438, distance: 250.6
click at [951, 438] on h6 "Description En: Kofta Corner: Charcoal-grilled minced meat stiks, onions, parsl…" at bounding box center [811, 427] width 323 height 61
click at [951, 470] on div "[DATE] 01:50 PM" at bounding box center [989, 484] width 715 height 39
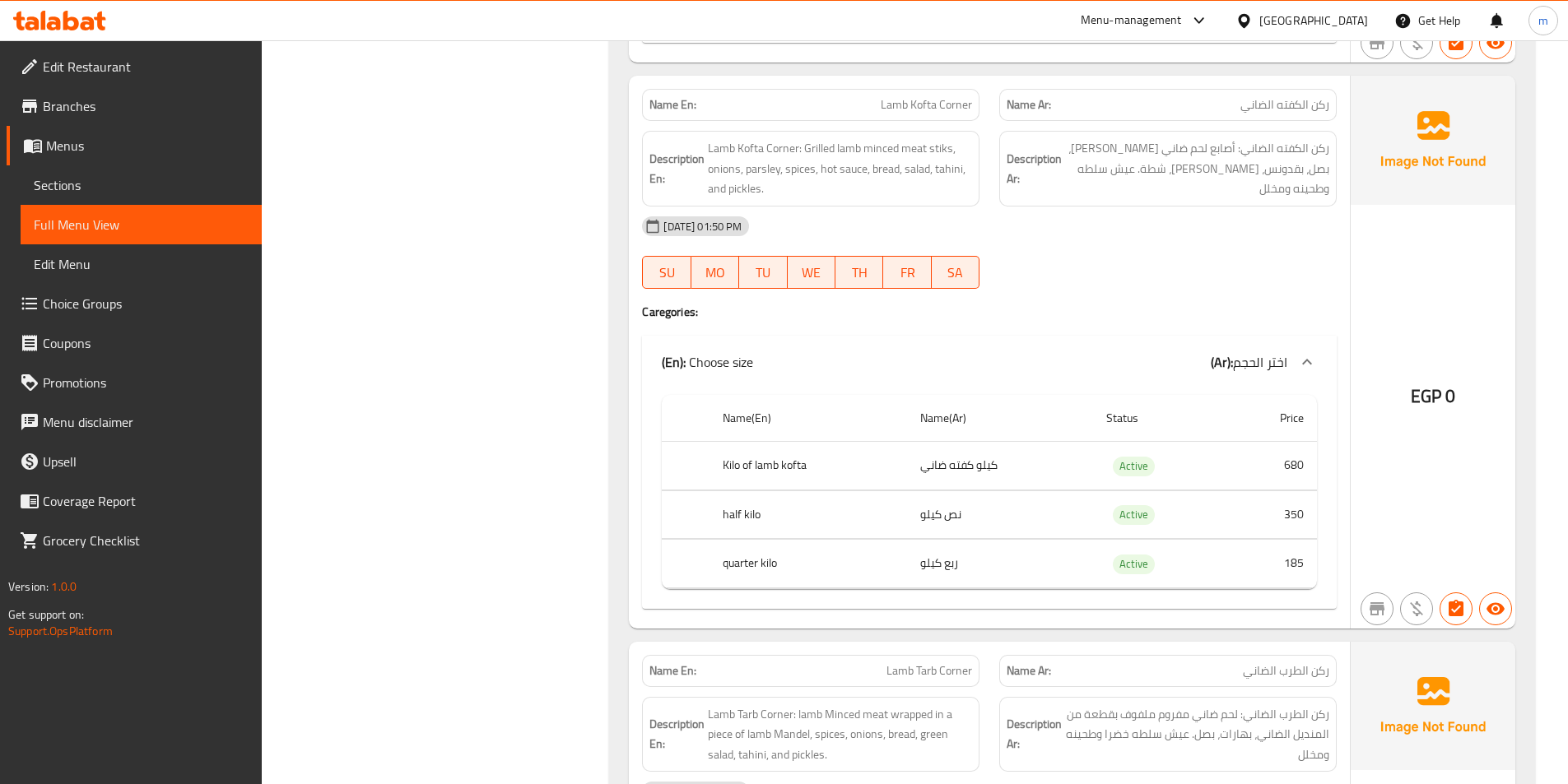
scroll to position [1334, 0]
drag, startPoint x: 807, startPoint y: 159, endPoint x: 857, endPoint y: 154, distance: 50.2
click at [857, 154] on span "Lamb Kofta Corner: Grilled lamb minced meat stiks, onions, parsley, spices, hot…" at bounding box center [840, 170] width 264 height 61
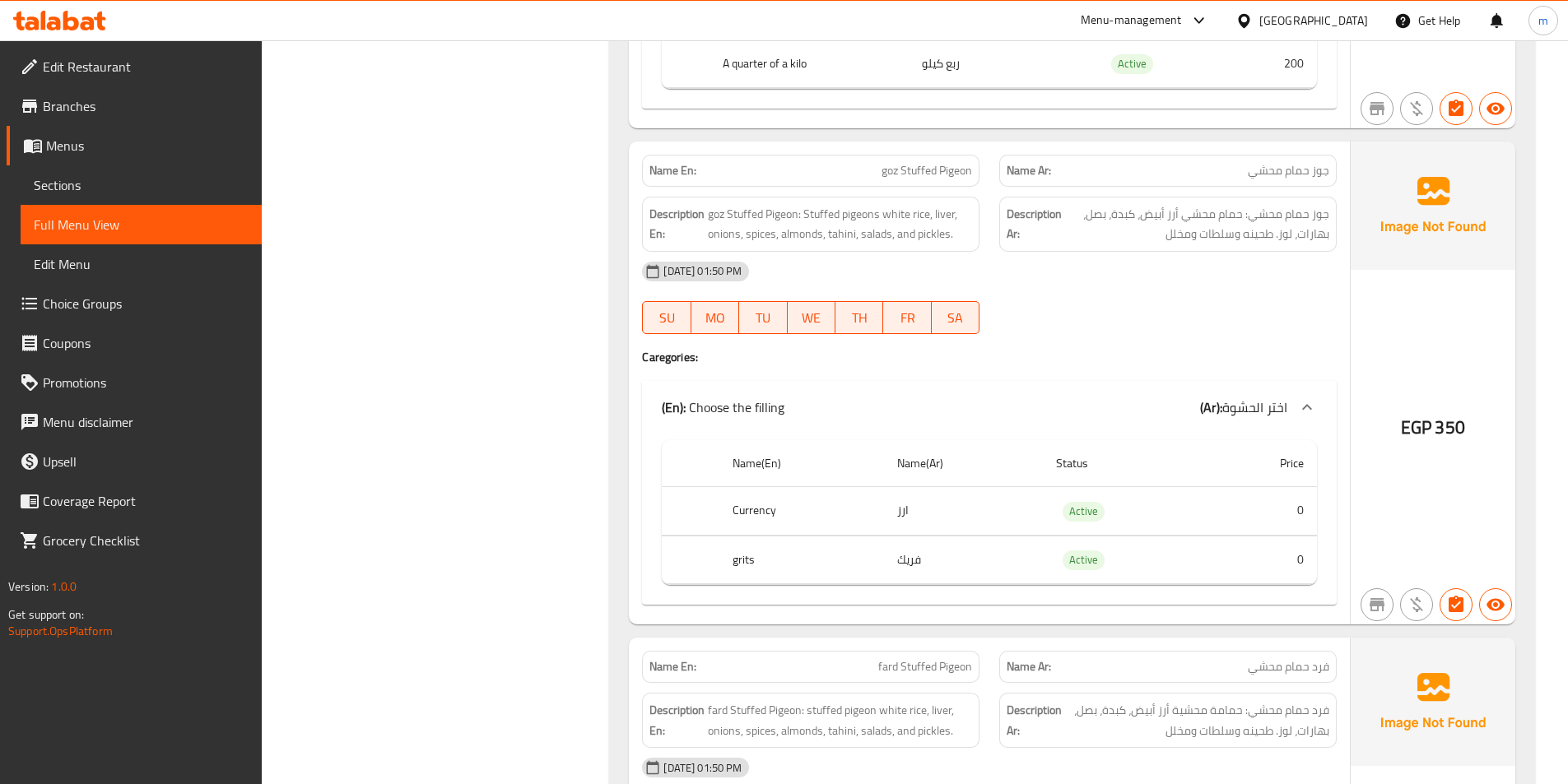
scroll to position [2404, 0]
click at [1029, 257] on div "[DATE] 01:50 PM" at bounding box center [989, 268] width 715 height 39
click at [1033, 259] on div "[DATE] 01:50 PM" at bounding box center [989, 268] width 715 height 39
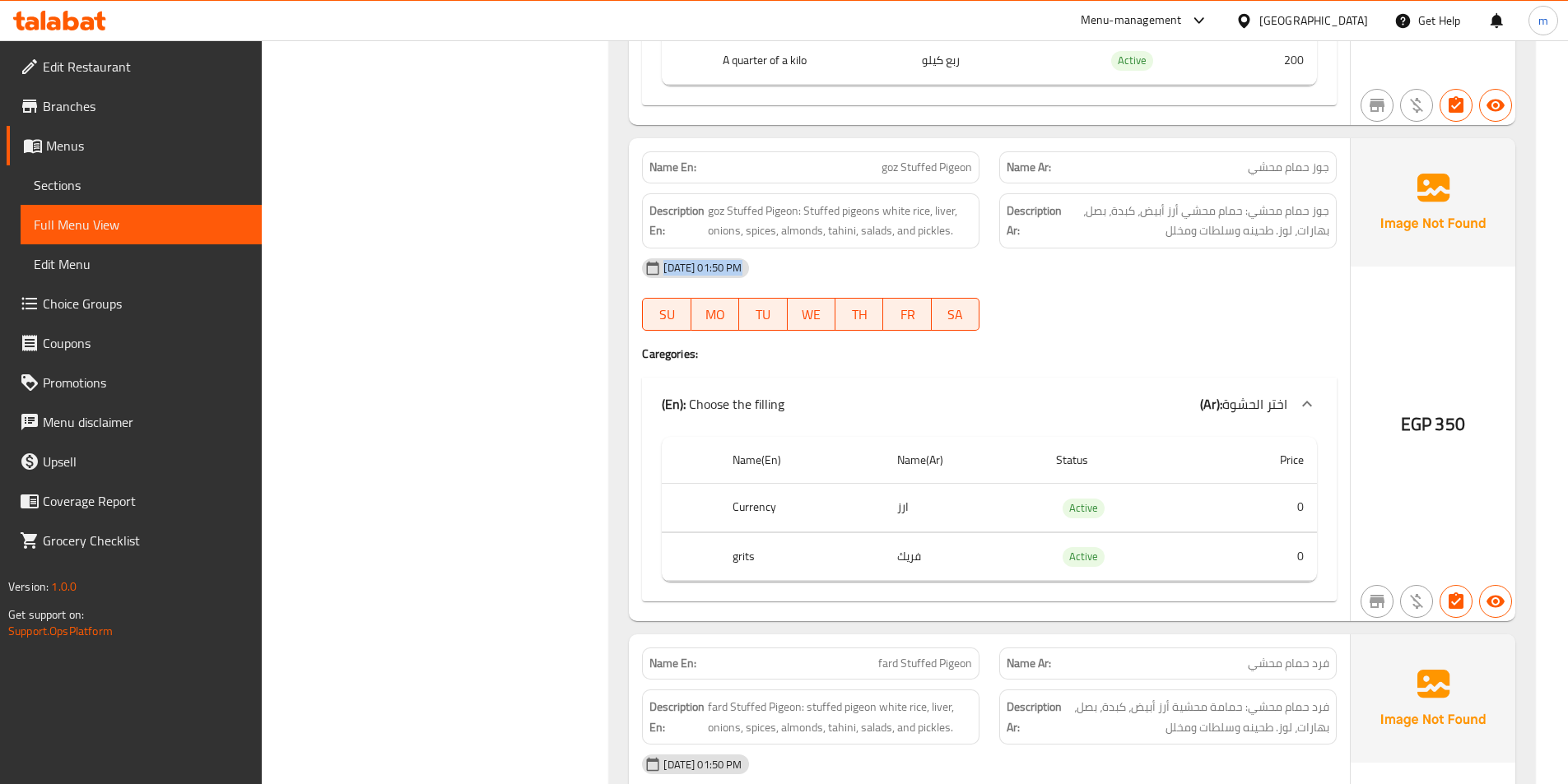
click at [1033, 259] on div "[DATE] 01:50 PM" at bounding box center [989, 268] width 715 height 39
click at [1061, 290] on div "08-09-2025 01:50 PM SU MO TU WE TH FR SA" at bounding box center [989, 294] width 715 height 92
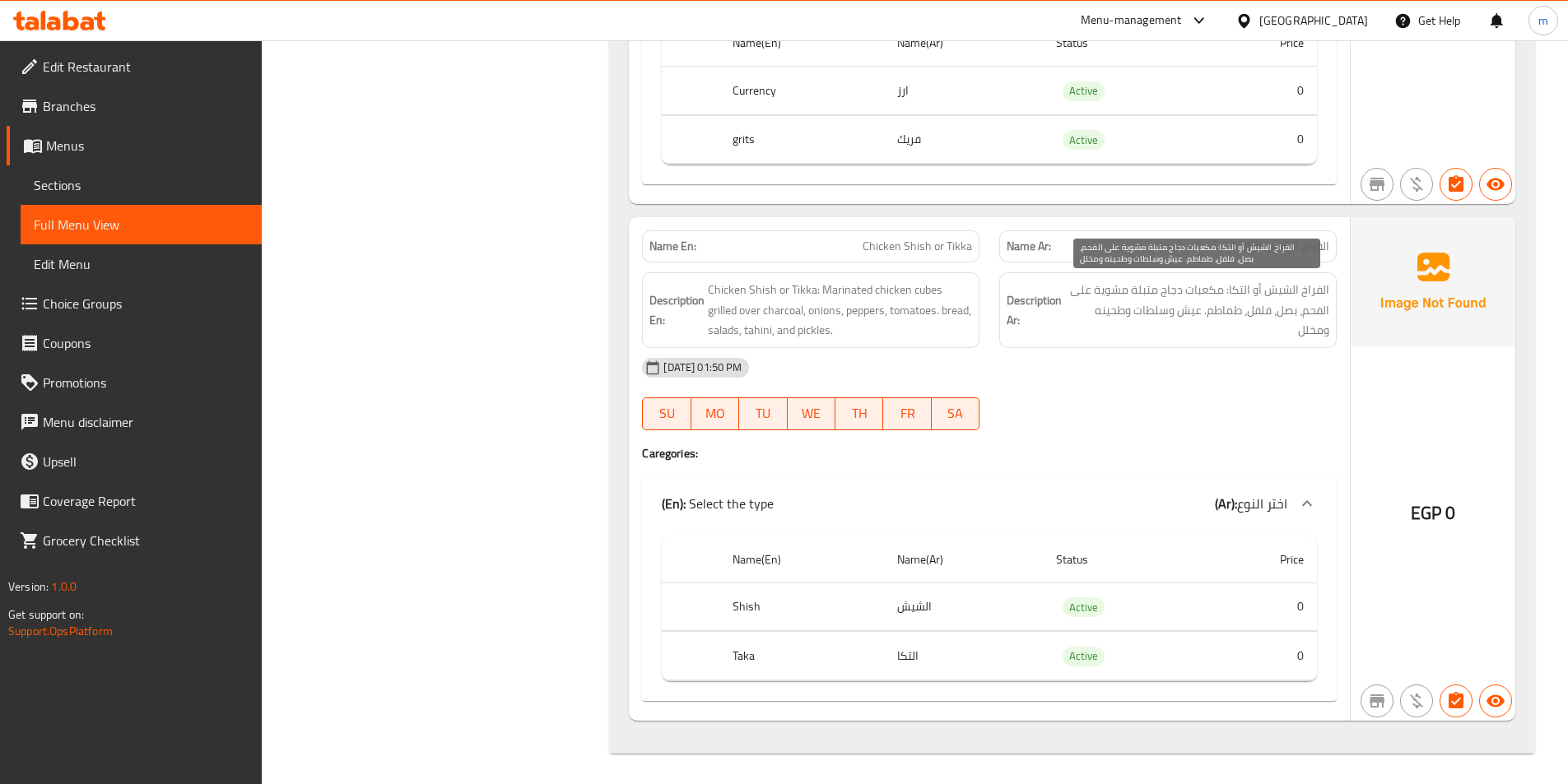
scroll to position [3319, 0]
drag, startPoint x: 485, startPoint y: 129, endPoint x: 568, endPoint y: 307, distance: 196.4
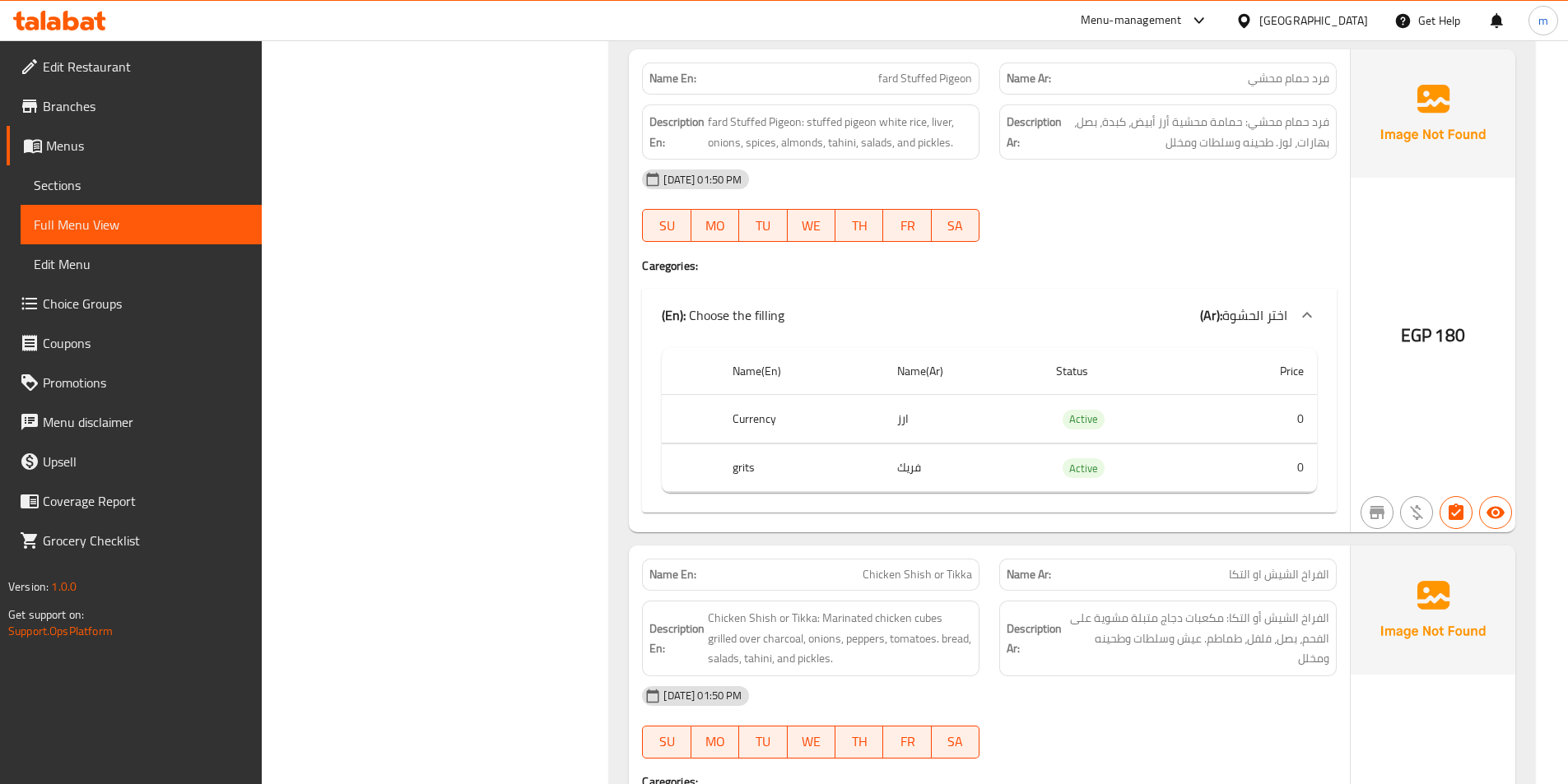
scroll to position [2908, 0]
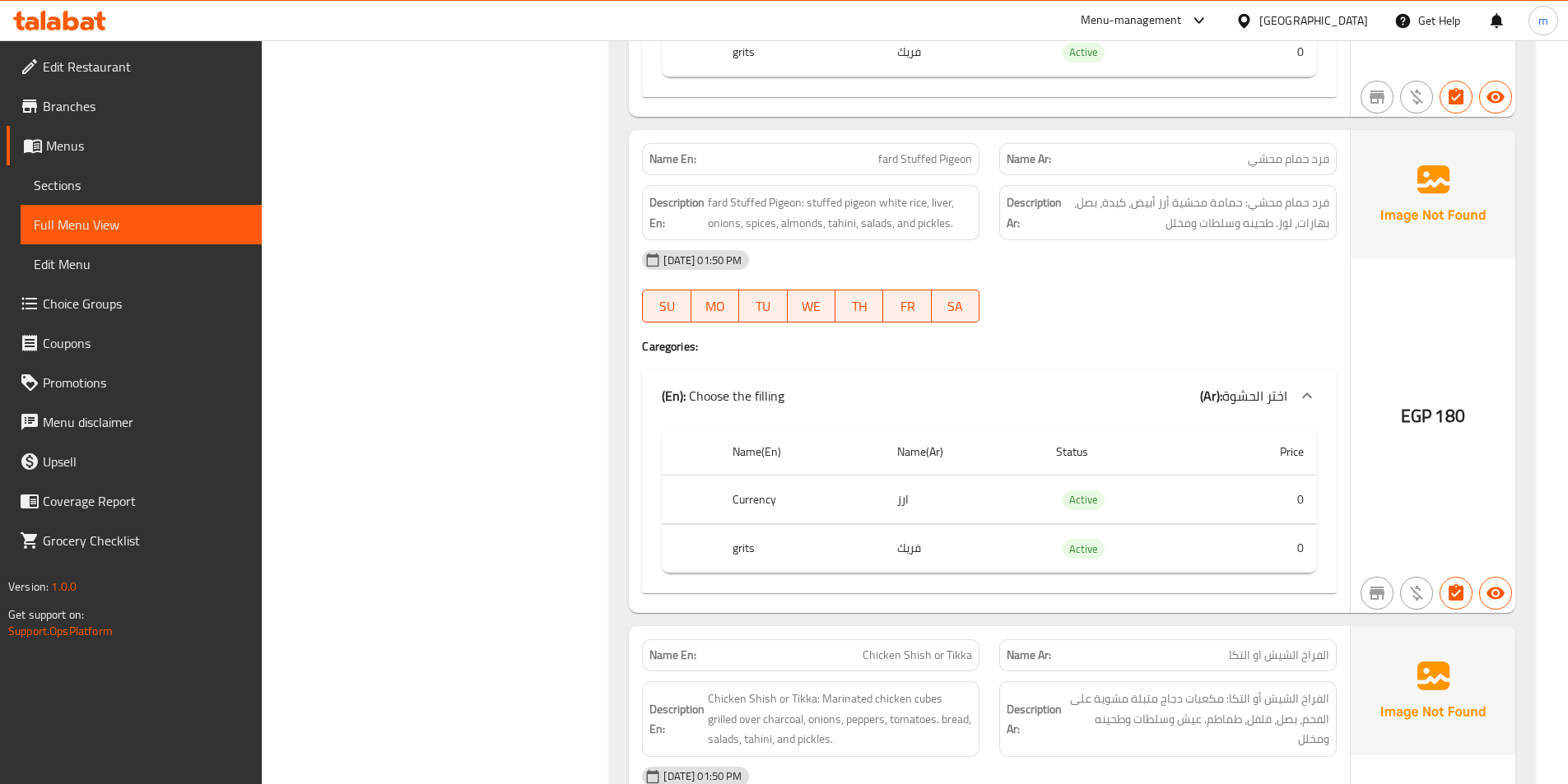
click at [206, 177] on span "Sections" at bounding box center [141, 184] width 215 height 20
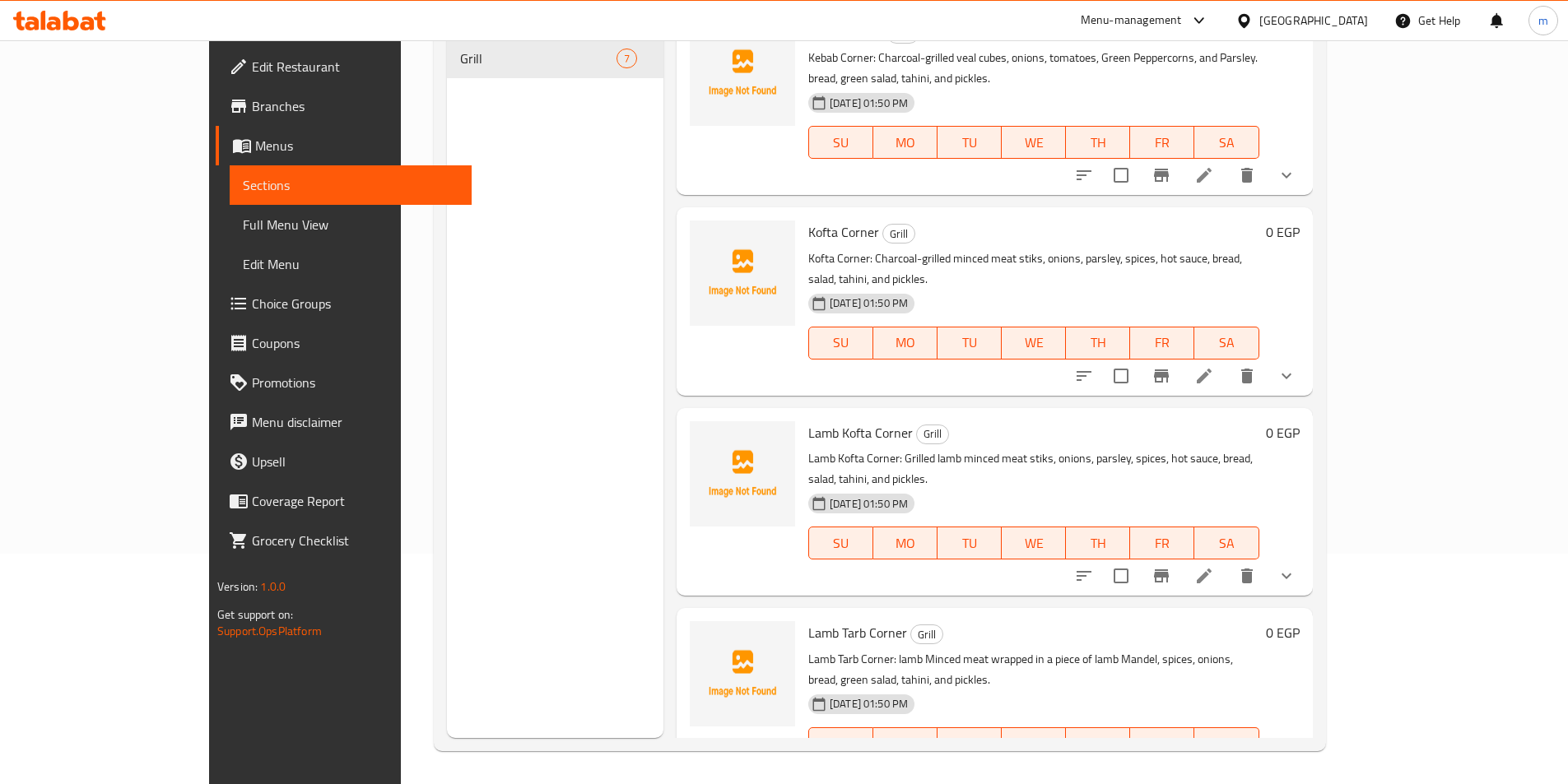
click at [447, 253] on div "Menu sections Grill 7" at bounding box center [555, 346] width 217 height 784
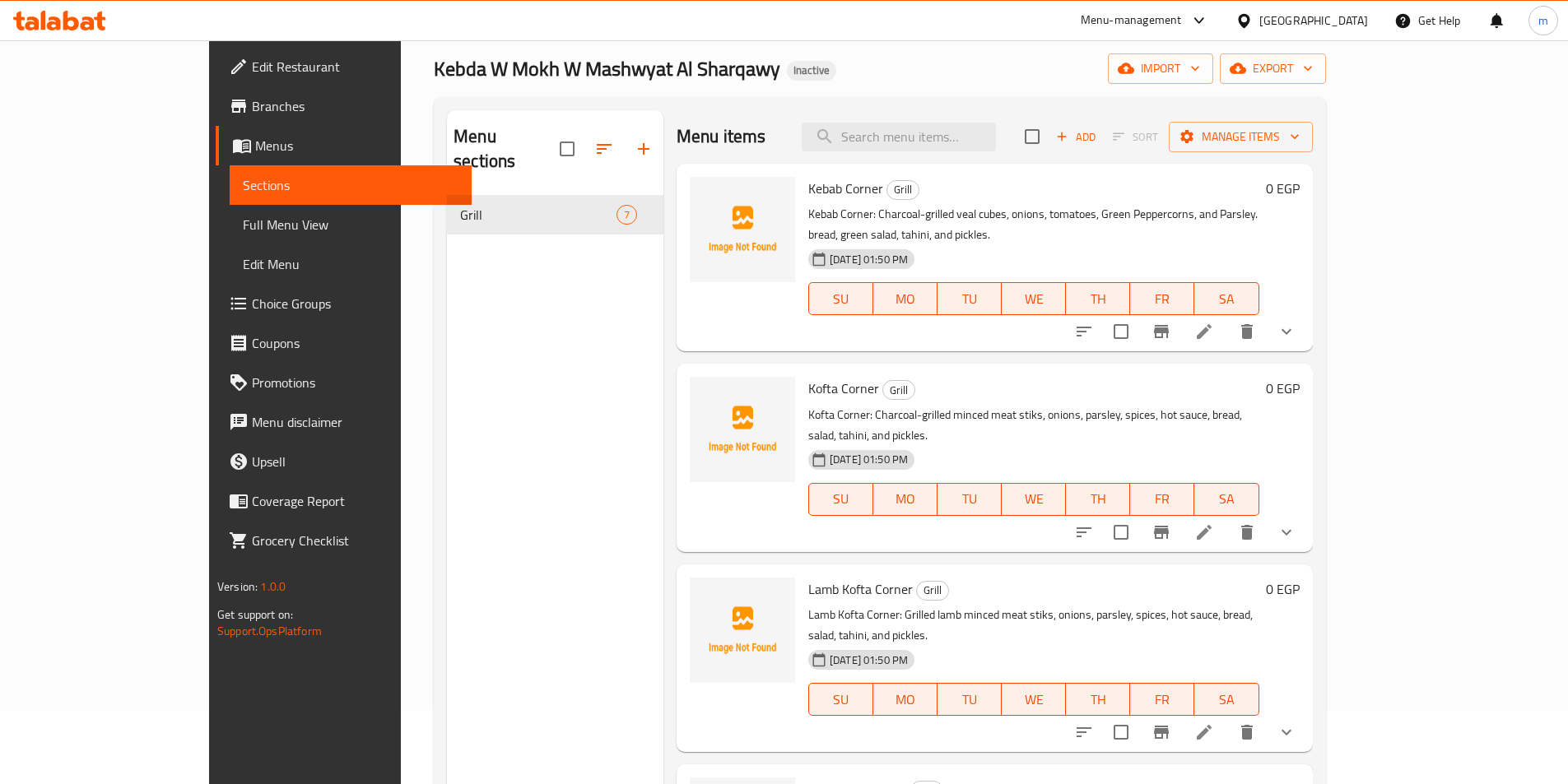
scroll to position [0, 0]
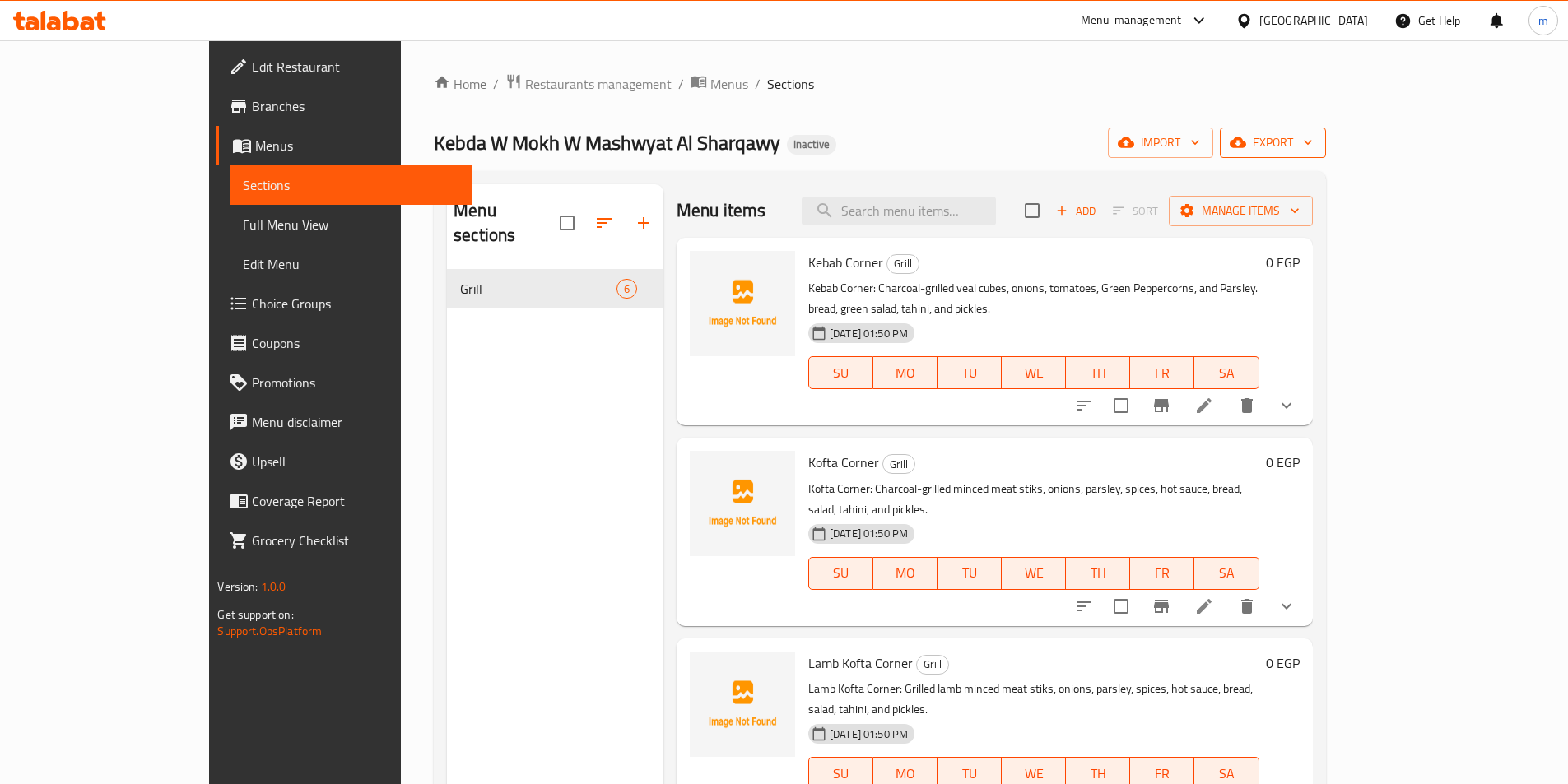
click at [1246, 147] on icon "button" at bounding box center [1237, 142] width 16 height 16
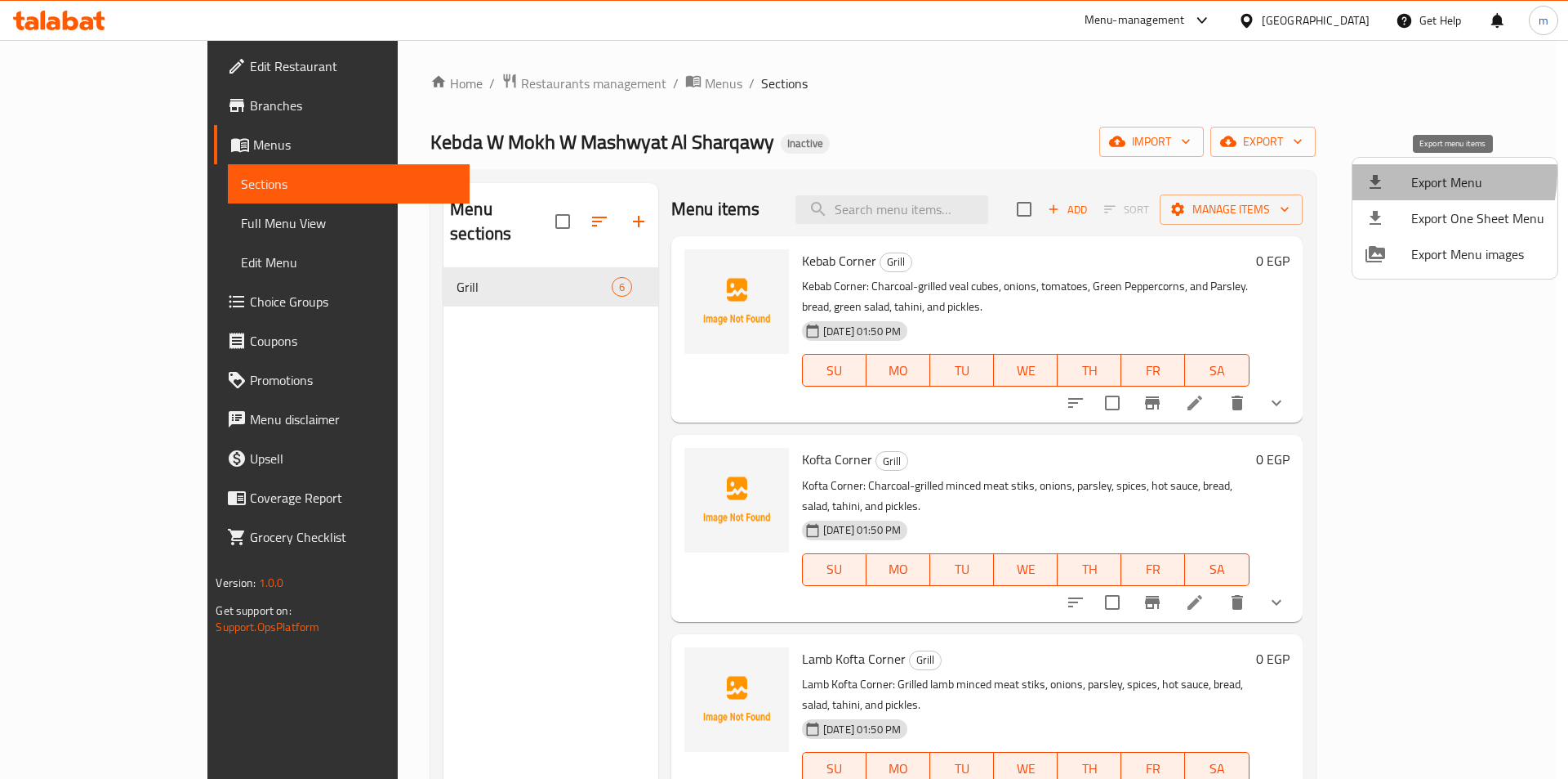
click at [1413, 173] on span "Export Menu" at bounding box center [1479, 181] width 133 height 19
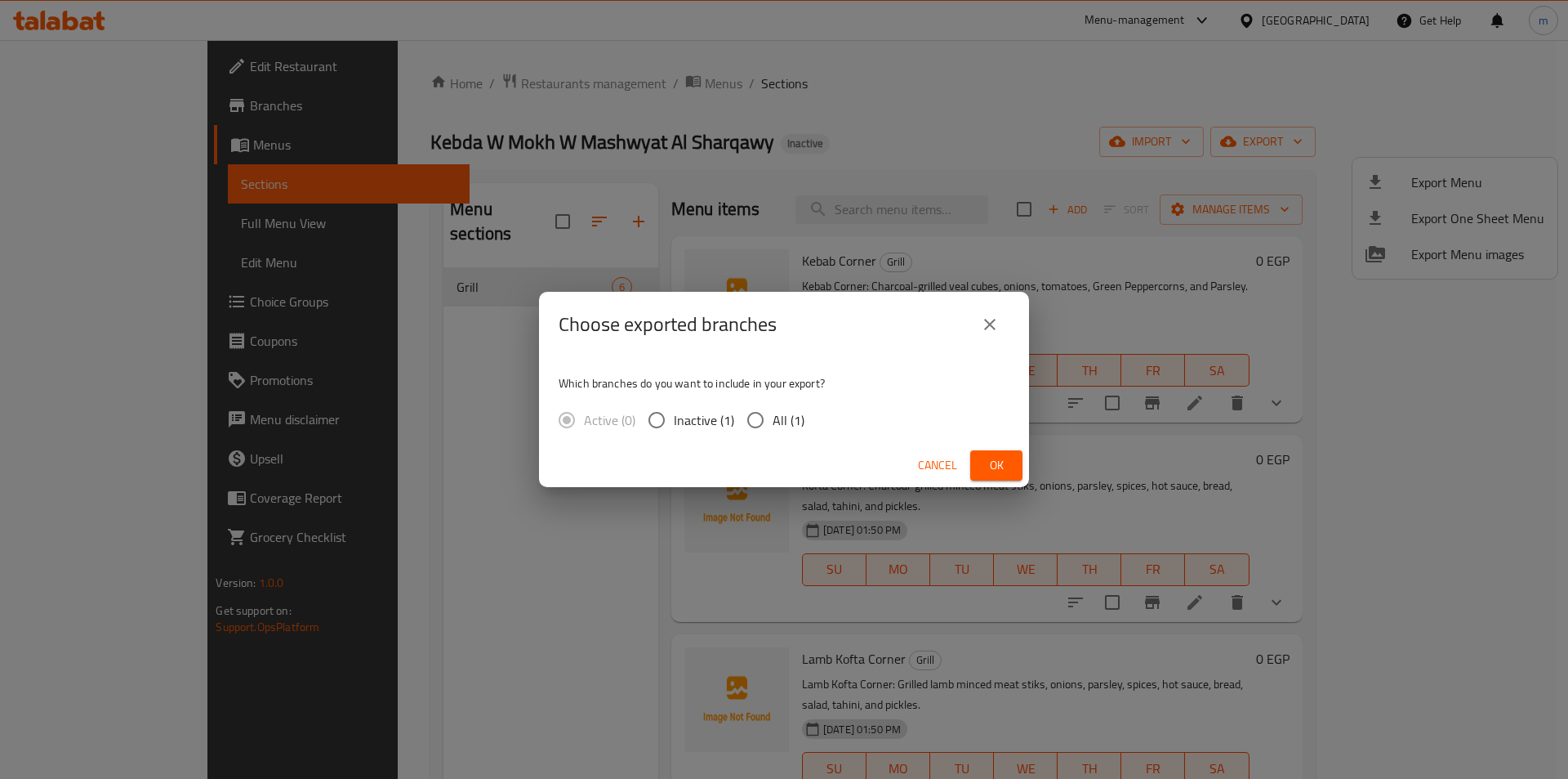
click at [762, 425] on input "All (1)" at bounding box center [755, 419] width 35 height 35
radio input "true"
click at [1021, 464] on button "Ok" at bounding box center [997, 466] width 52 height 30
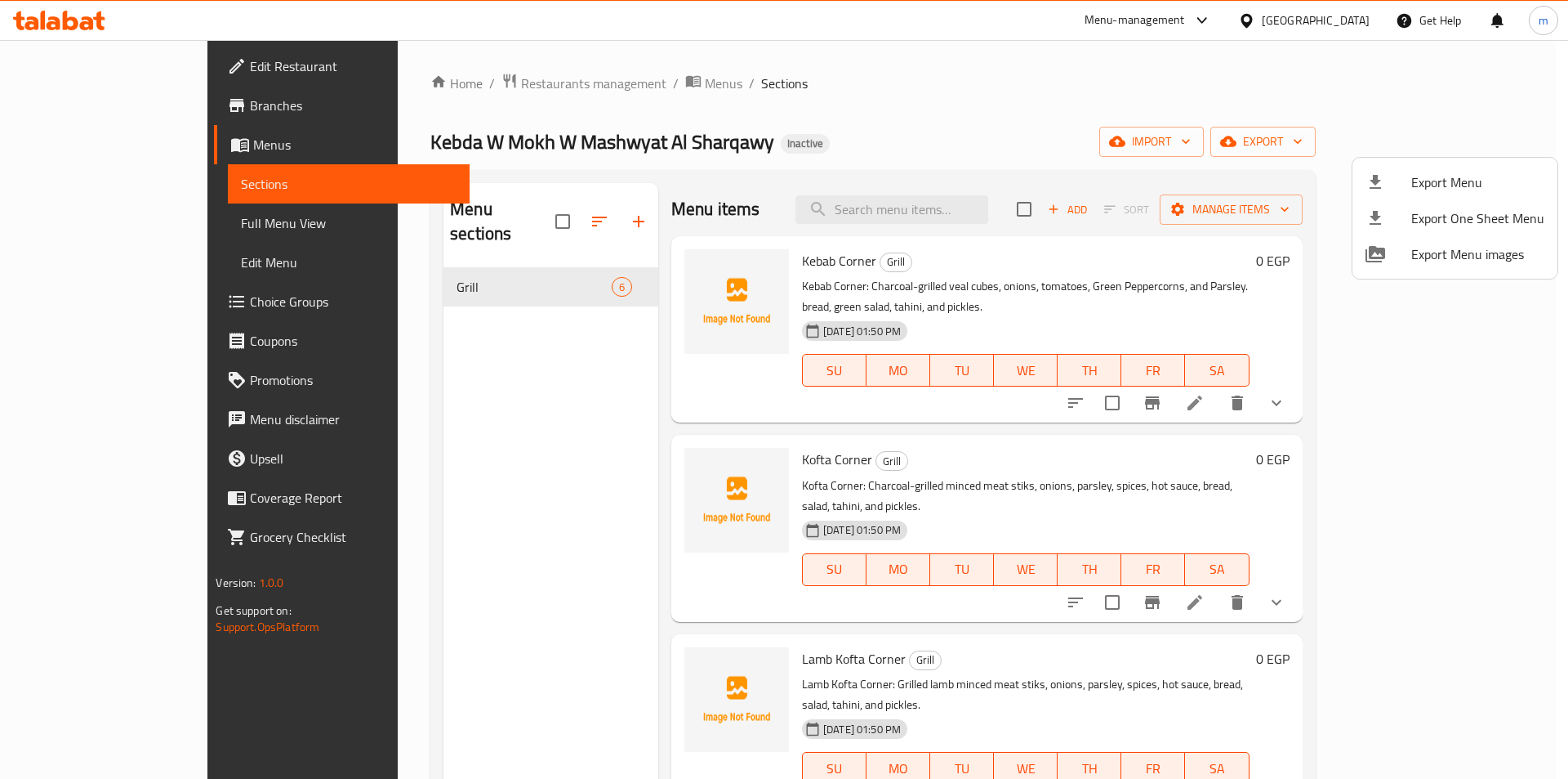
click at [1052, 136] on div at bounding box center [784, 389] width 1568 height 779
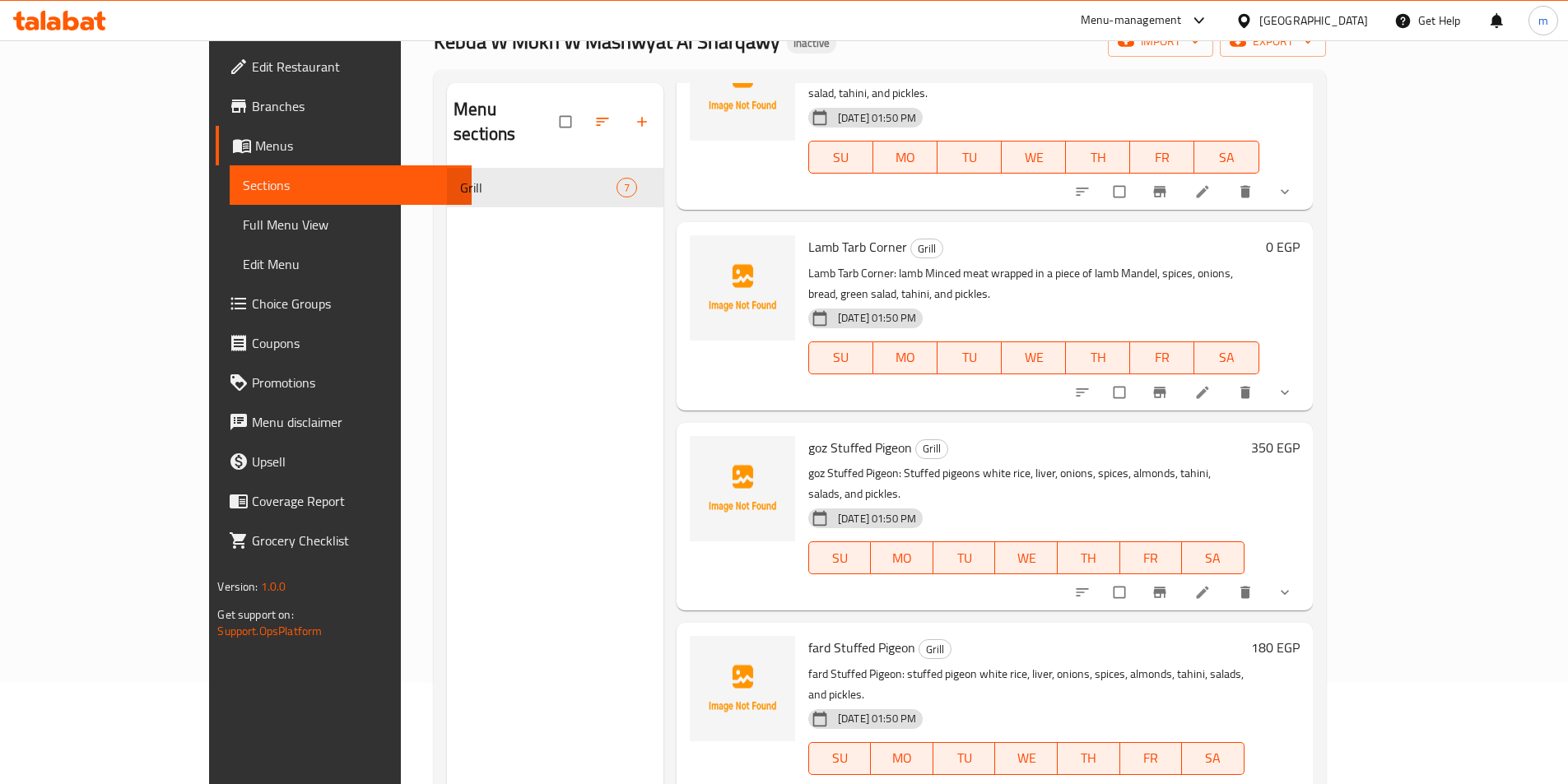
scroll to position [230, 0]
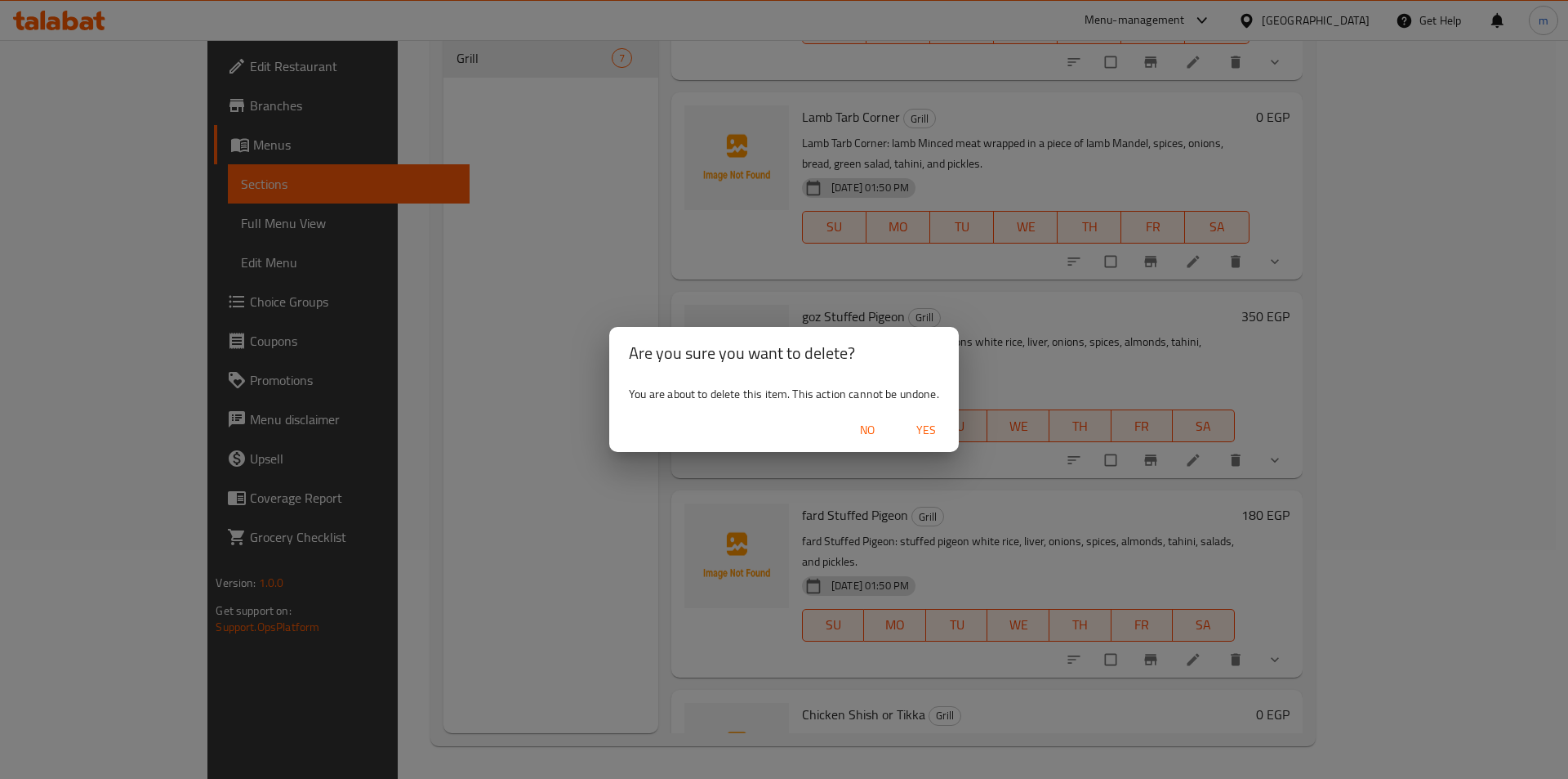
click at [1432, 510] on div "Are you sure you want to delete? You are about to delete this item. This action…" at bounding box center [784, 389] width 1568 height 779
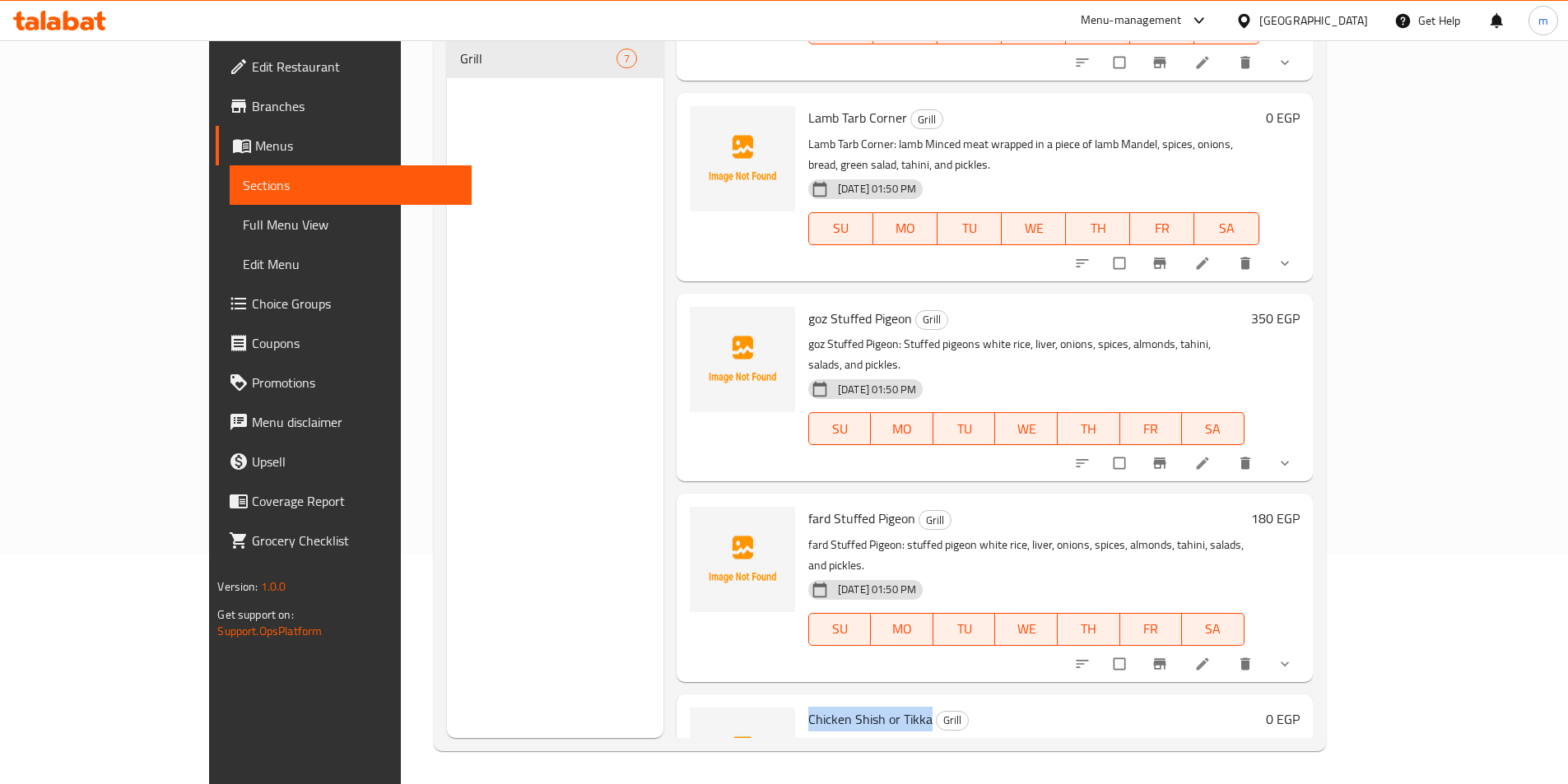
drag, startPoint x: 758, startPoint y: 590, endPoint x: 878, endPoint y: 593, distance: 120.0
click at [878, 708] on h6 "Chicken Shish or Tikka Grill" at bounding box center [1033, 719] width 451 height 23
copy span "Chicken Shish or Tikka"
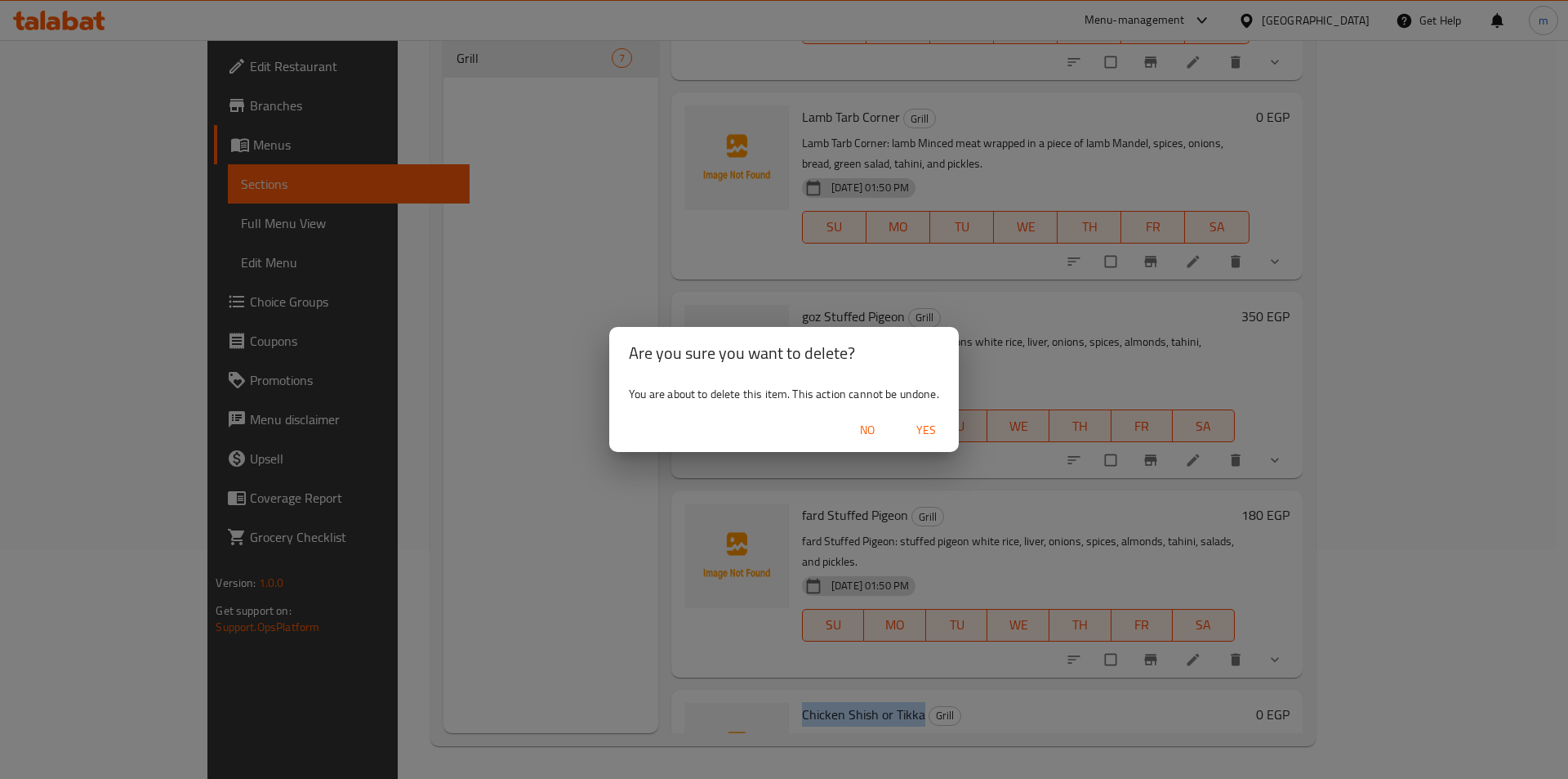
click at [927, 431] on span "Yes" at bounding box center [926, 430] width 39 height 20
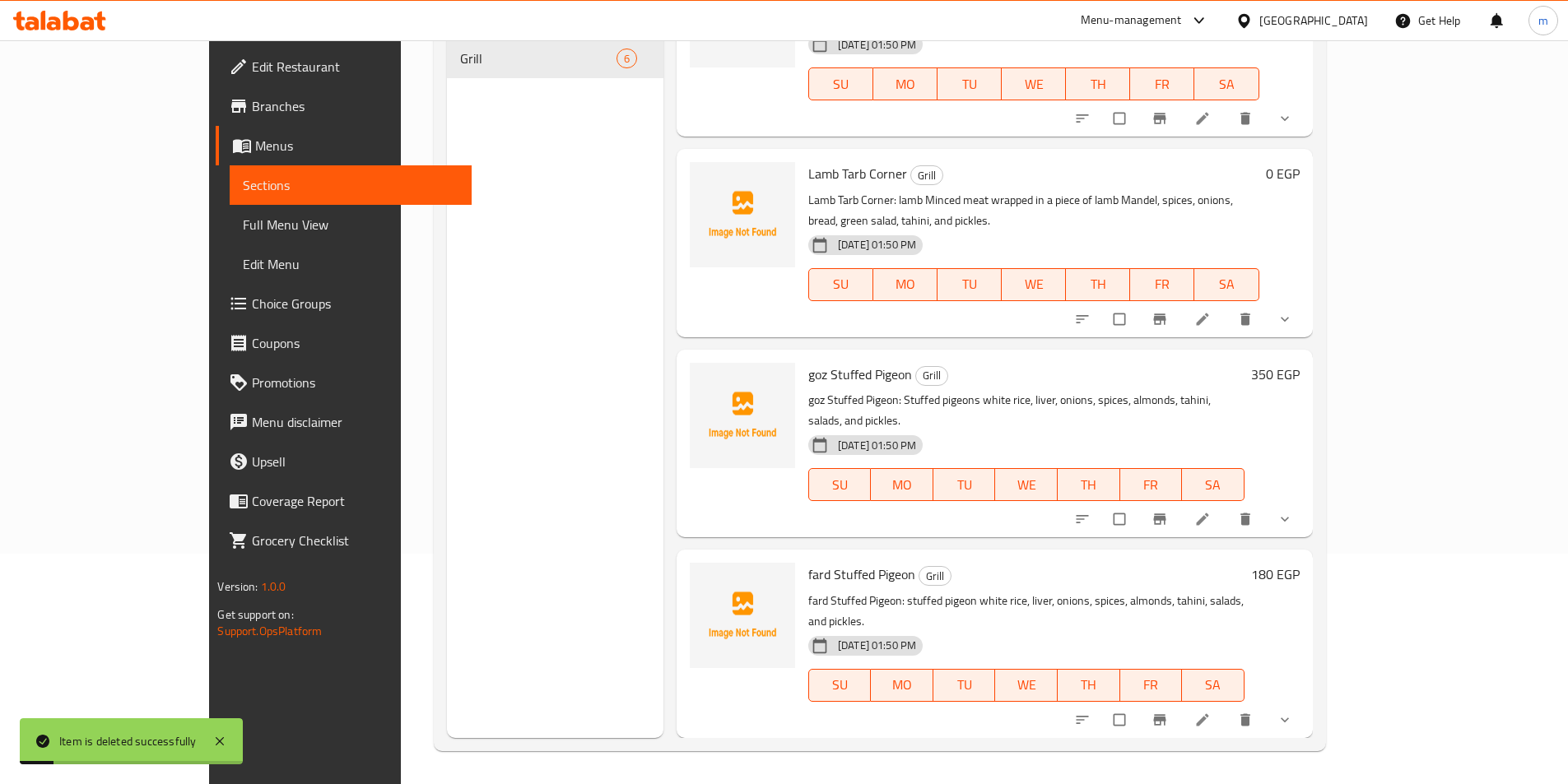
scroll to position [336, 0]
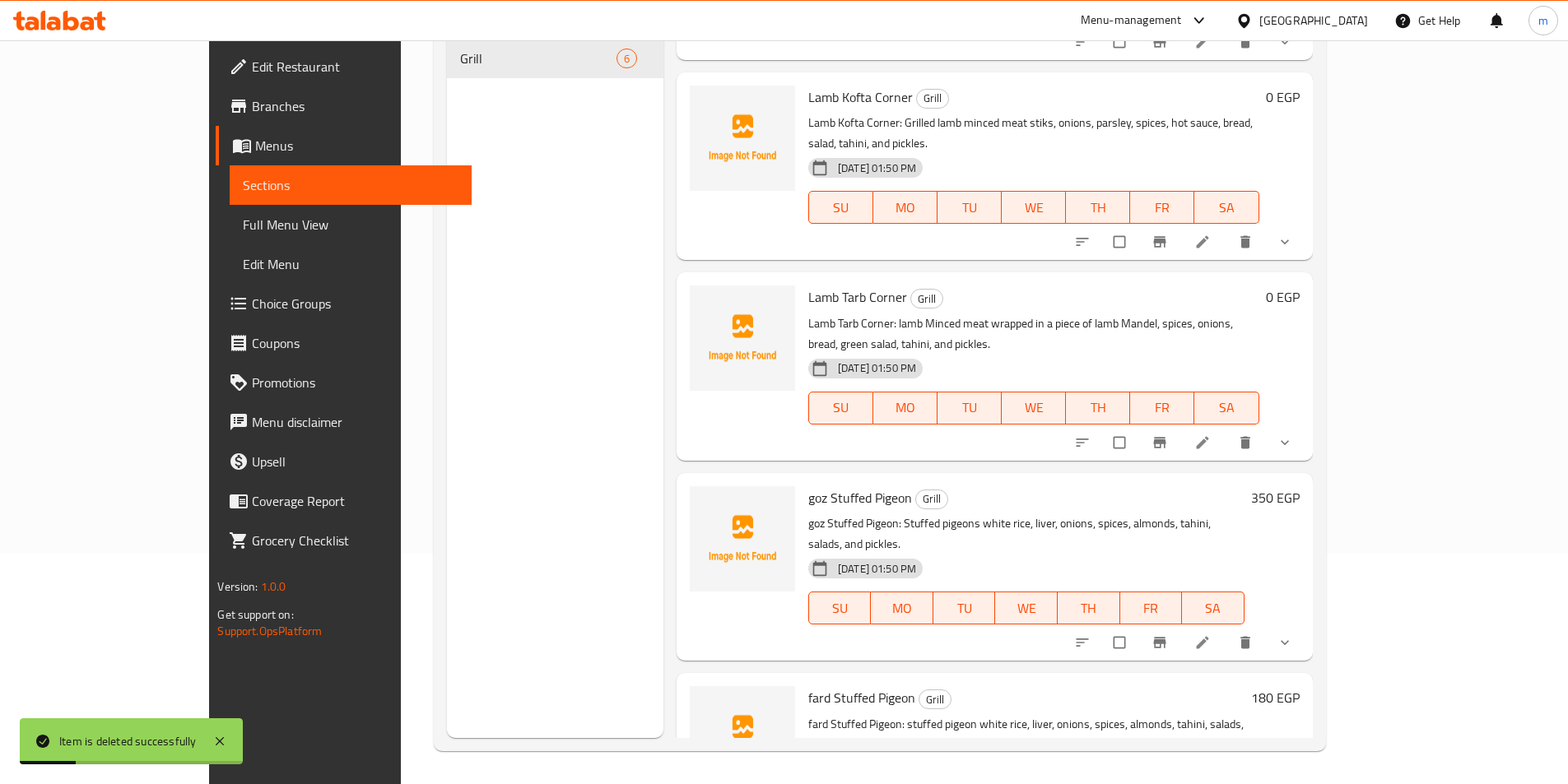
click at [447, 390] on div "Menu sections Grill 6" at bounding box center [555, 346] width 217 height 784
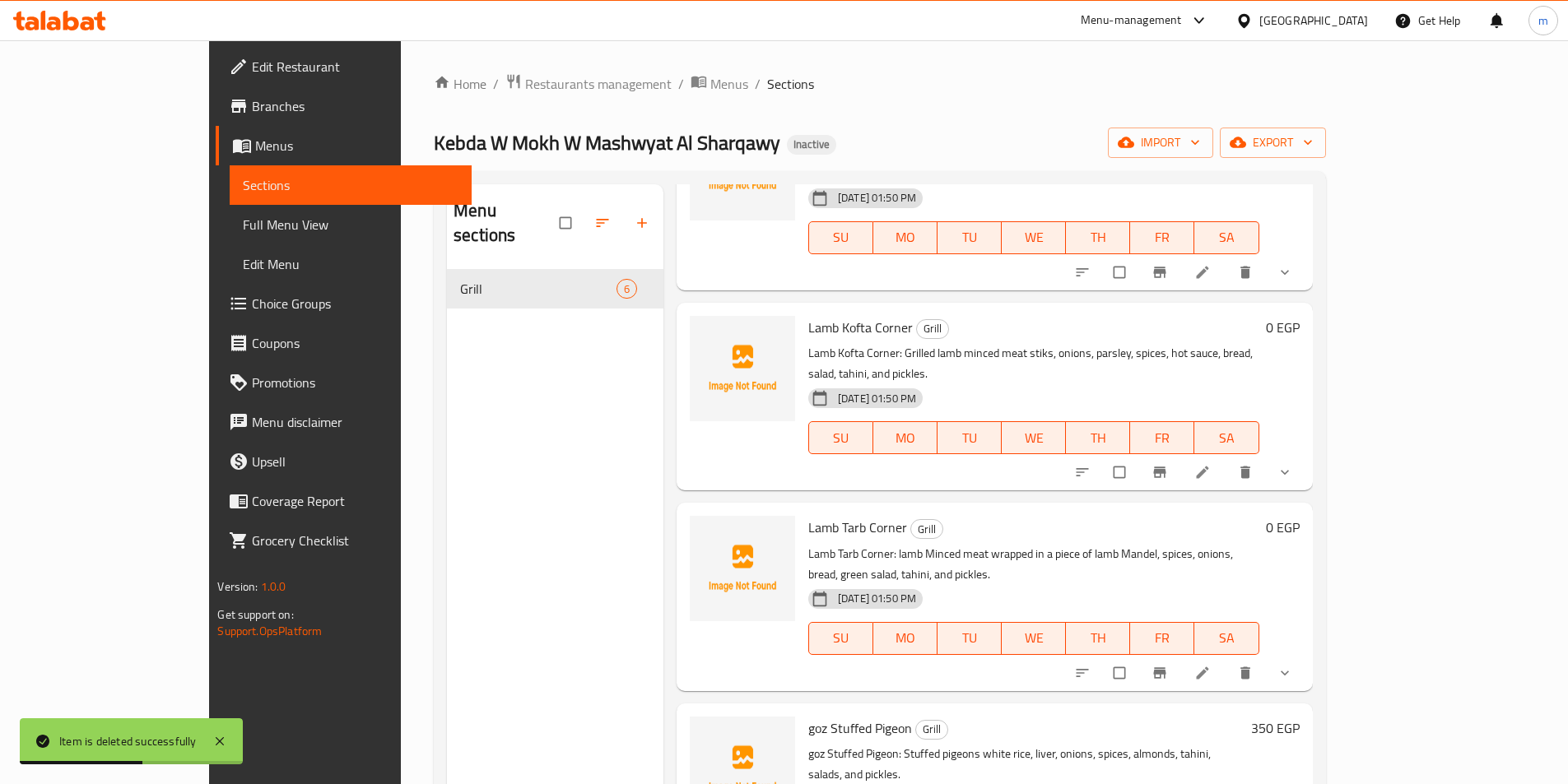
click at [535, 361] on div "Menu sections Grill 6" at bounding box center [555, 576] width 217 height 784
click at [229, 213] on link "Full Menu View" at bounding box center [350, 224] width 241 height 39
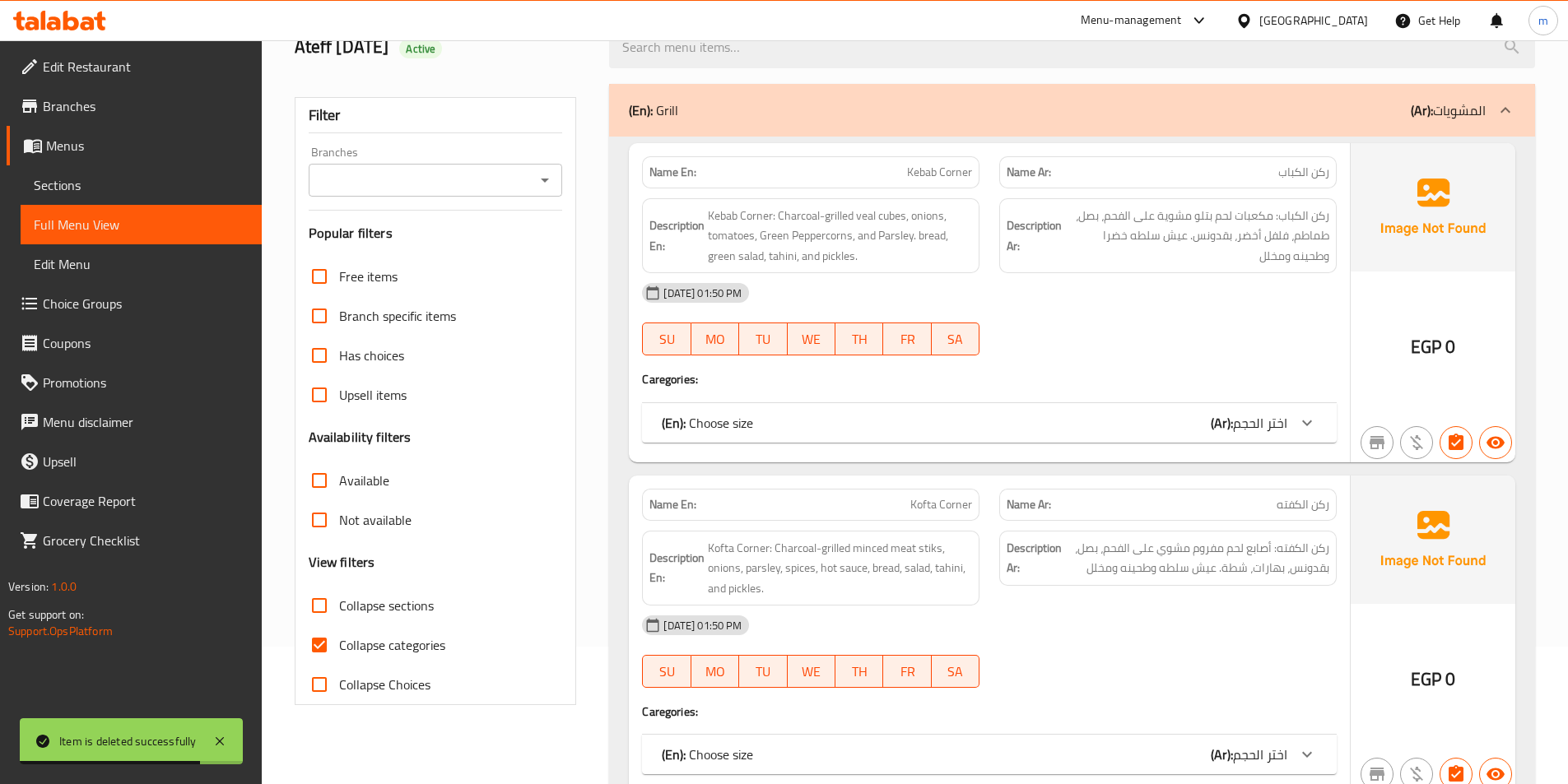
scroll to position [329, 0]
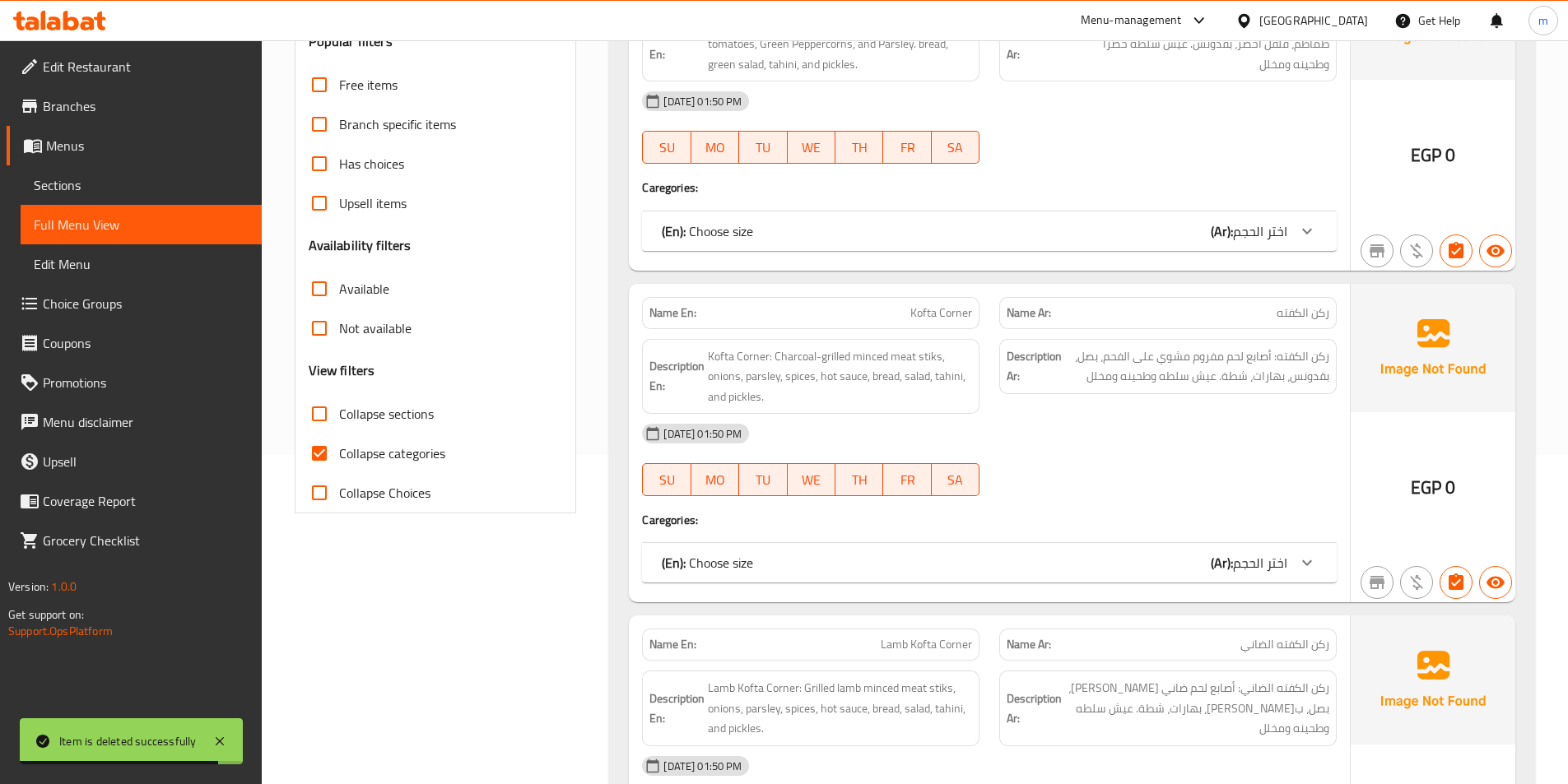
click at [380, 458] on span "Collapse categories" at bounding box center [392, 453] width 106 height 20
click at [339, 458] on input "Collapse categories" at bounding box center [320, 453] width 39 height 39
checkbox input "false"
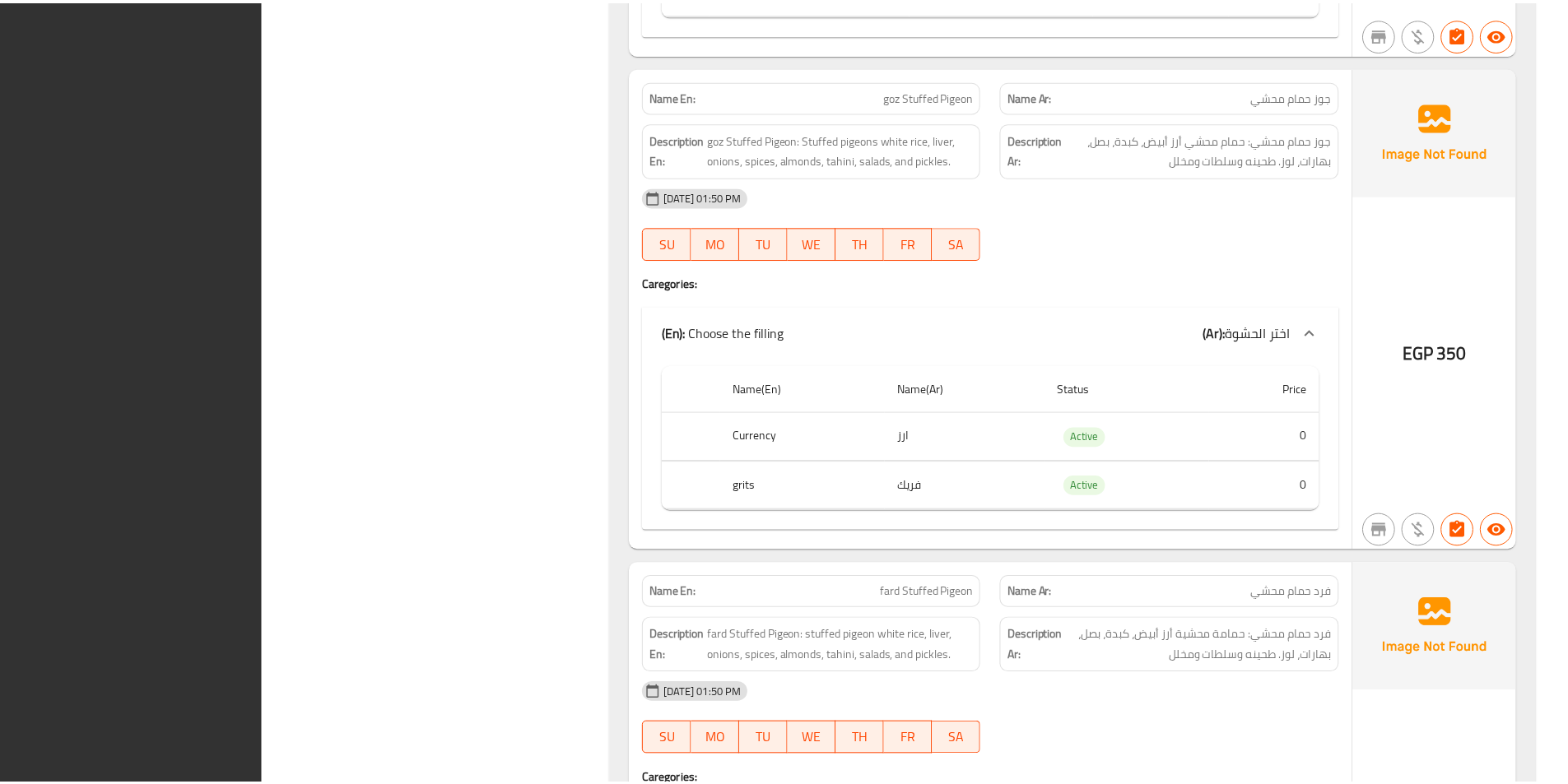
scroll to position [2803, 0]
